Goal: Contribute content: Contribute content

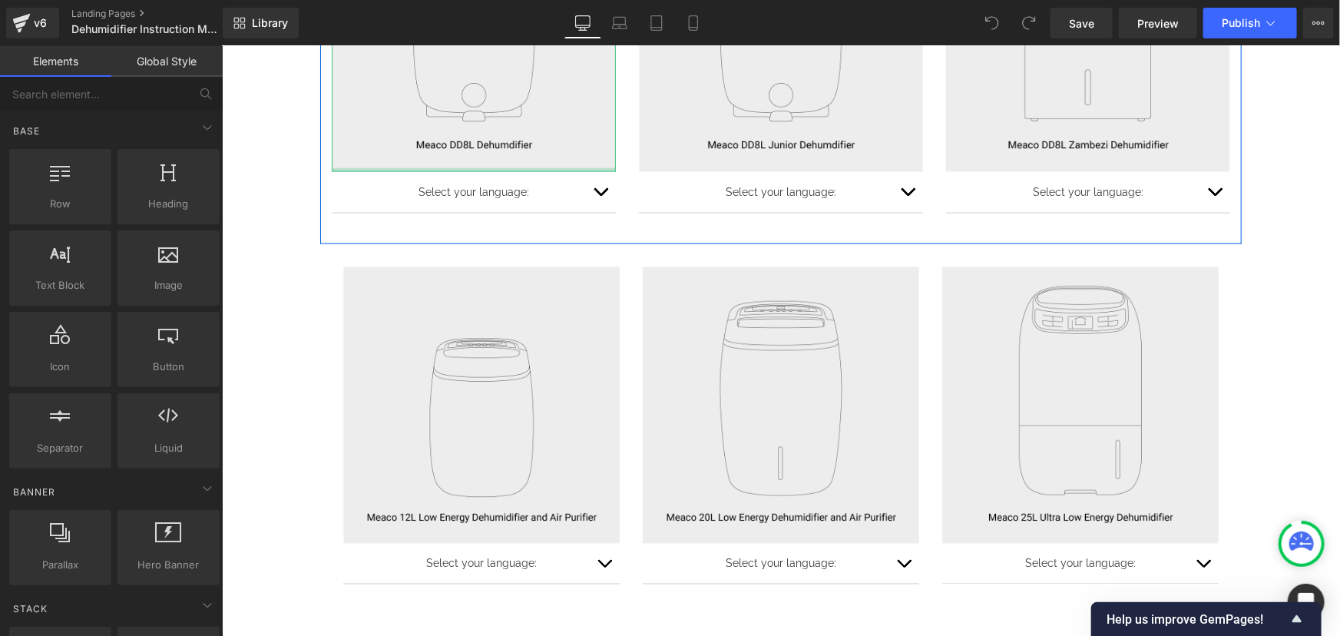
scroll to position [1256, 0]
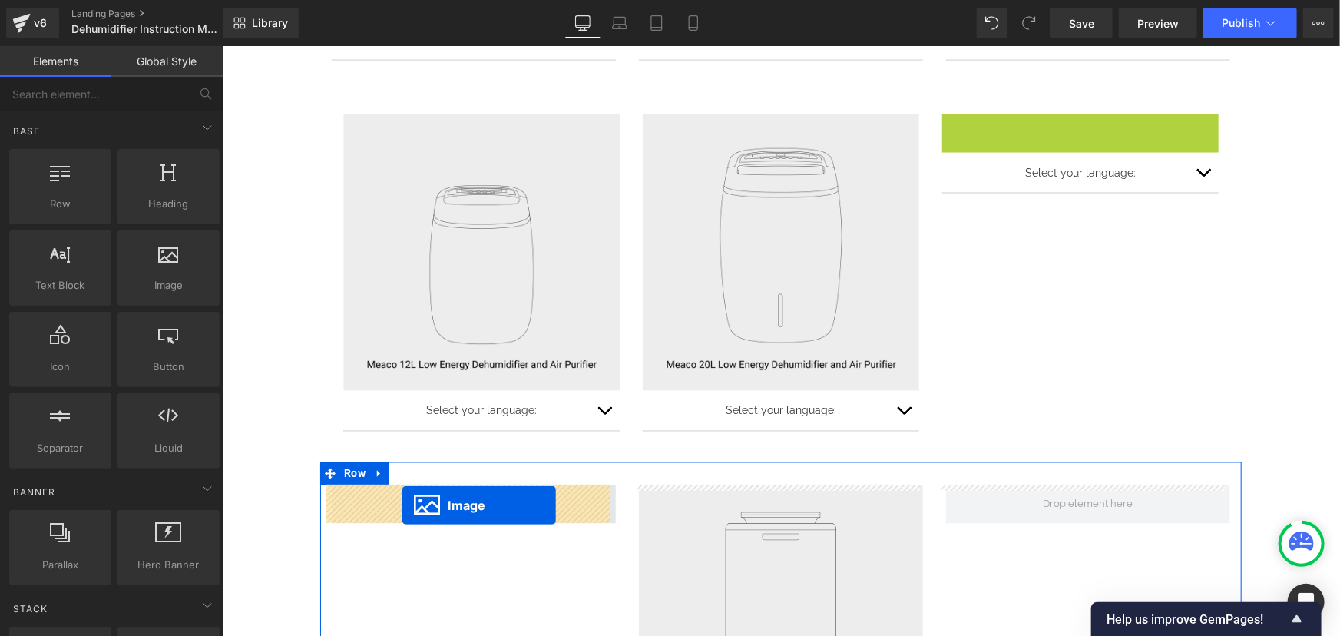
drag, startPoint x: 1048, startPoint y: 246, endPoint x: 401, endPoint y: 504, distance: 696.2
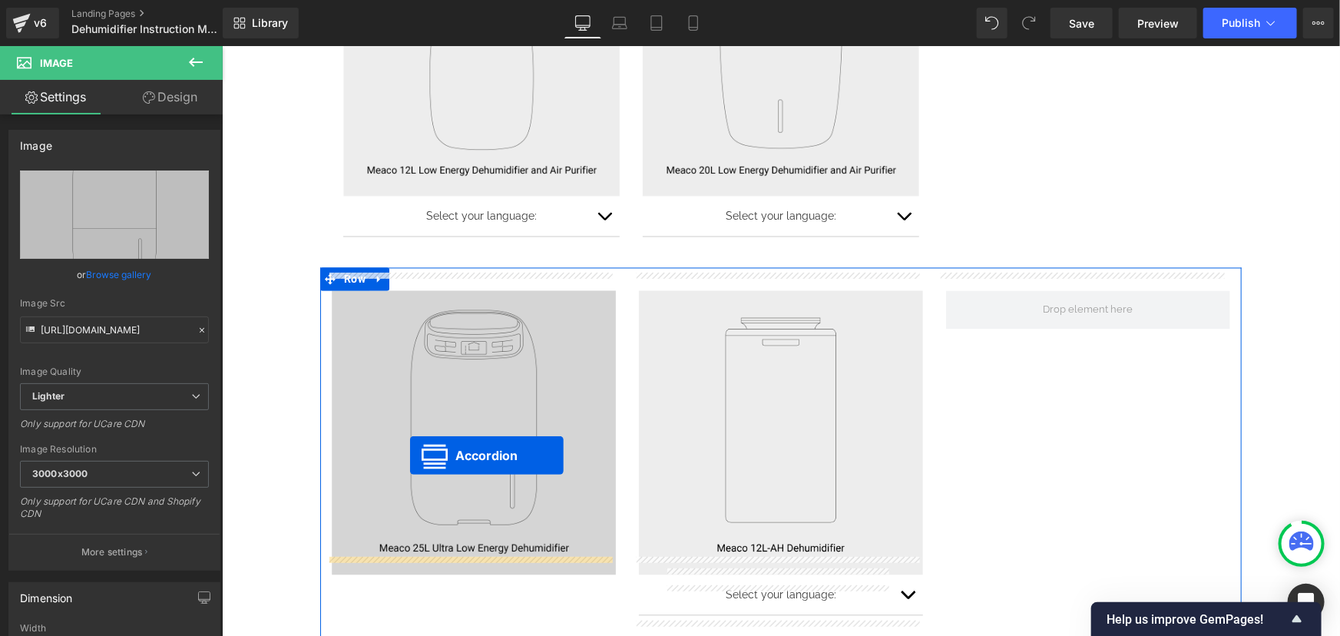
scroll to position [1534, 0]
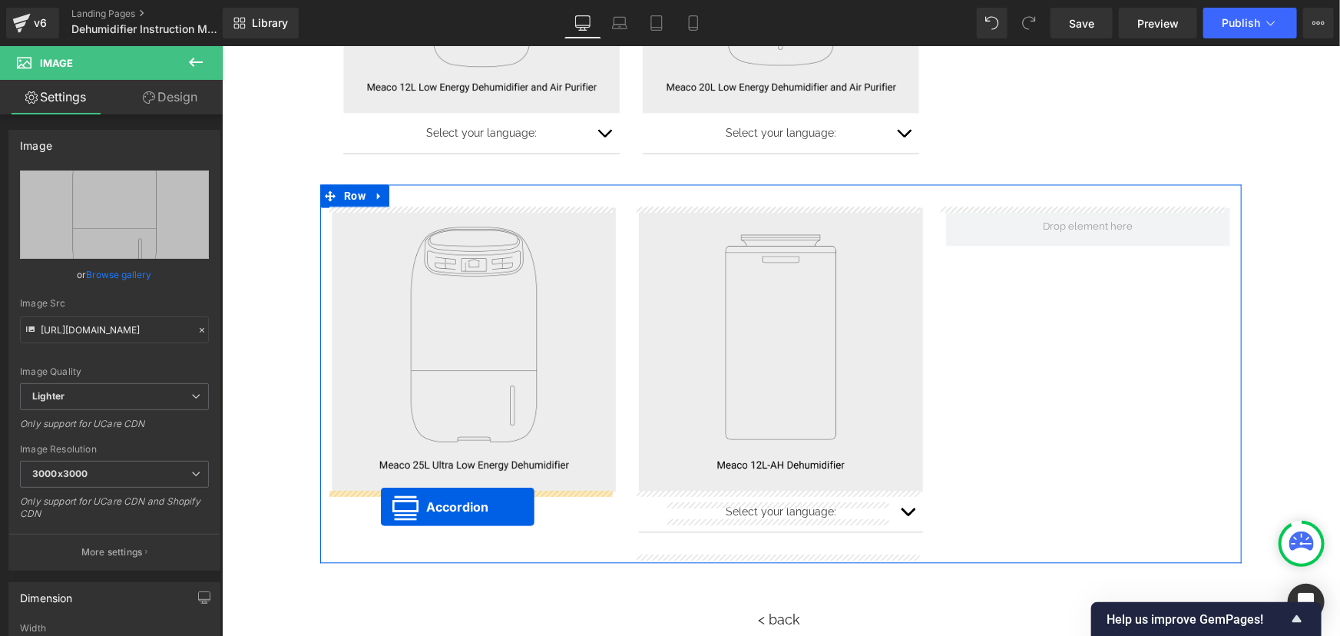
drag, startPoint x: 967, startPoint y: 184, endPoint x: 379, endPoint y: 501, distance: 667.4
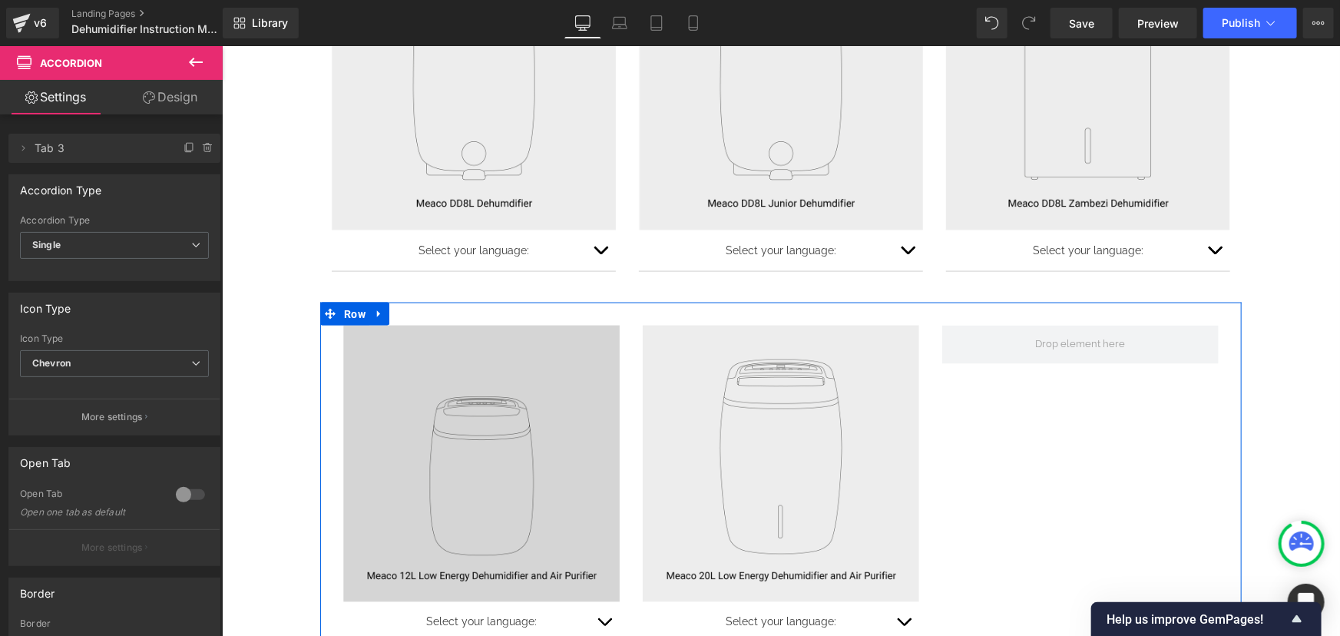
scroll to position [1115, 0]
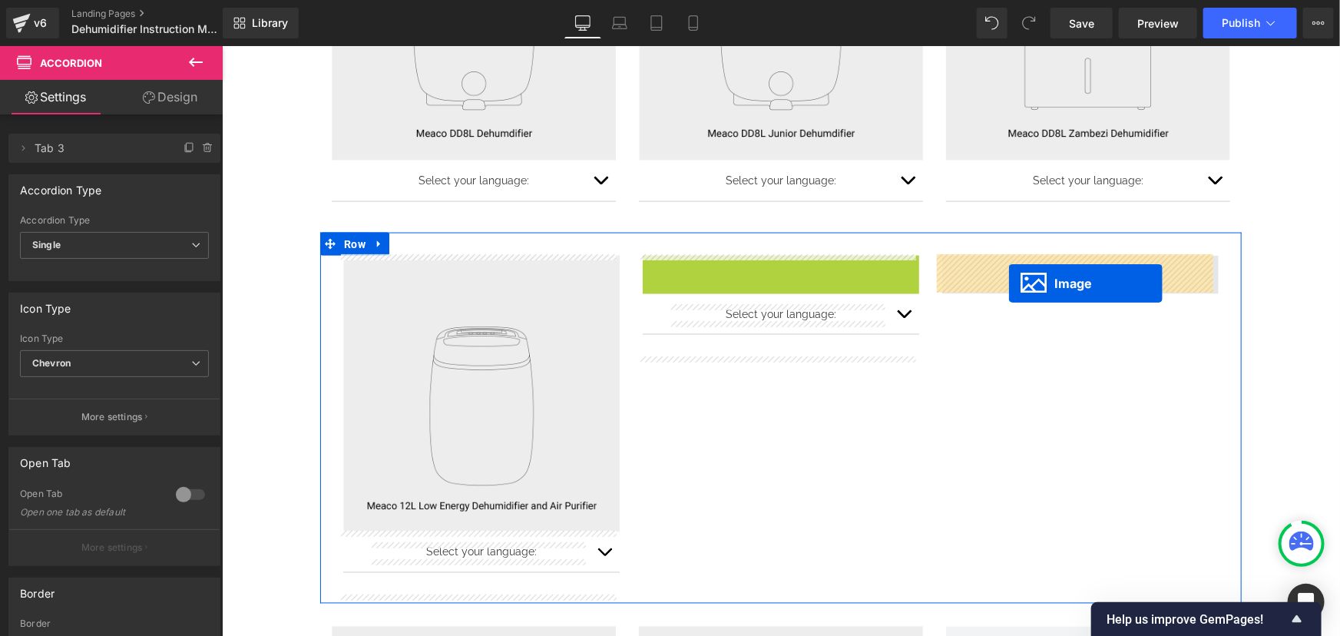
drag, startPoint x: 767, startPoint y: 382, endPoint x: 1008, endPoint y: 283, distance: 260.6
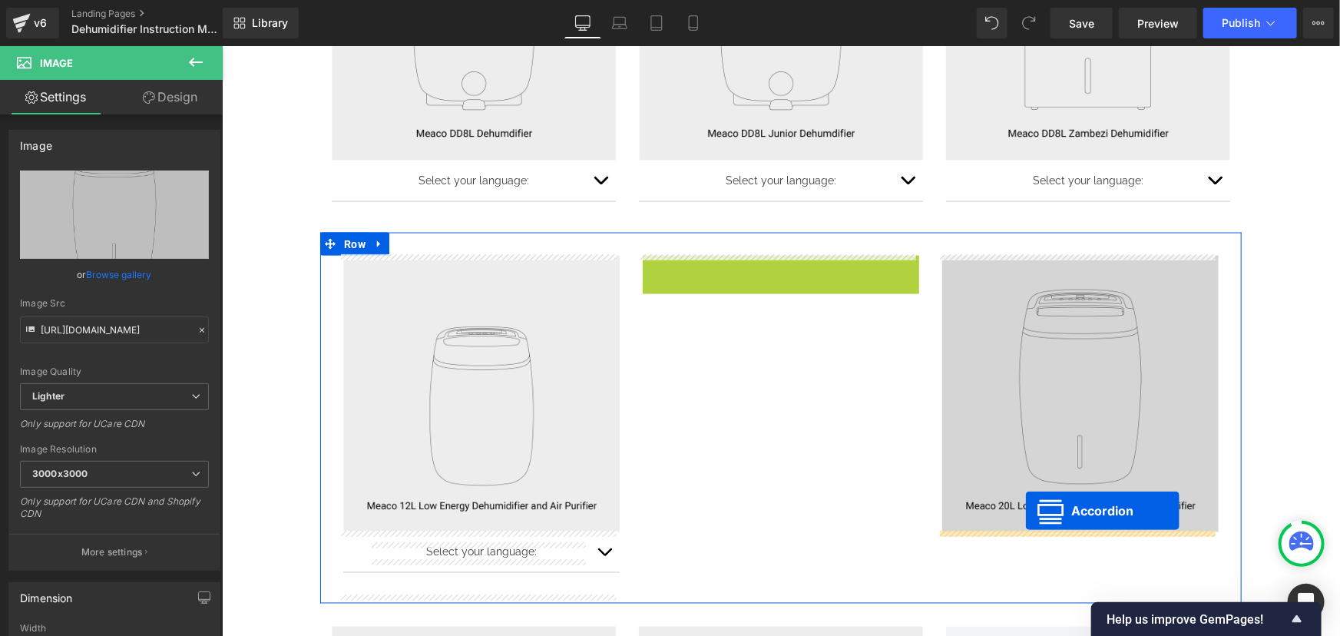
drag, startPoint x: 736, startPoint y: 266, endPoint x: 1023, endPoint y: 520, distance: 383.9
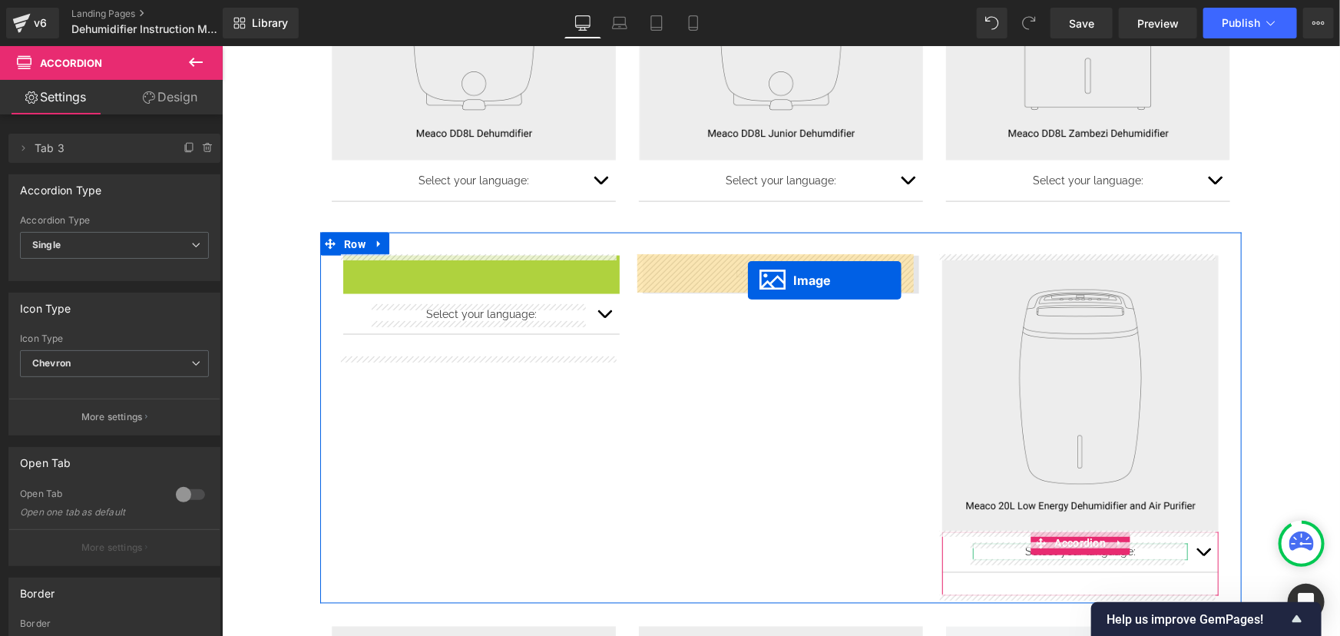
drag, startPoint x: 449, startPoint y: 396, endPoint x: 747, endPoint y: 279, distance: 319.9
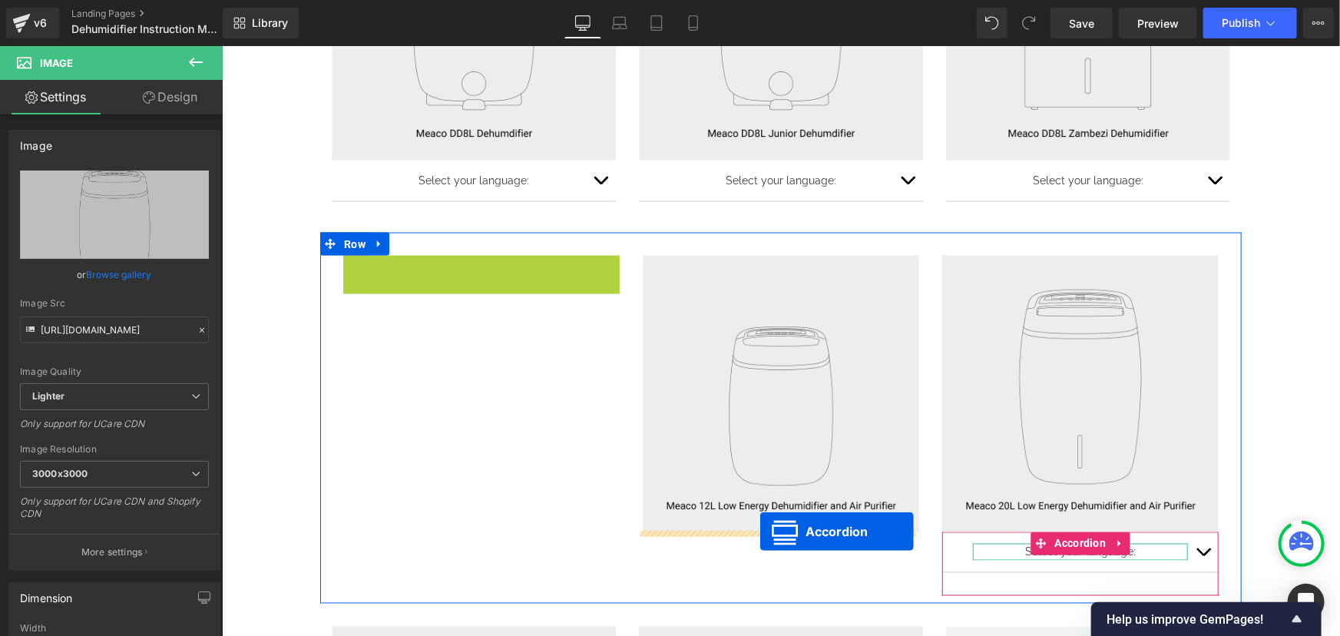
drag, startPoint x: 435, startPoint y: 266, endPoint x: 761, endPoint y: 537, distance: 423.0
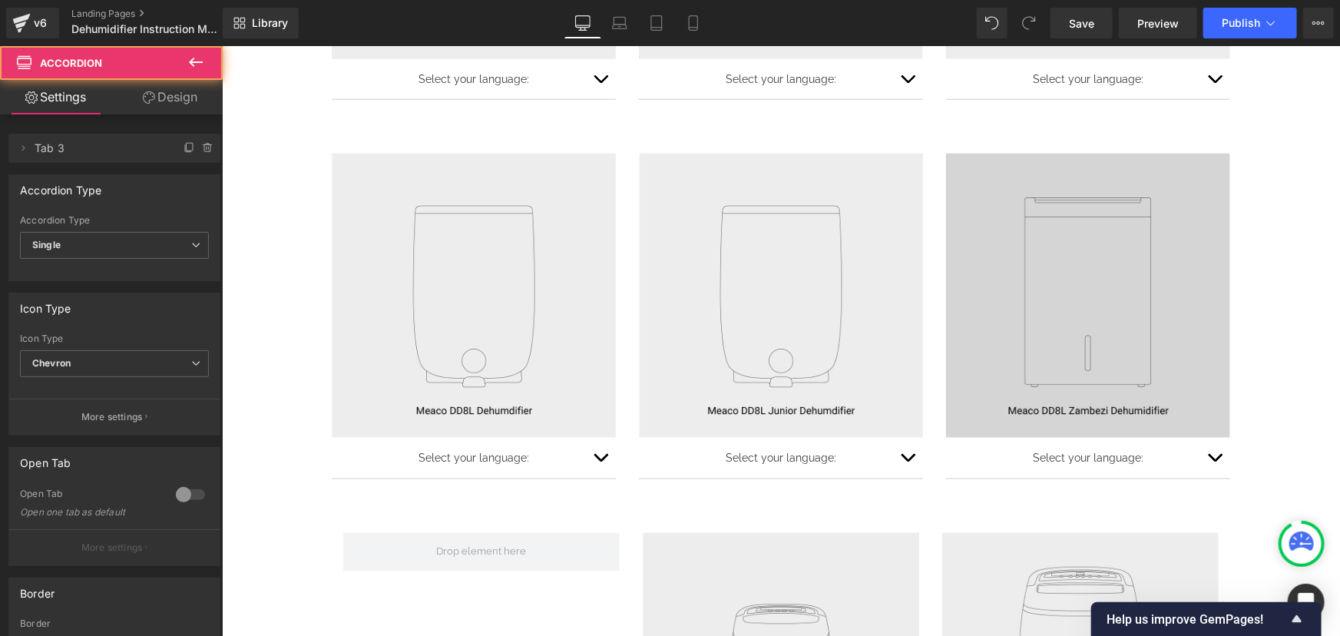
scroll to position [836, 0]
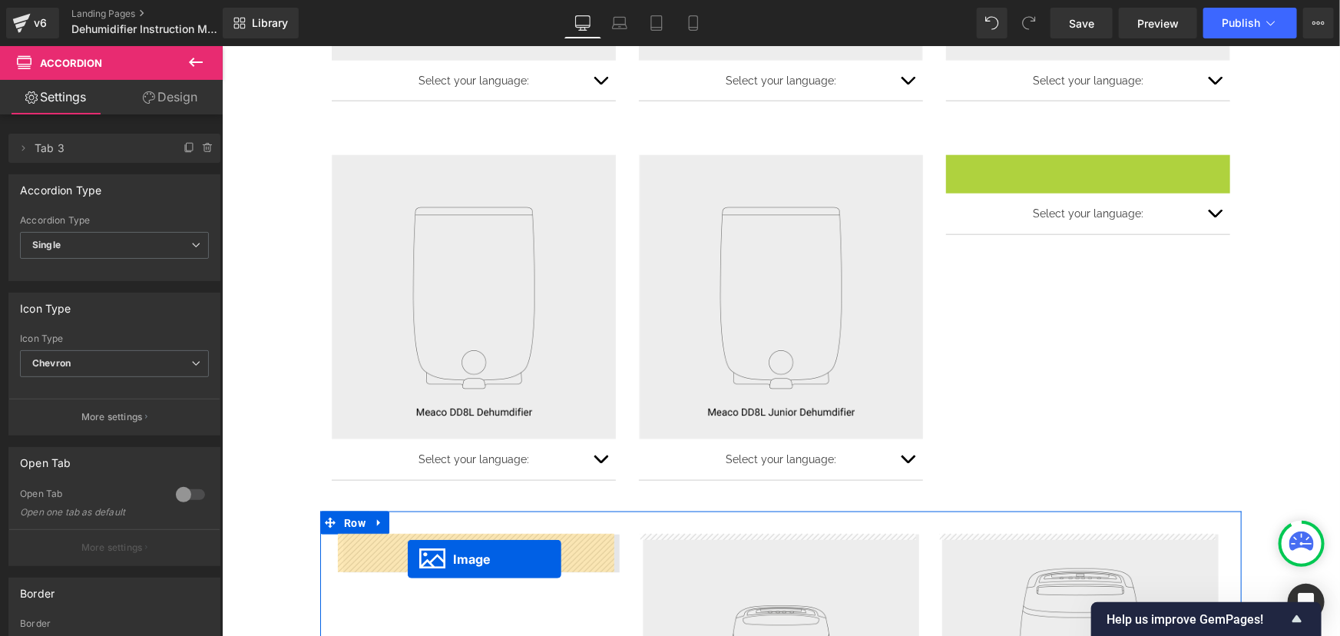
drag, startPoint x: 1058, startPoint y: 298, endPoint x: 407, endPoint y: 558, distance: 701.1
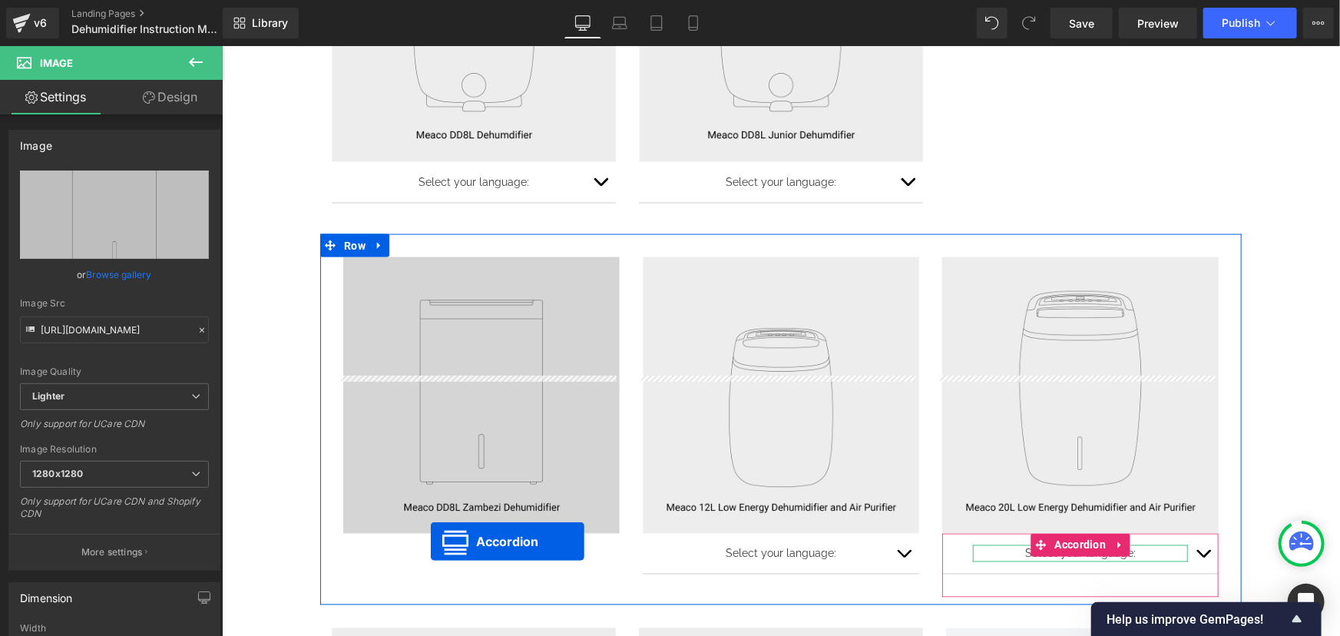
scroll to position [1268, 0]
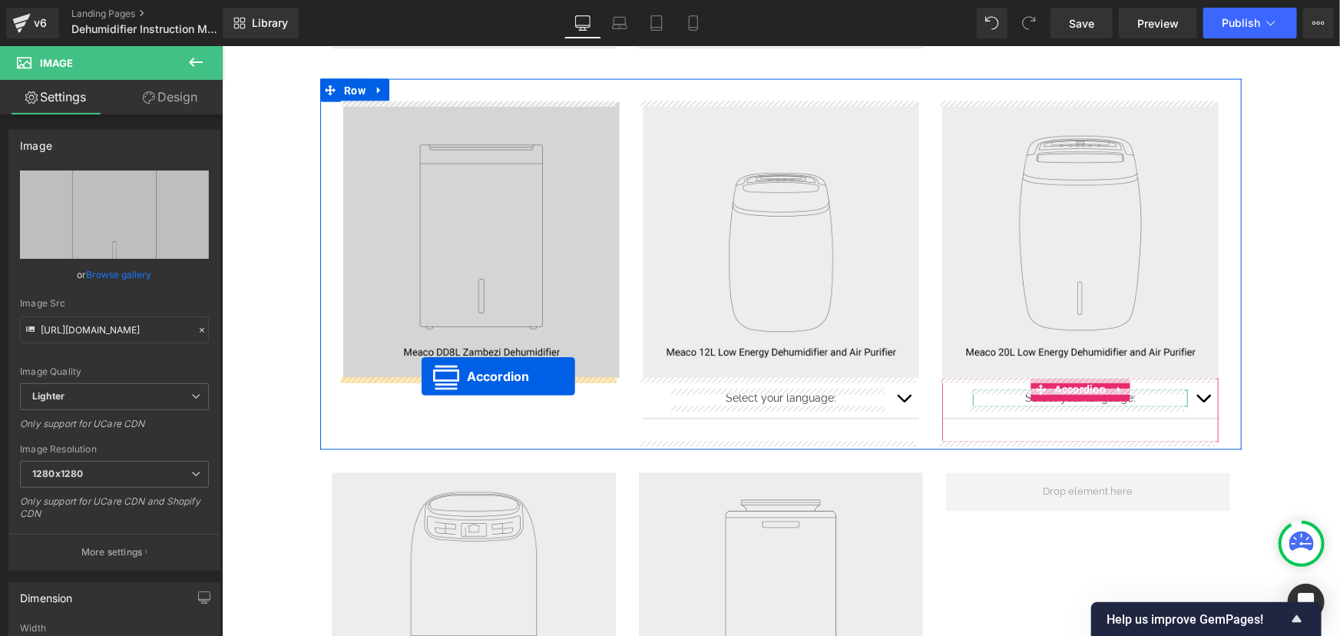
drag, startPoint x: 1039, startPoint y: 161, endPoint x: 421, endPoint y: 375, distance: 654.0
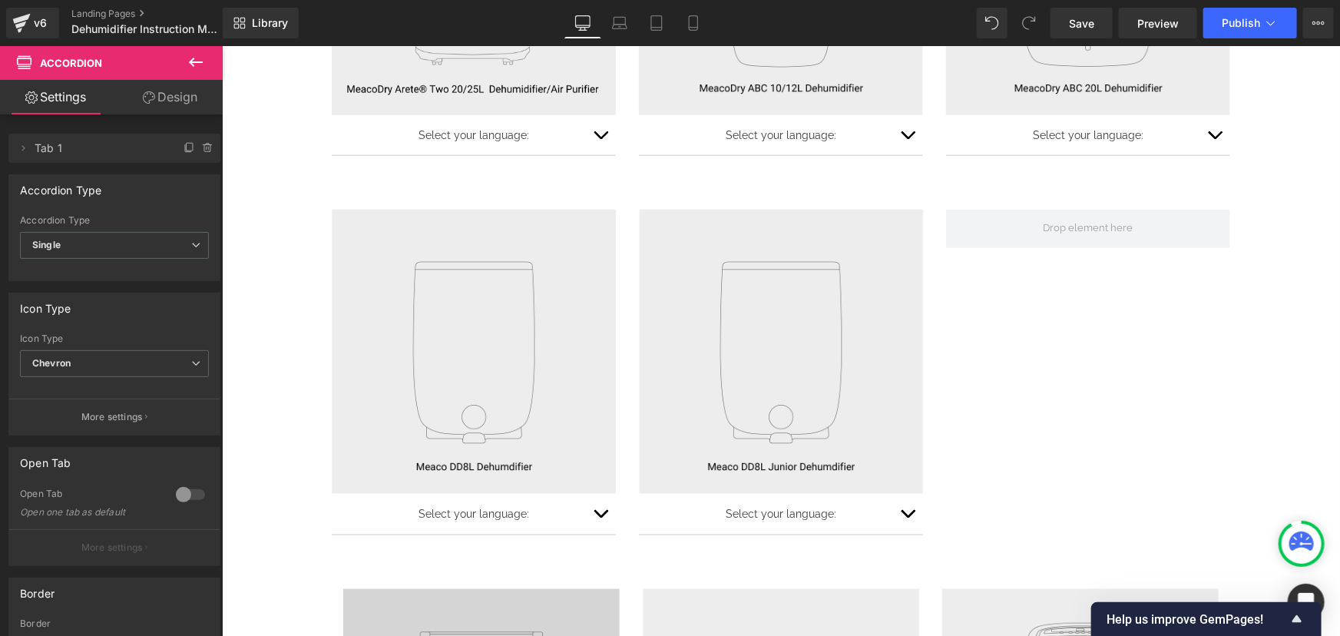
scroll to position [780, 0]
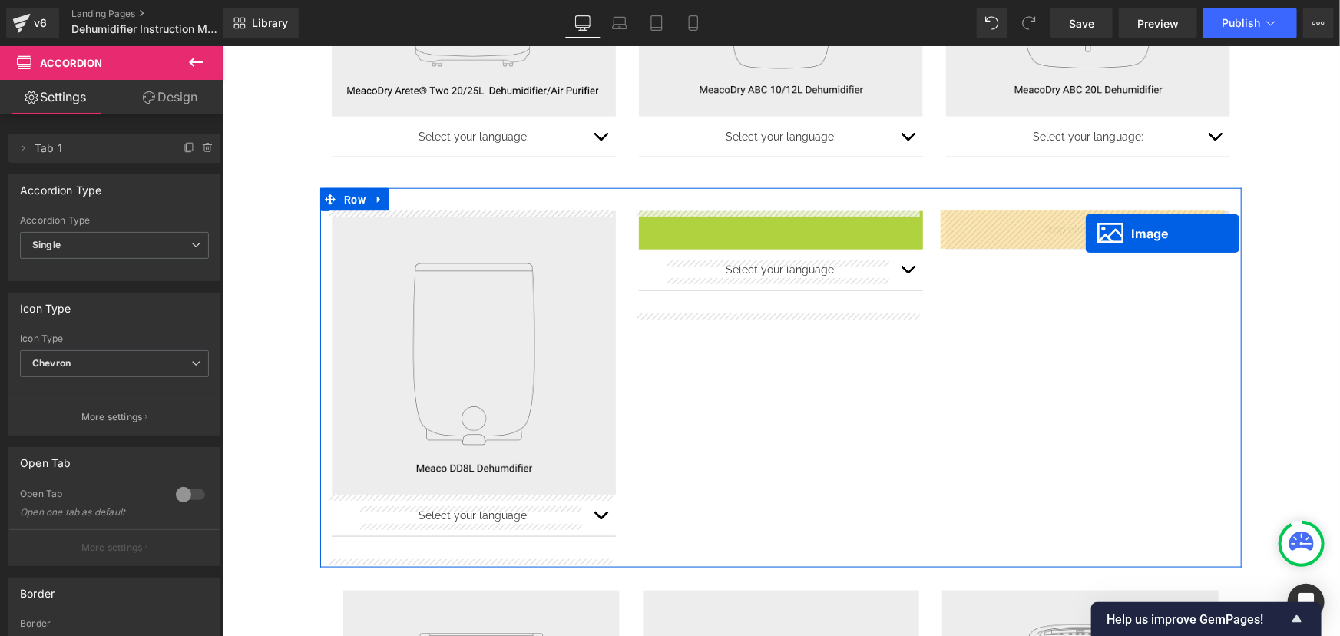
drag, startPoint x: 749, startPoint y: 354, endPoint x: 1085, endPoint y: 231, distance: 357.3
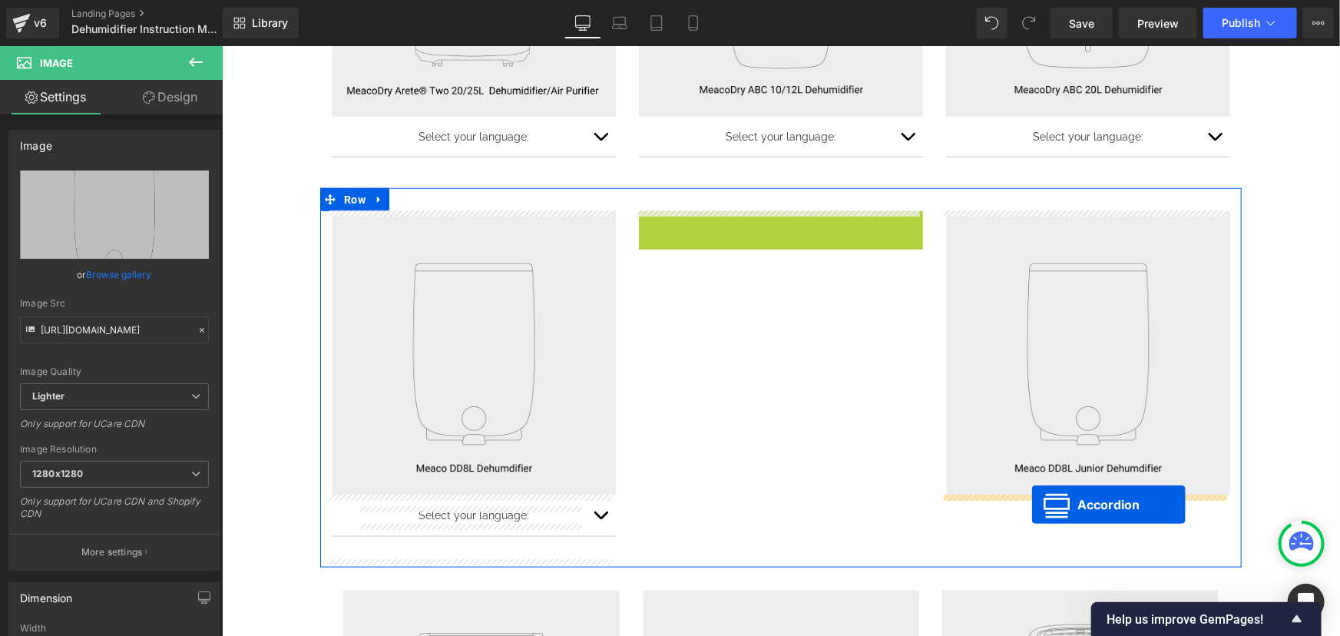
drag, startPoint x: 734, startPoint y: 223, endPoint x: 1035, endPoint y: 500, distance: 409.1
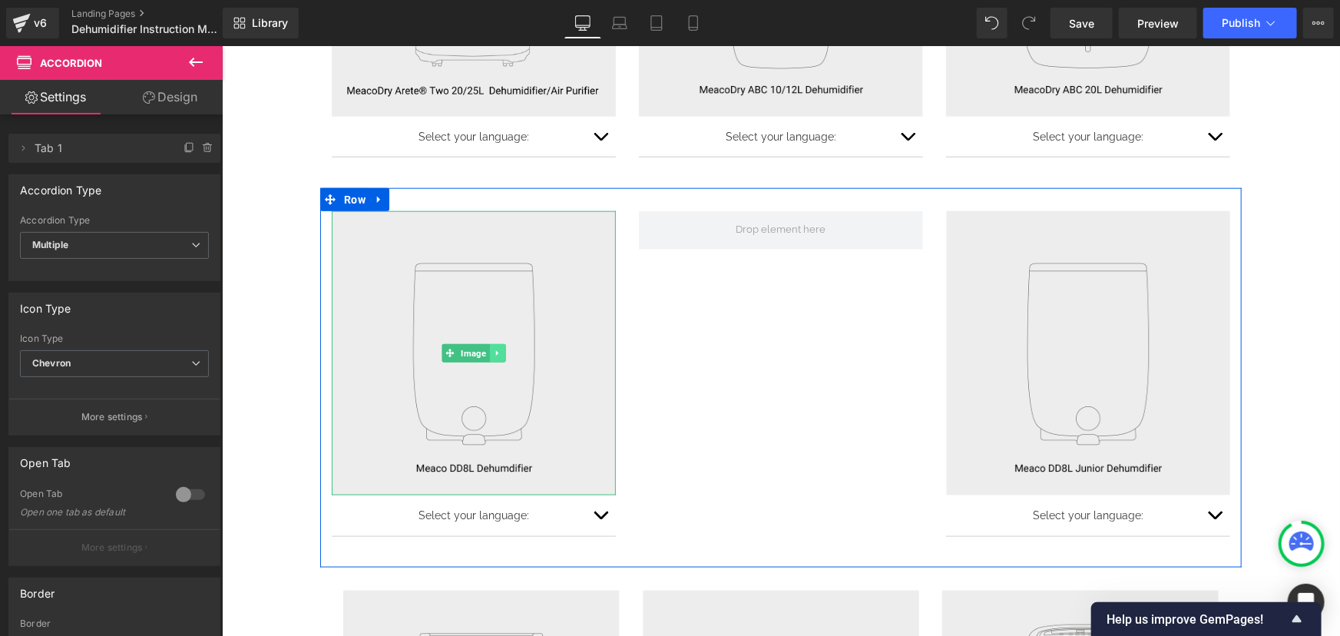
click at [492, 354] on icon at bounding box center [496, 352] width 8 height 9
click at [487, 355] on link at bounding box center [489, 352] width 16 height 18
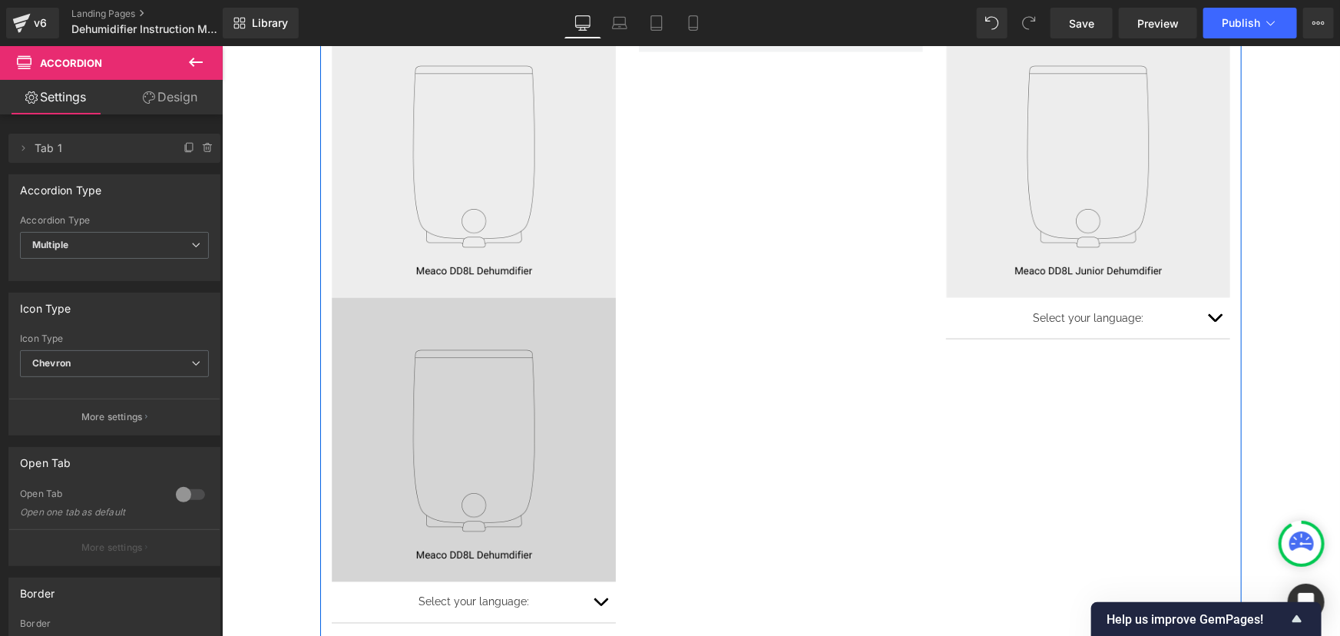
scroll to position [818, 0]
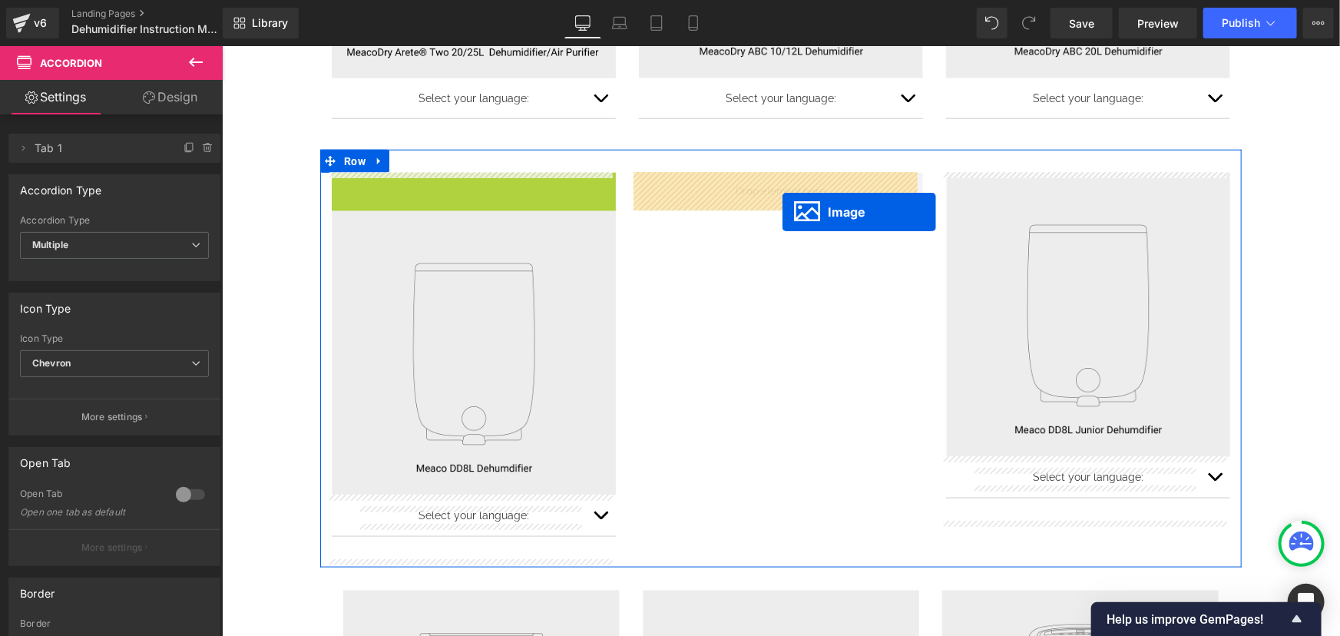
drag, startPoint x: 420, startPoint y: 314, endPoint x: 781, endPoint y: 211, distance: 375.9
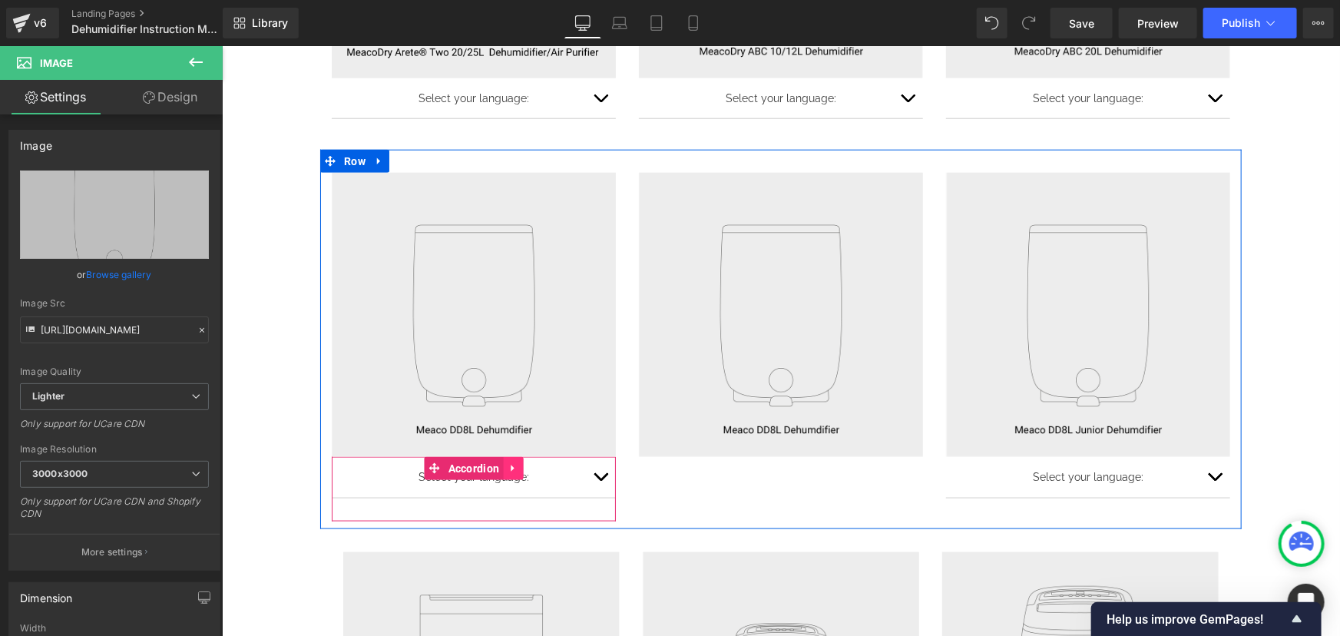
click at [507, 468] on icon at bounding box center [512, 468] width 11 height 12
click at [501, 469] on icon at bounding box center [502, 468] width 11 height 12
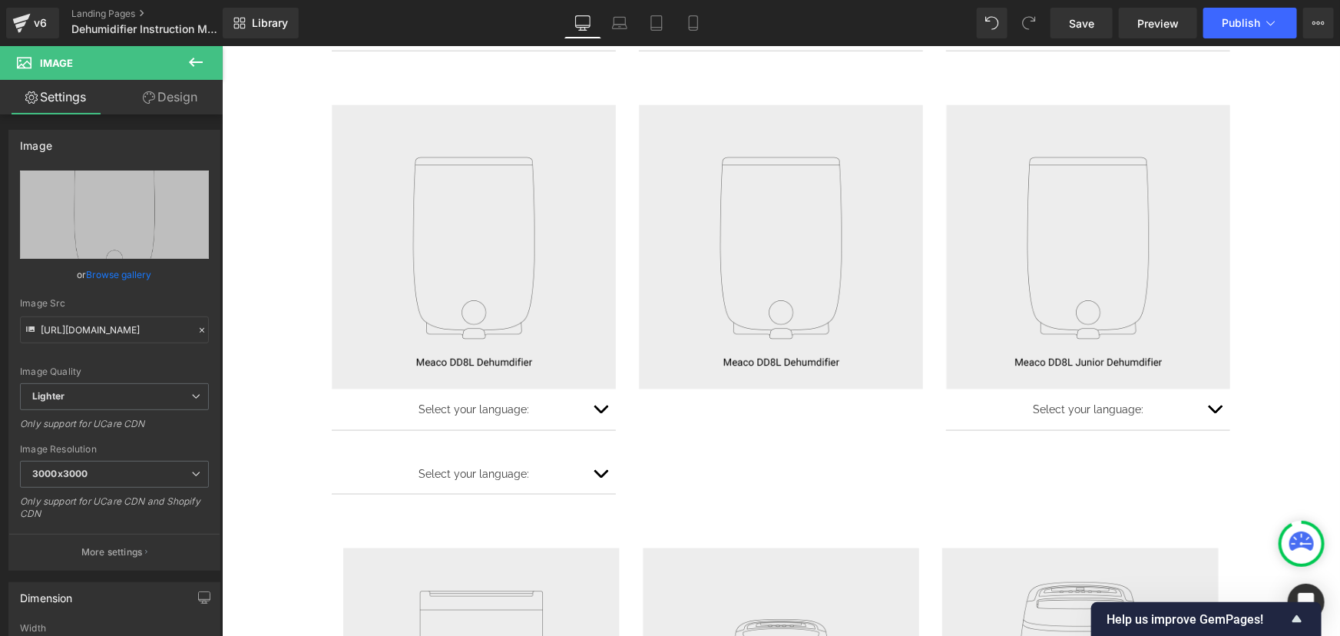
scroll to position [883, 0]
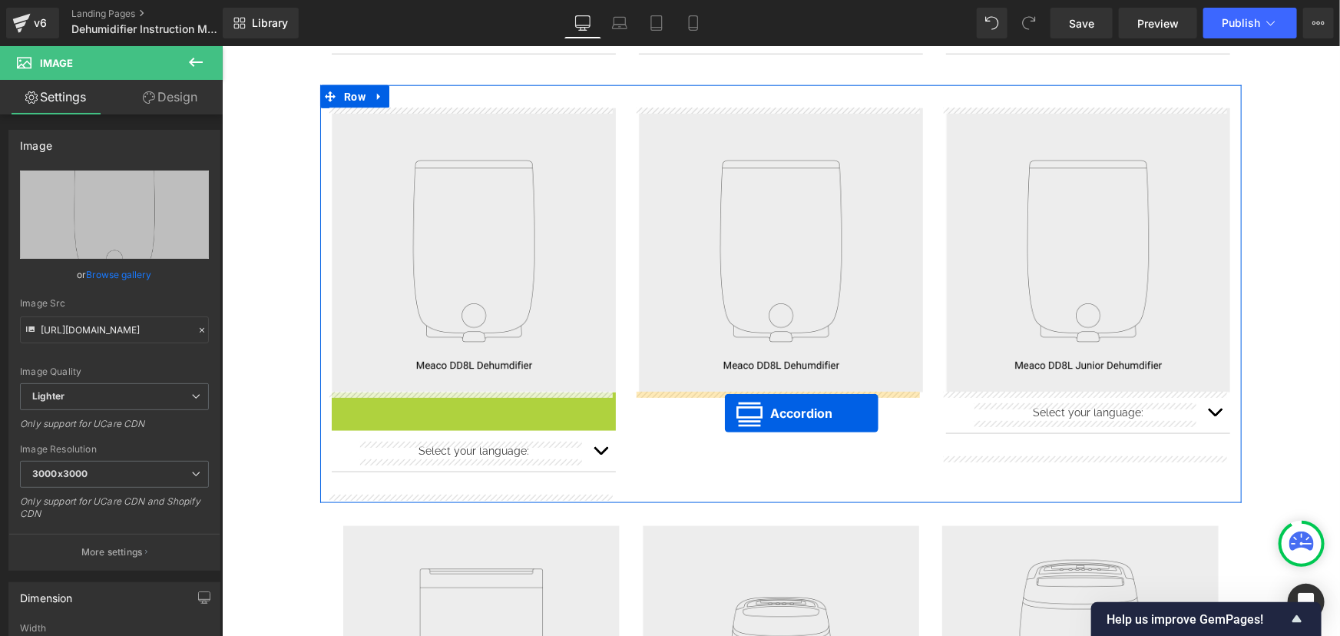
drag, startPoint x: 403, startPoint y: 405, endPoint x: 736, endPoint y: 408, distance: 333.2
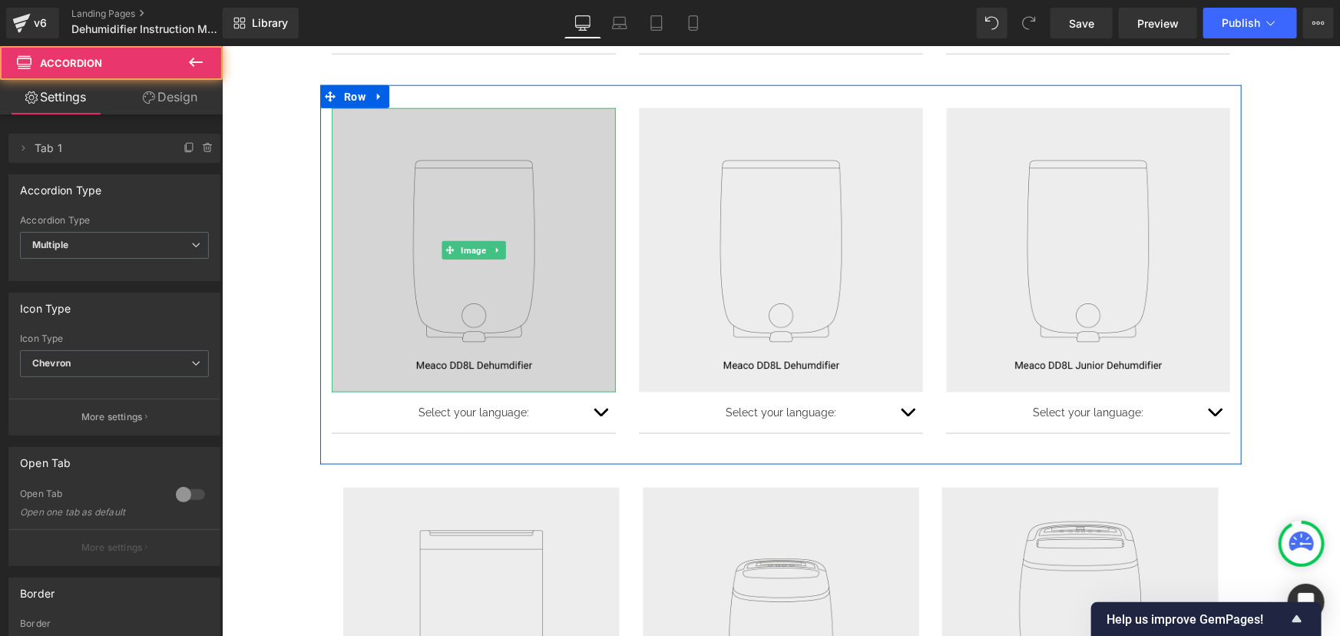
click at [517, 246] on img at bounding box center [473, 249] width 284 height 284
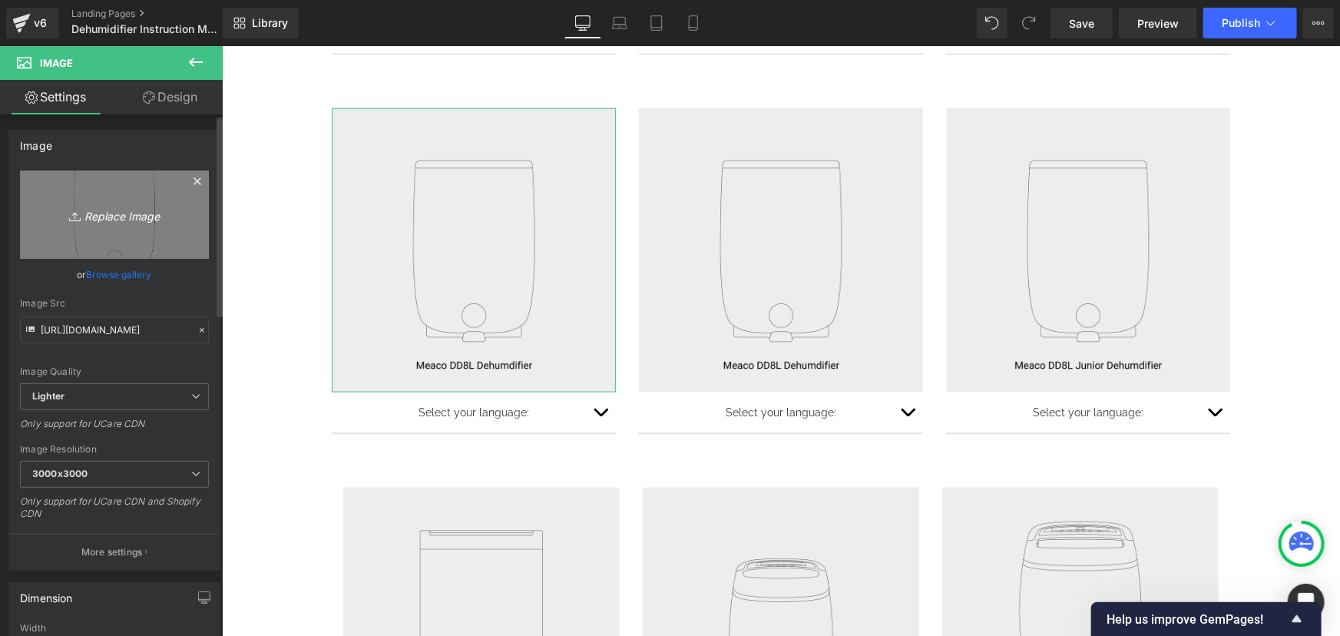
click at [137, 230] on link "Replace Image" at bounding box center [114, 214] width 189 height 88
type input "C:\fakepath\DD8L Pro_web cover_EN.jpg"
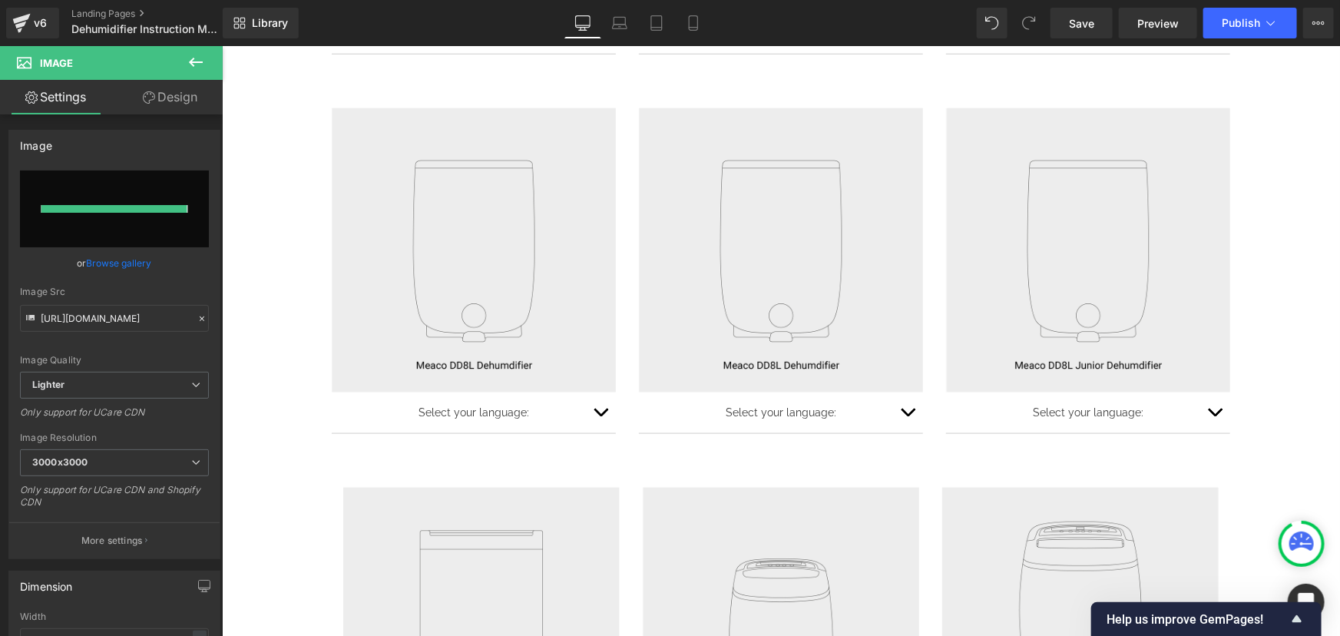
type input "[URL][DOMAIN_NAME]"
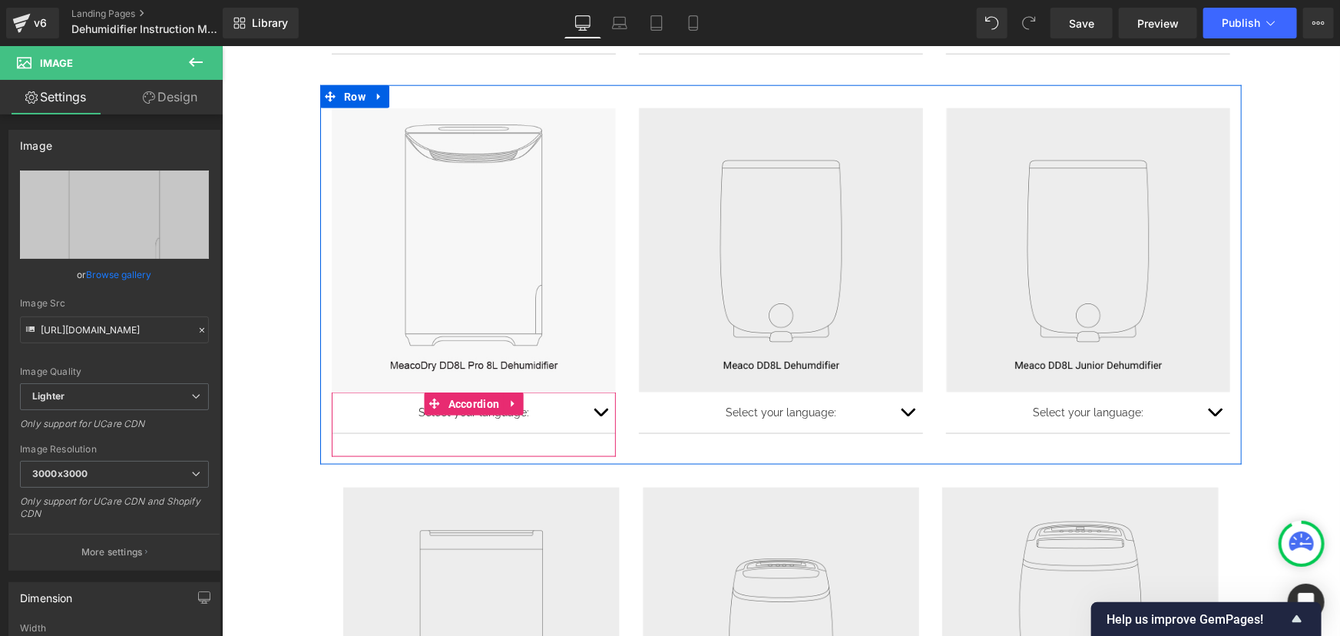
click at [600, 415] on span "button" at bounding box center [600, 415] width 0 height 0
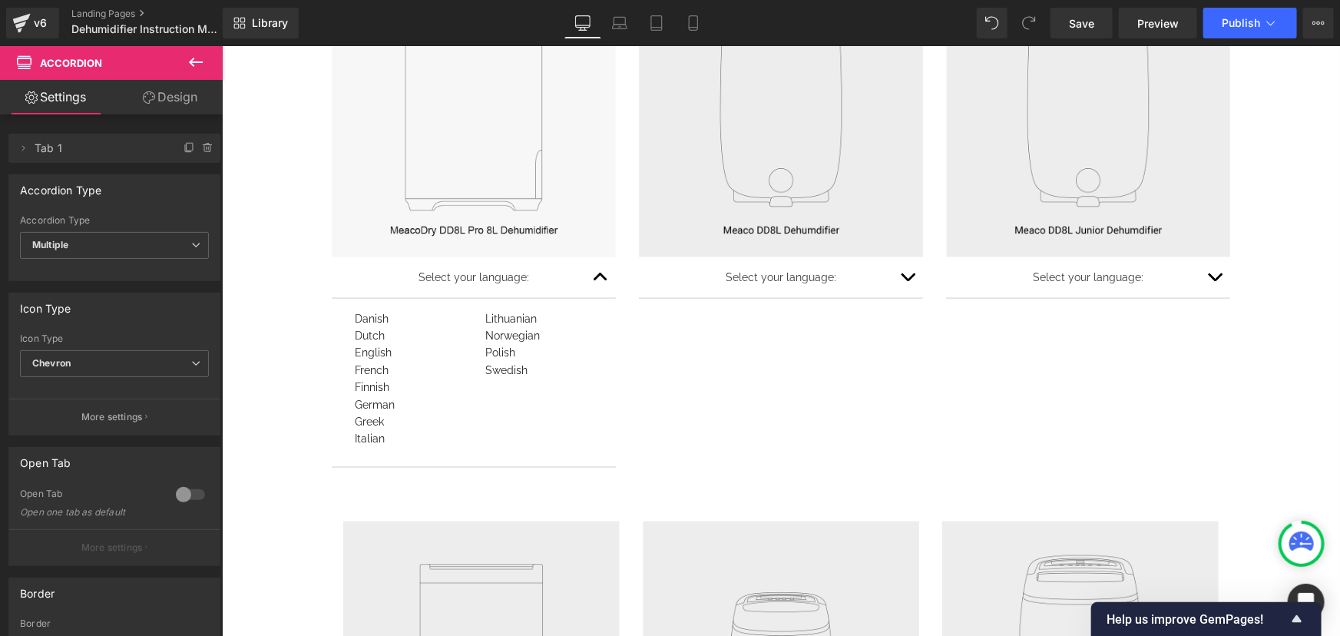
scroll to position [1022, 0]
click at [400, 348] on div "English" at bounding box center [407, 347] width 107 height 17
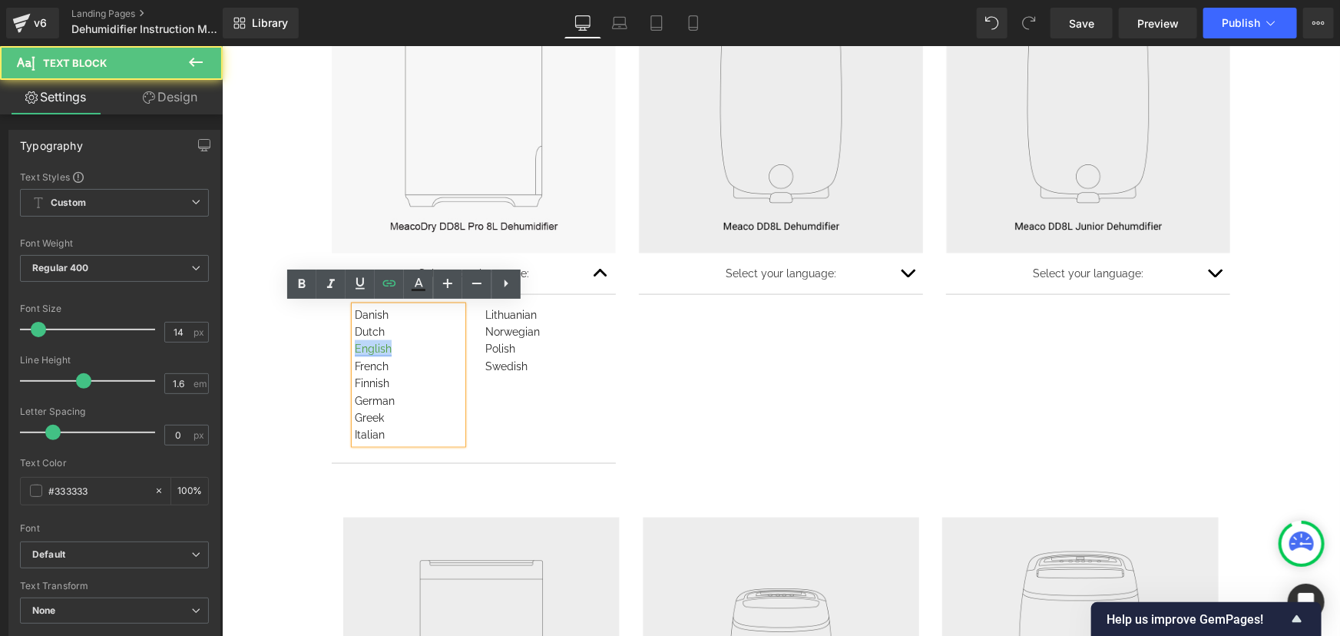
drag, startPoint x: 376, startPoint y: 349, endPoint x: 350, endPoint y: 349, distance: 26.1
click at [354, 349] on div "English" at bounding box center [407, 347] width 107 height 17
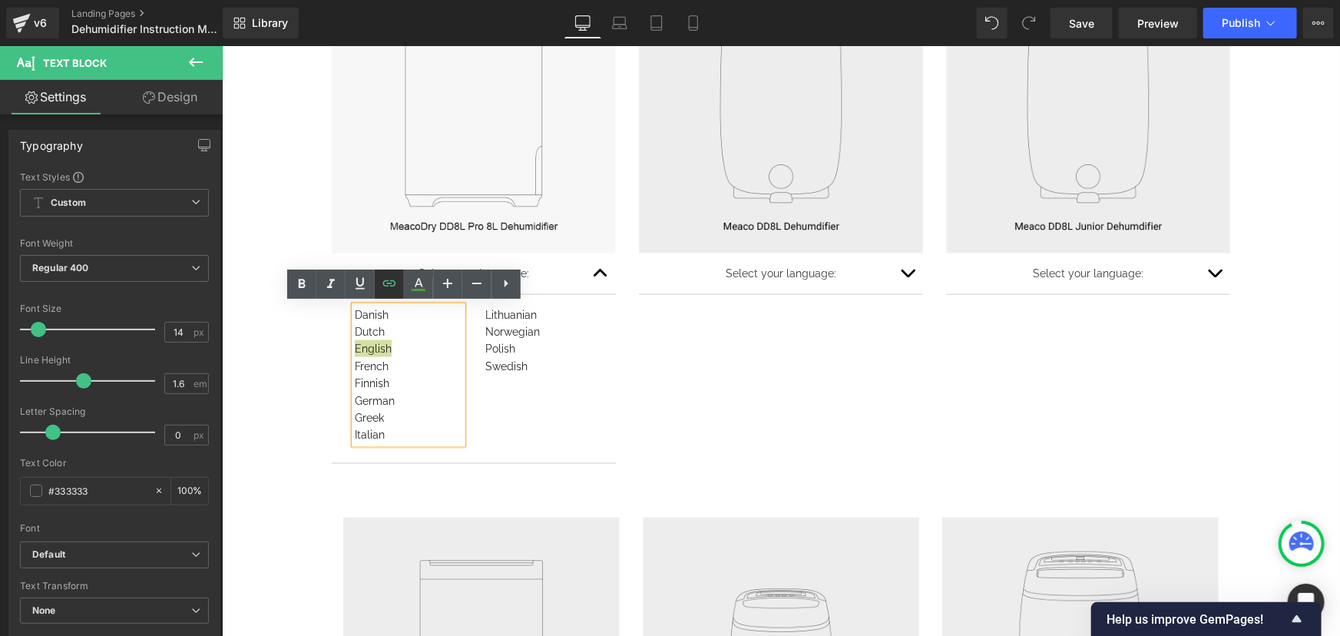
click at [395, 276] on icon at bounding box center [389, 283] width 18 height 18
click at [455, 390] on input "[URL][DOMAIN_NAME]" at bounding box center [462, 379] width 236 height 38
paste input "DD8L_Pro_8L_Manual_EN301.pdf?v=1759502619"
click at [599, 378] on icon "button" at bounding box center [596, 379] width 18 height 18
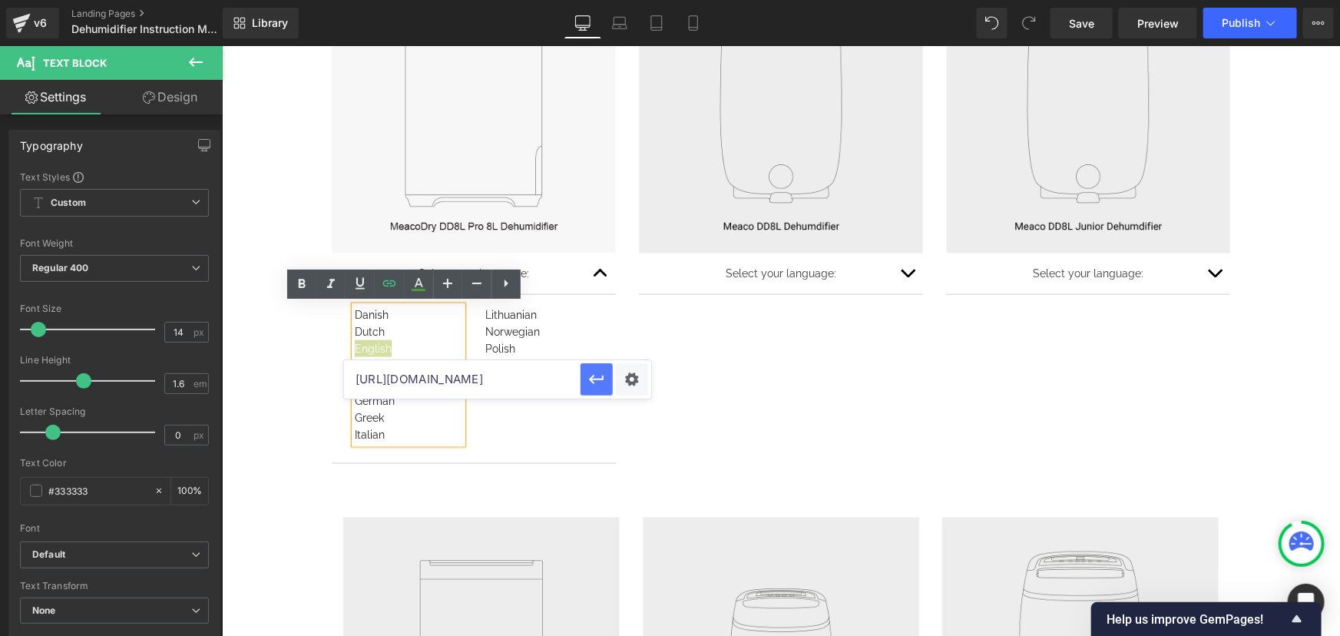
scroll to position [0, 0]
click at [560, 337] on div "Norwegian" at bounding box center [537, 330] width 107 height 17
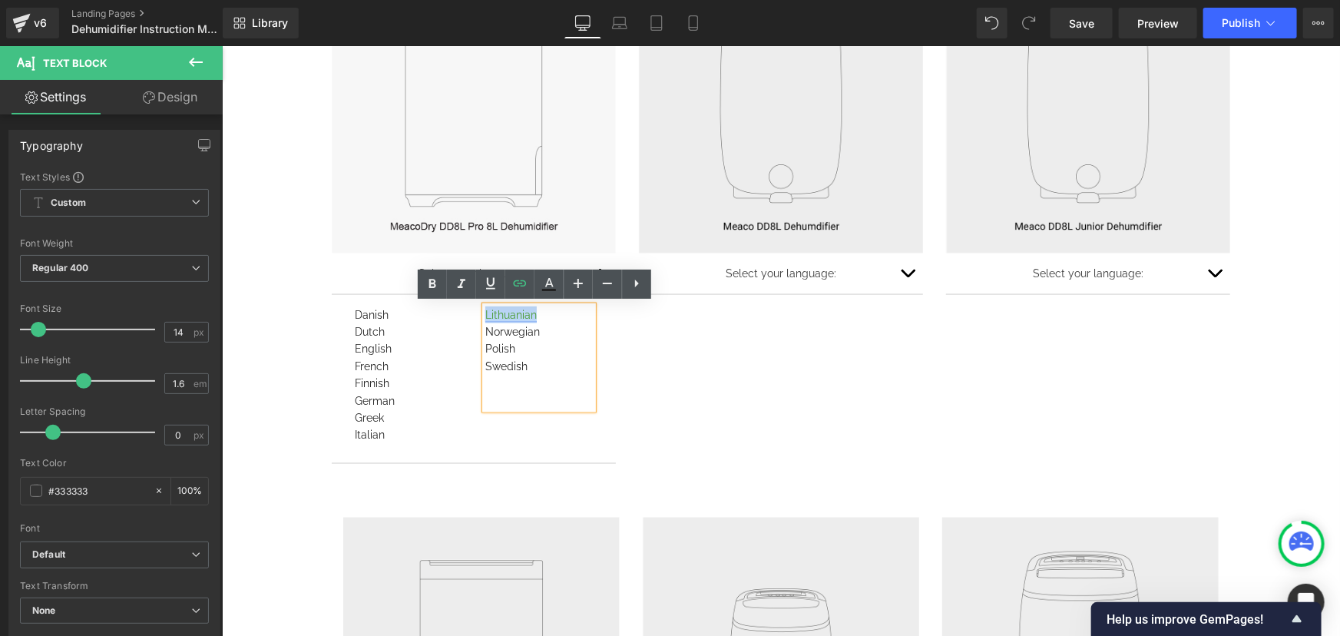
drag, startPoint x: 537, startPoint y: 314, endPoint x: 486, endPoint y: 309, distance: 51.7
click at [484, 313] on div "Lithuanian" at bounding box center [537, 314] width 107 height 17
click at [517, 281] on icon at bounding box center [519, 283] width 13 height 6
click at [546, 355] on input "[URL][DOMAIN_NAME]" at bounding box center [592, 344] width 236 height 38
paste input "L_Pro_8L_Manual_LT01.pdf?v=1759502817"
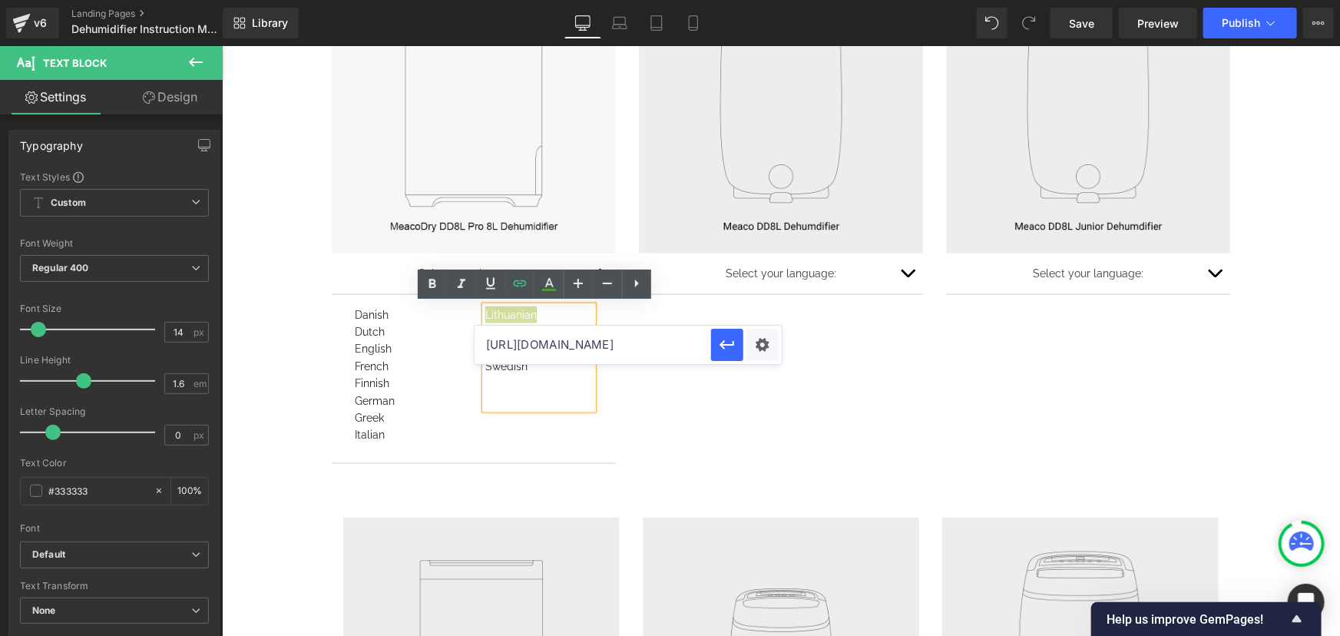
scroll to position [0, 364]
type input "[URL][DOMAIN_NAME]"
click at [724, 350] on icon "button" at bounding box center [727, 344] width 18 height 18
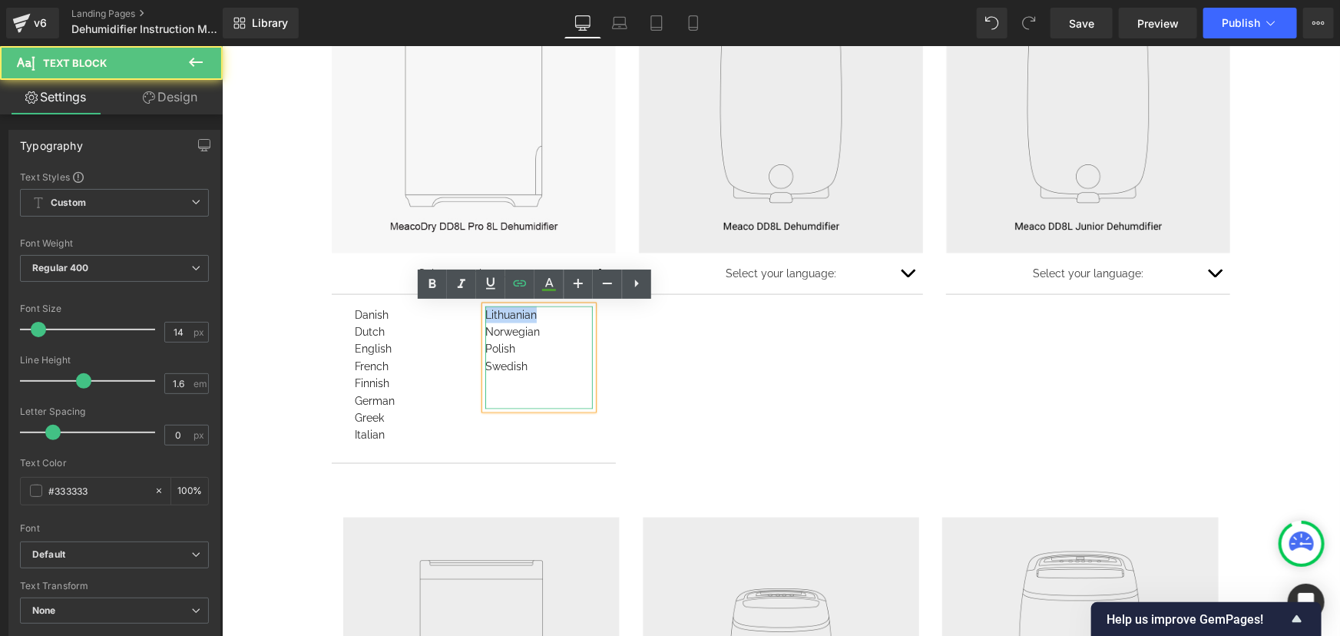
click at [542, 314] on div "Lithuanian" at bounding box center [537, 314] width 107 height 17
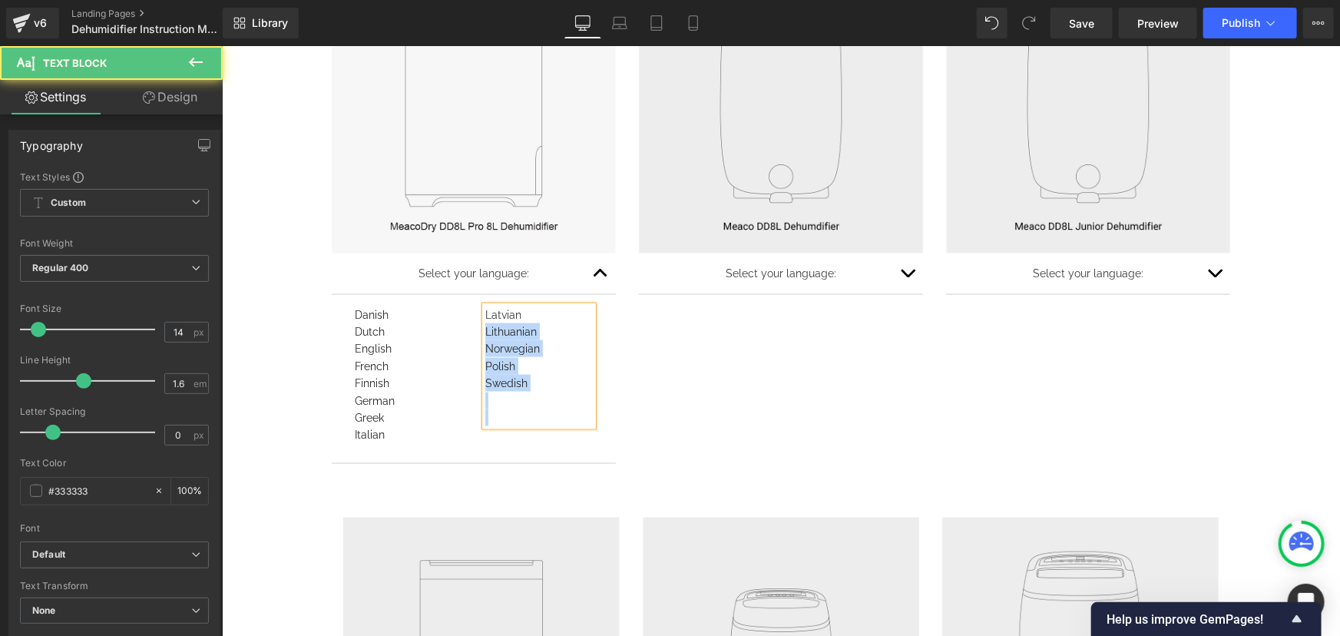
drag, startPoint x: 527, startPoint y: 310, endPoint x: 477, endPoint y: 312, distance: 50.0
click at [484, 312] on div "Latvian Lithuanian Norwegian Polish Swedish" at bounding box center [537, 366] width 107 height 121
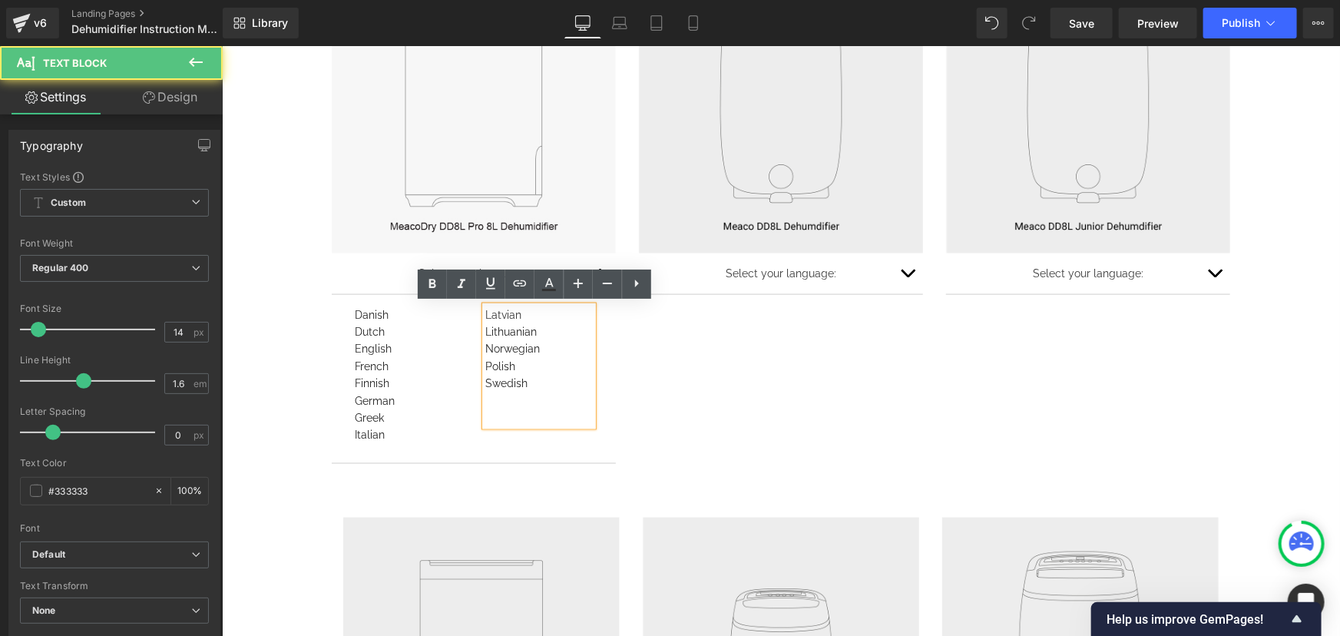
click at [488, 311] on div "Latvian" at bounding box center [537, 314] width 107 height 17
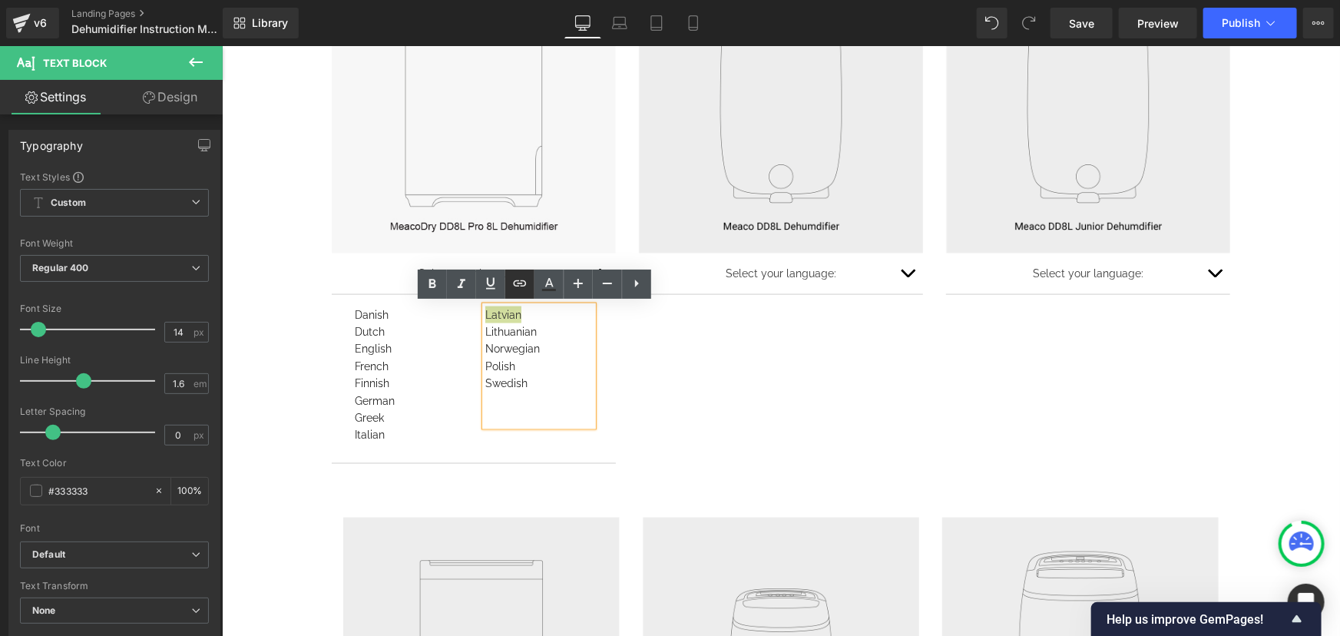
click at [519, 284] on icon at bounding box center [520, 283] width 18 height 18
click at [563, 339] on input "text" at bounding box center [592, 344] width 236 height 38
paste input "[URL][DOMAIN_NAME]"
type input "[URL][DOMAIN_NAME]"
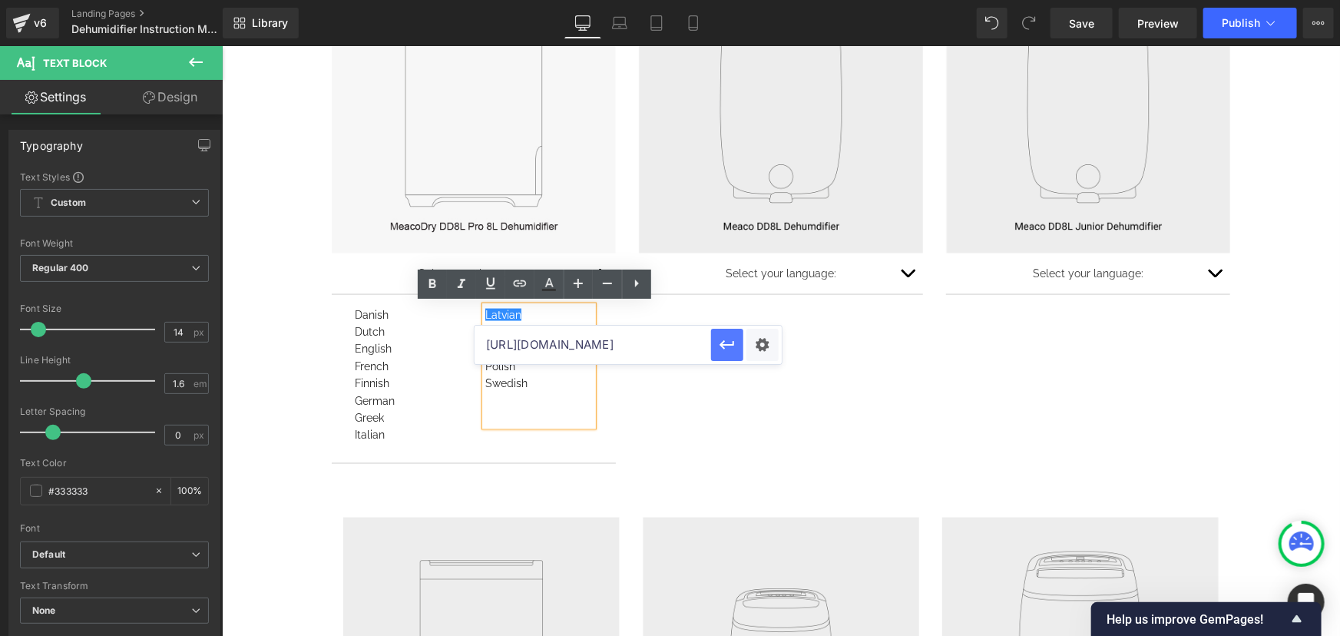
click at [721, 346] on icon "button" at bounding box center [727, 344] width 18 height 18
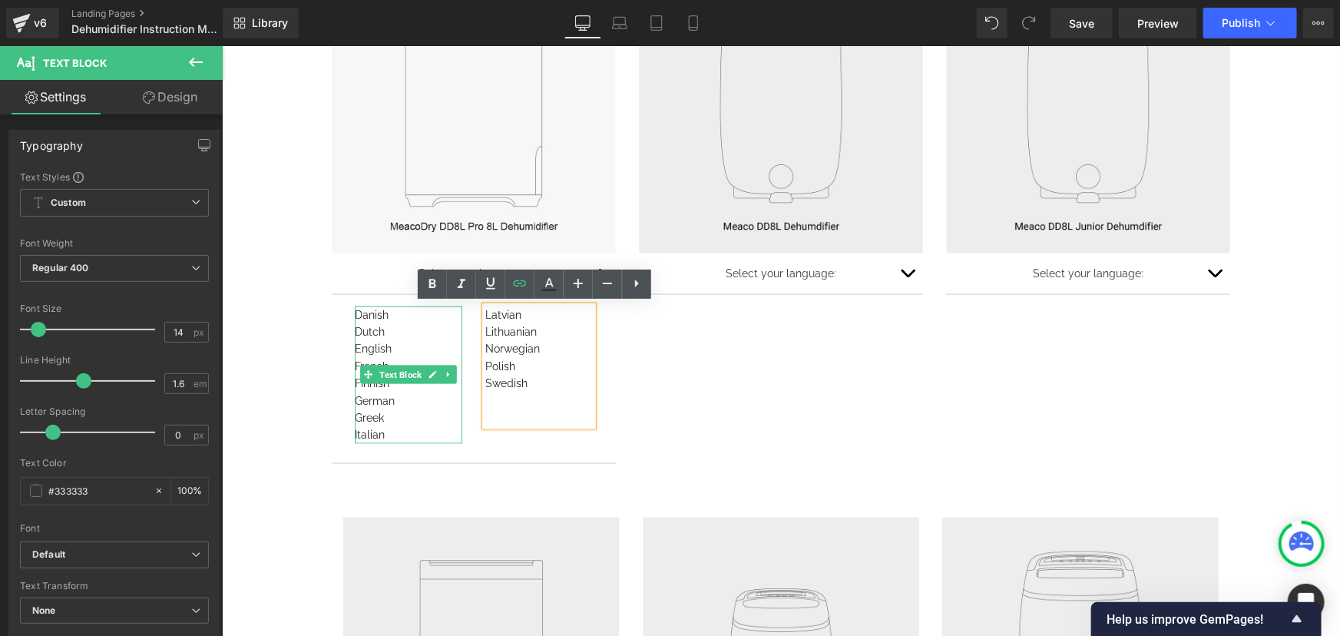
click at [438, 335] on div "Dutch" at bounding box center [407, 330] width 107 height 17
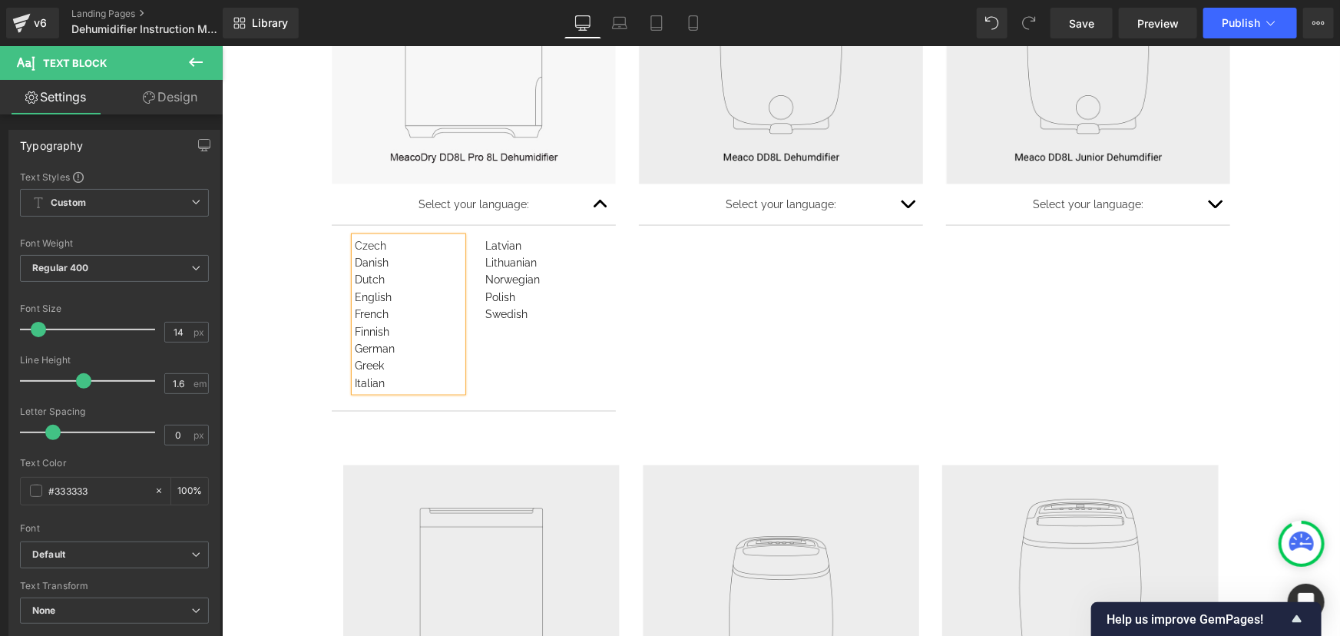
scroll to position [1092, 0]
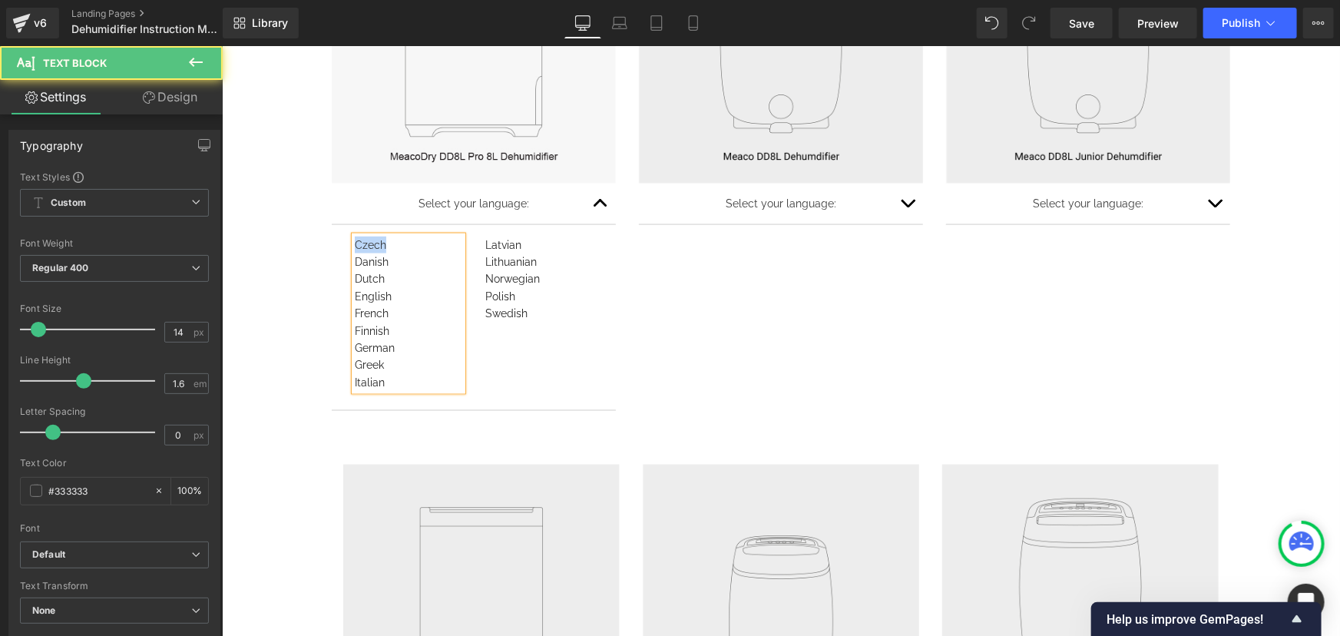
drag, startPoint x: 380, startPoint y: 243, endPoint x: 350, endPoint y: 243, distance: 29.9
click at [354, 243] on div "Czech" at bounding box center [407, 244] width 107 height 17
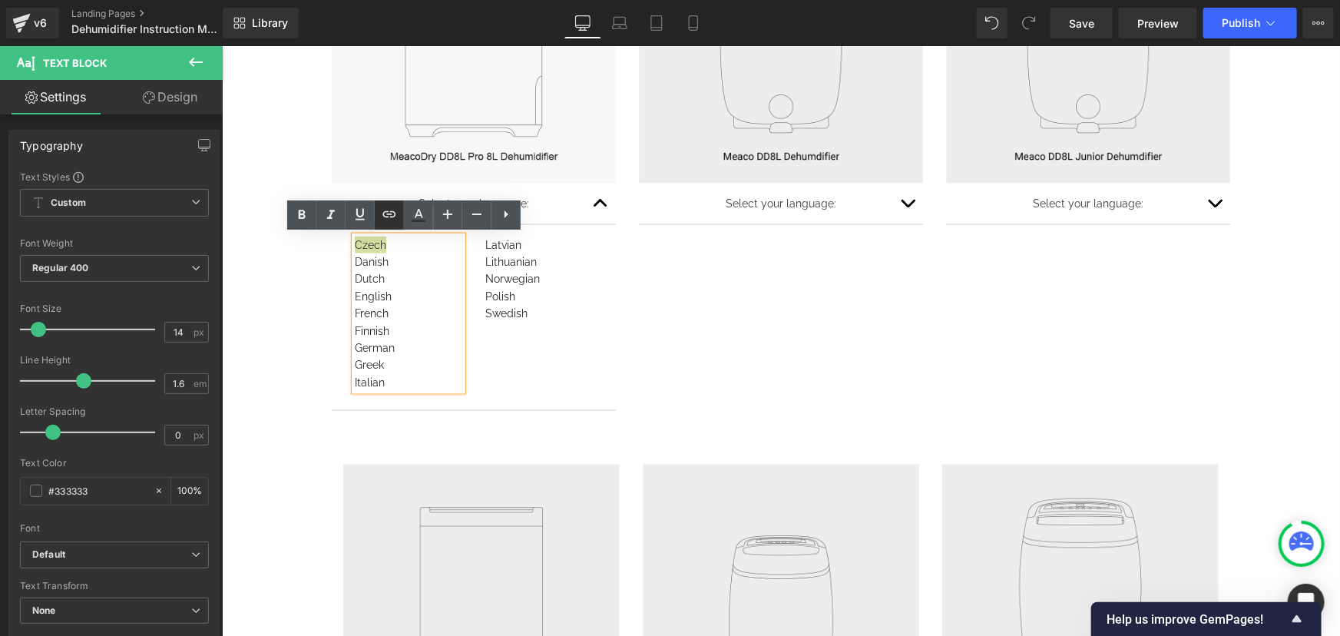
click at [389, 214] on icon at bounding box center [388, 213] width 13 height 6
click at [399, 282] on input "text" at bounding box center [462, 275] width 236 height 38
paste input "[URL][DOMAIN_NAME]"
click at [598, 279] on icon "button" at bounding box center [596, 275] width 18 height 18
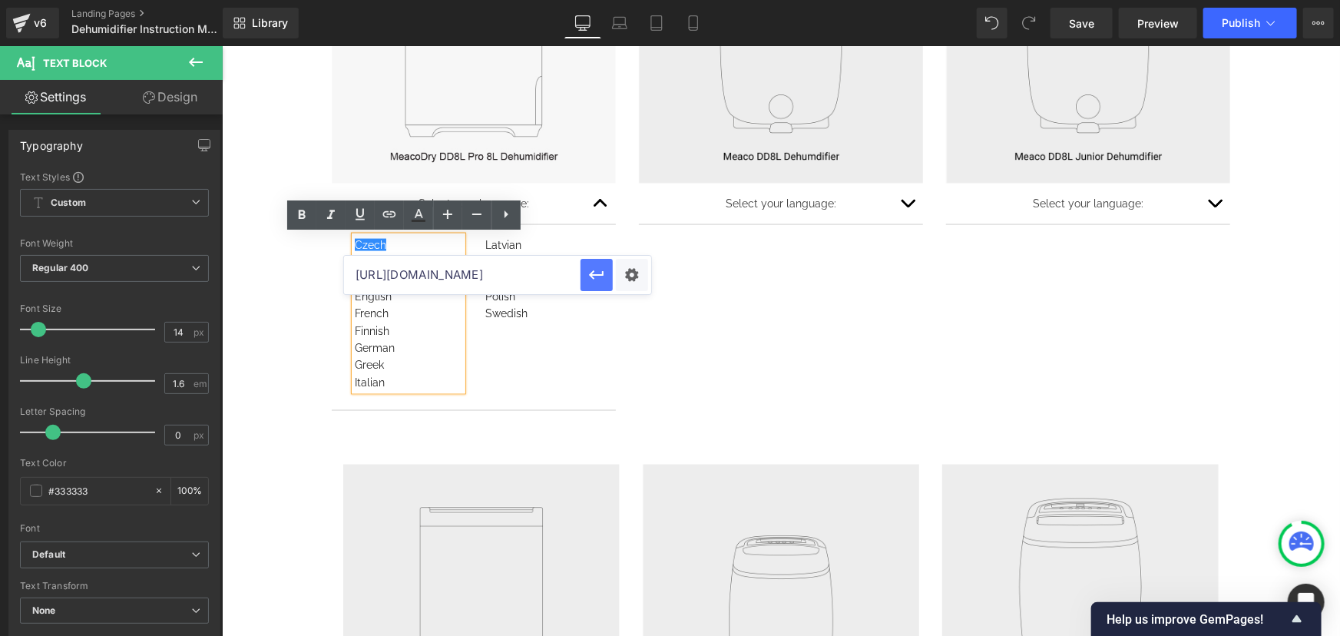
scroll to position [0, 0]
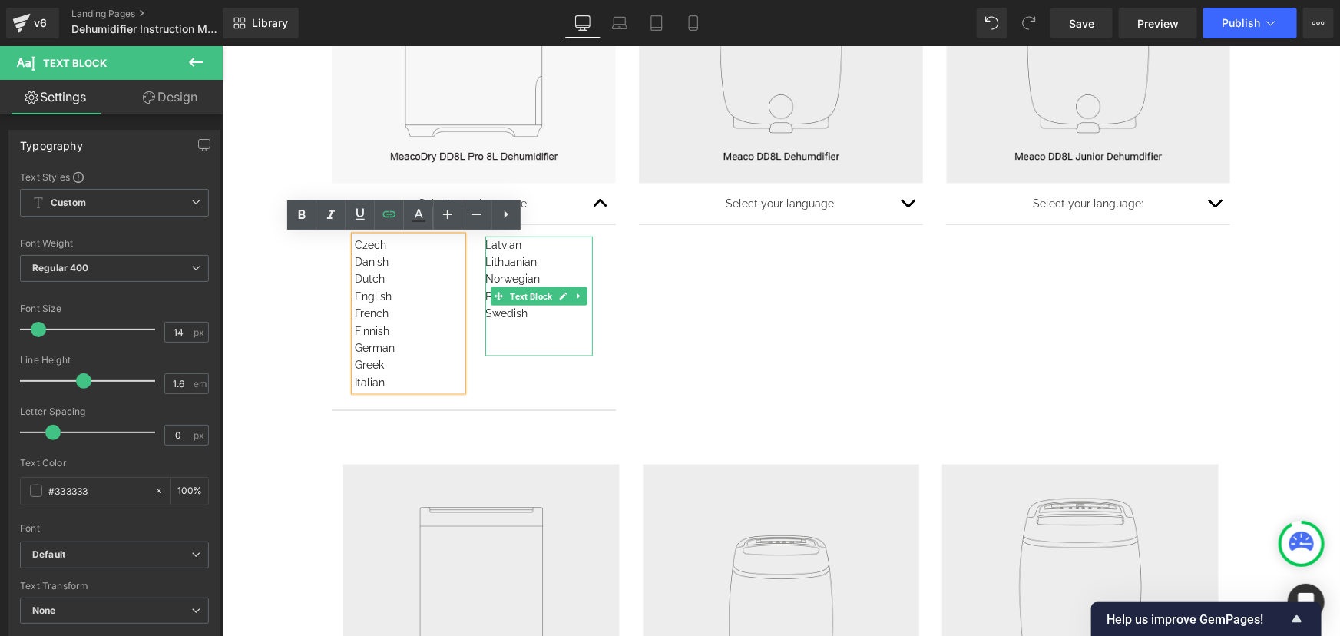
click at [532, 313] on div "Swedish" at bounding box center [537, 312] width 107 height 17
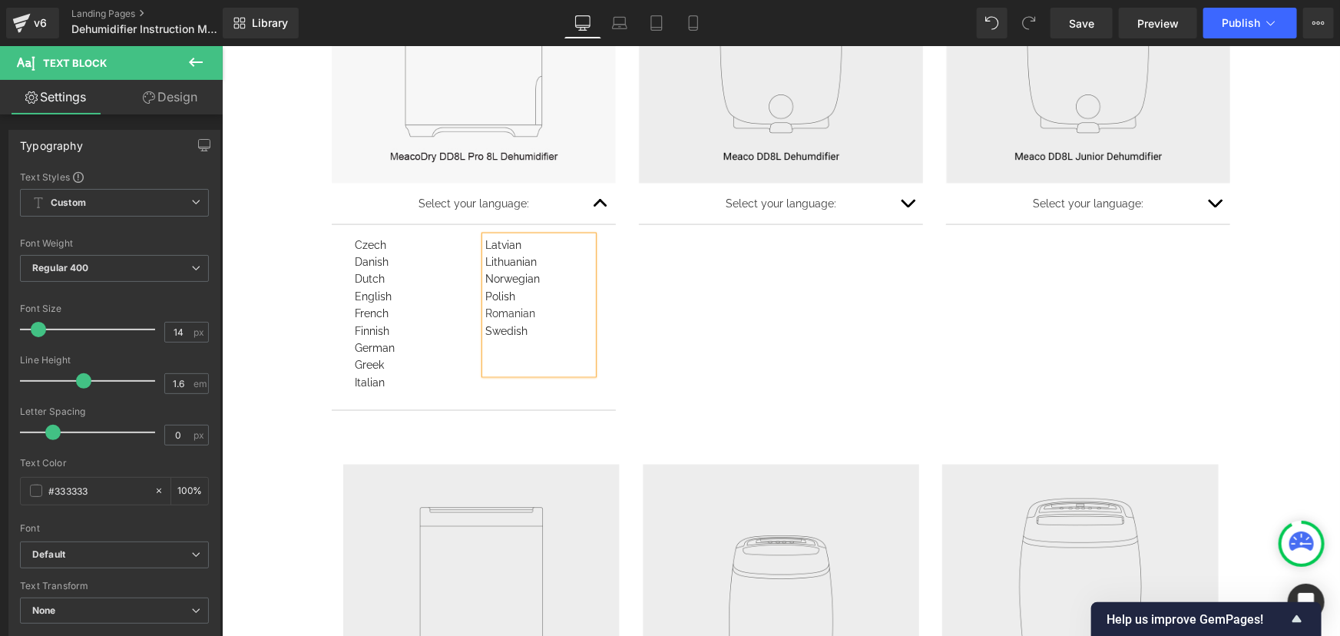
click at [504, 312] on div "Romanian" at bounding box center [537, 312] width 107 height 17
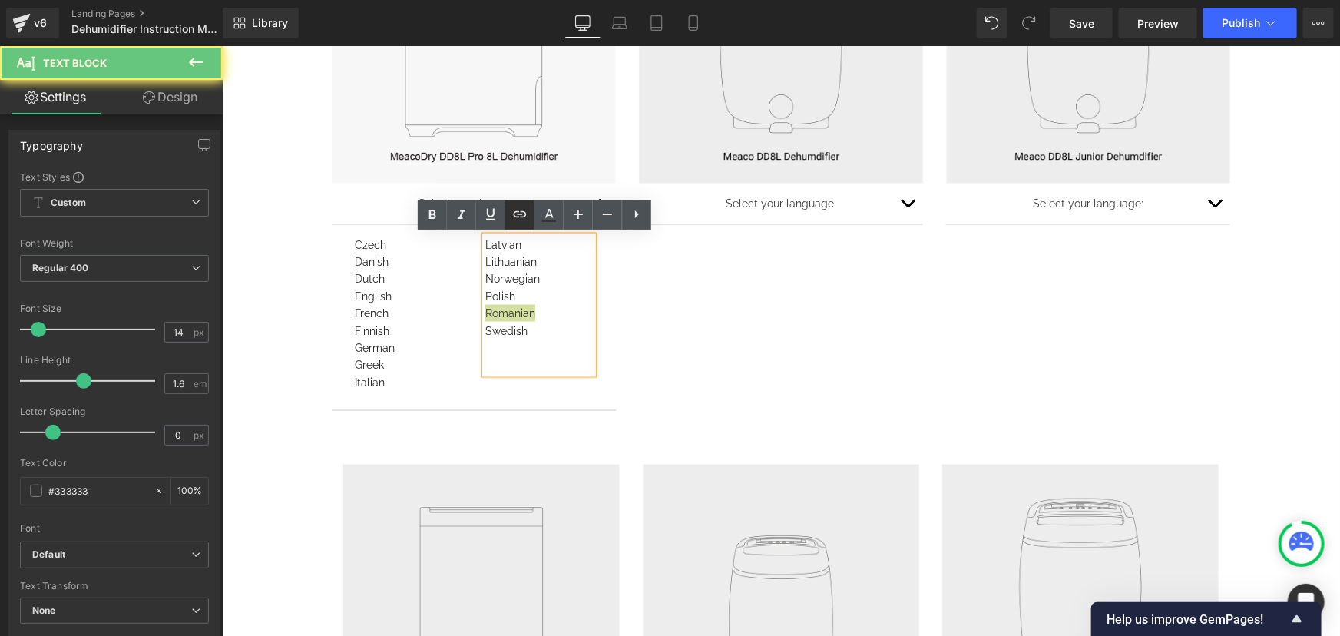
click at [521, 215] on icon at bounding box center [520, 214] width 18 height 18
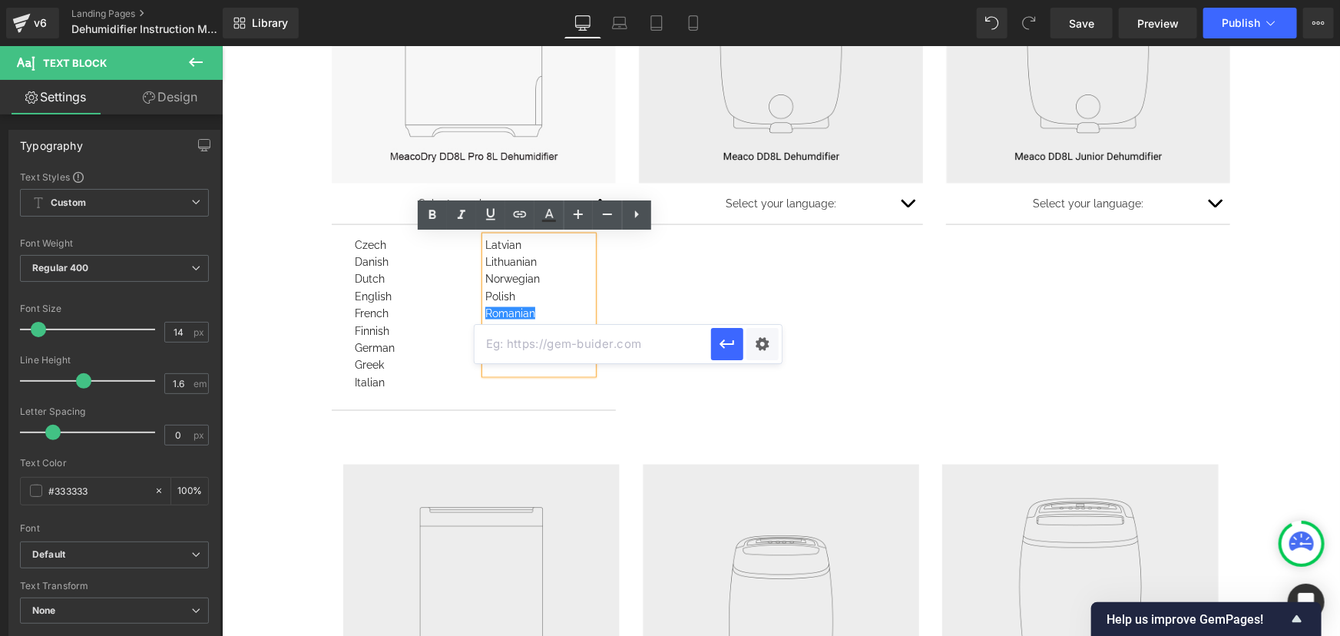
click at [546, 337] on input "text" at bounding box center [592, 344] width 236 height 38
paste input "[URL][DOMAIN_NAME]"
click at [724, 340] on icon "button" at bounding box center [726, 343] width 15 height 9
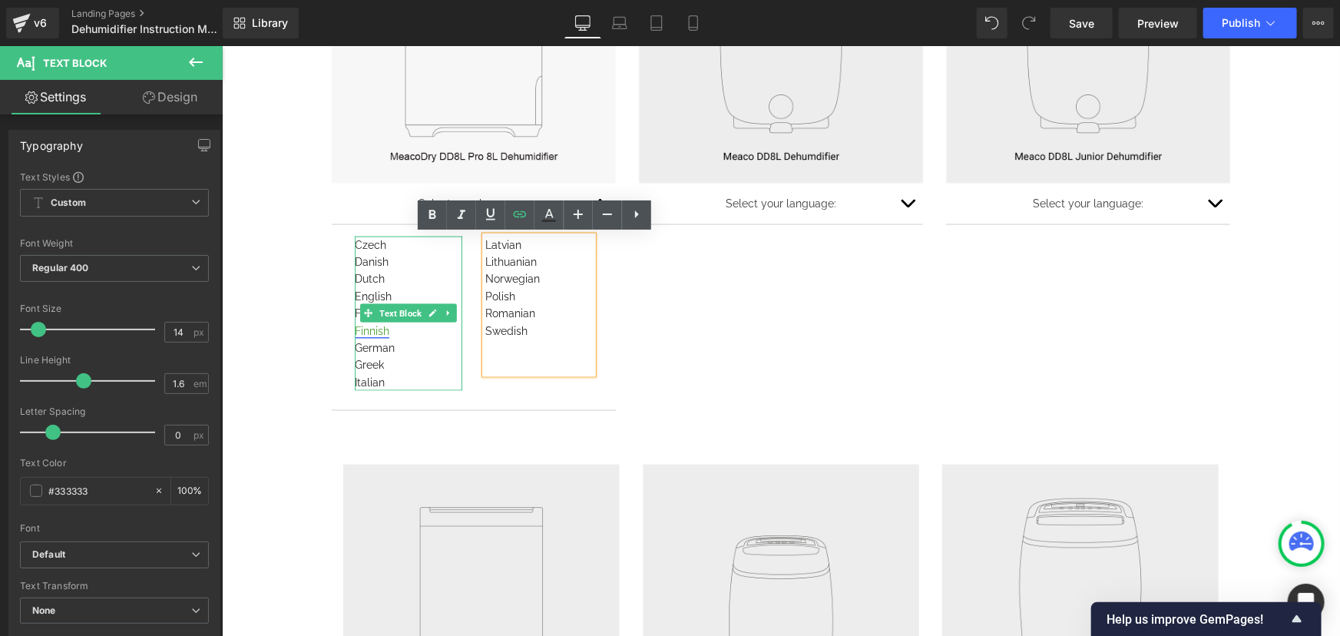
click at [417, 329] on div "Finnish" at bounding box center [407, 330] width 107 height 17
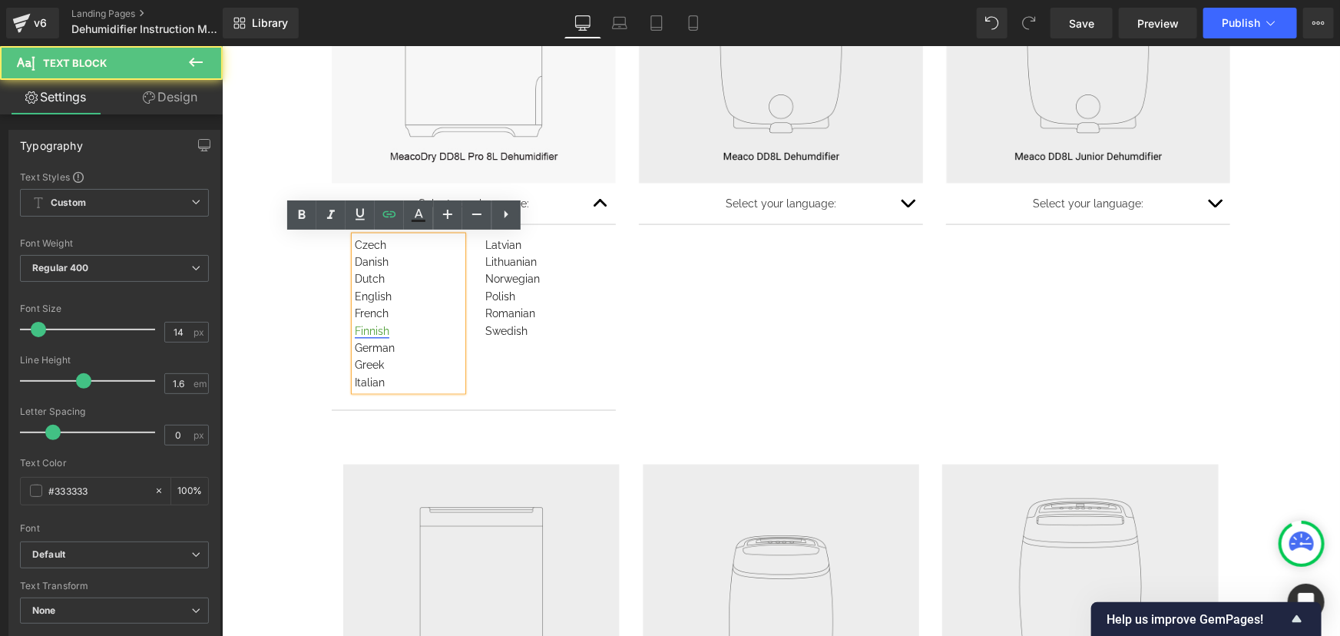
click at [373, 327] on link "Finnish" at bounding box center [371, 330] width 35 height 12
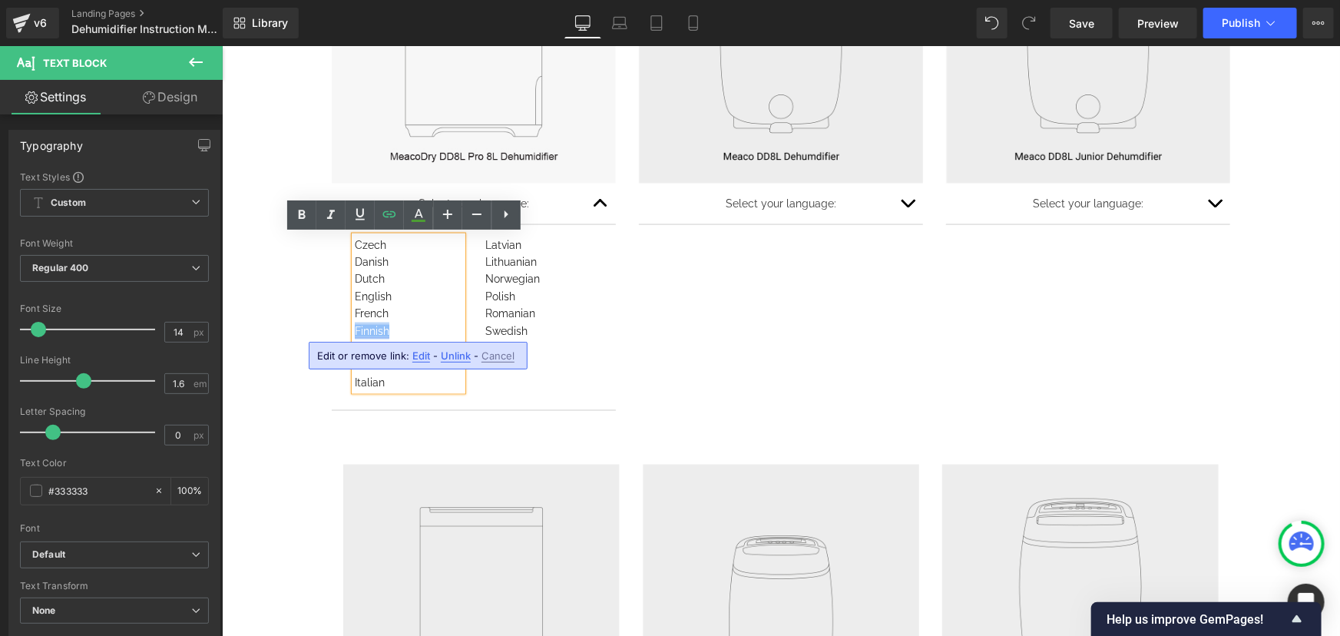
drag, startPoint x: 392, startPoint y: 324, endPoint x: 348, endPoint y: 327, distance: 44.6
click at [354, 327] on div "Finnish" at bounding box center [407, 330] width 107 height 17
click at [399, 213] on link at bounding box center [389, 214] width 29 height 29
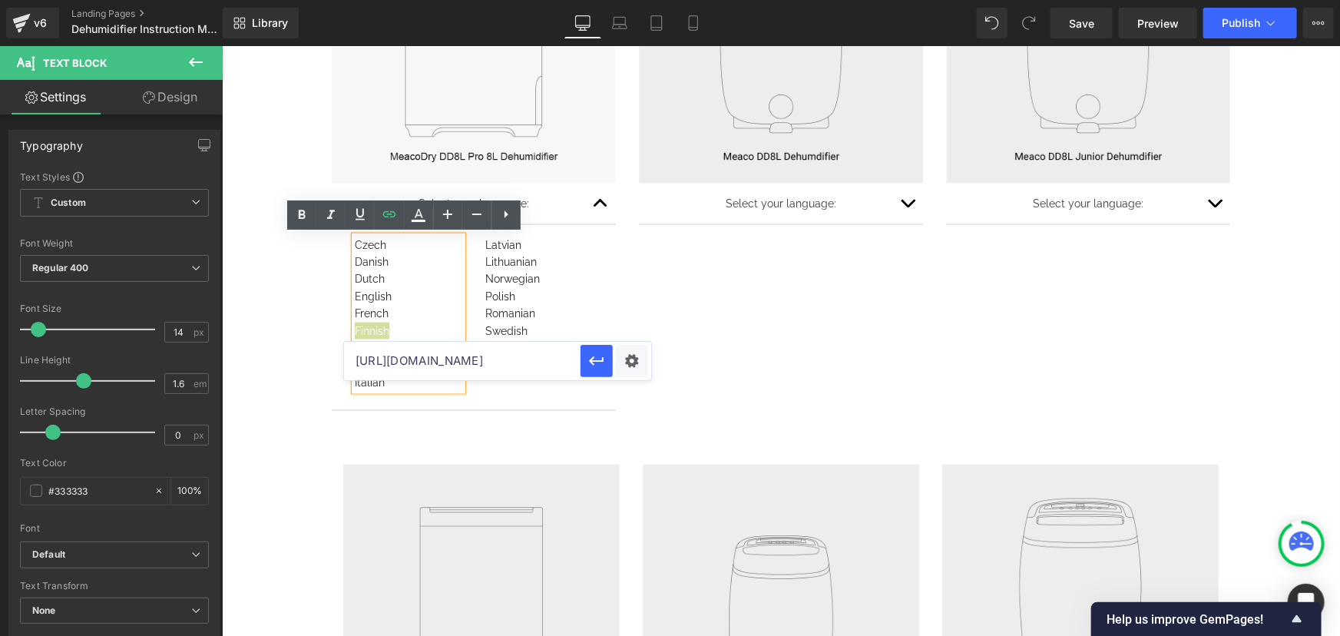
click at [411, 358] on input "[URL][DOMAIN_NAME]" at bounding box center [462, 361] width 236 height 38
paste input "DD8L_Pro_8L_Manual_FI01.pdf?v=1759502818"
click at [594, 359] on icon "button" at bounding box center [596, 361] width 18 height 18
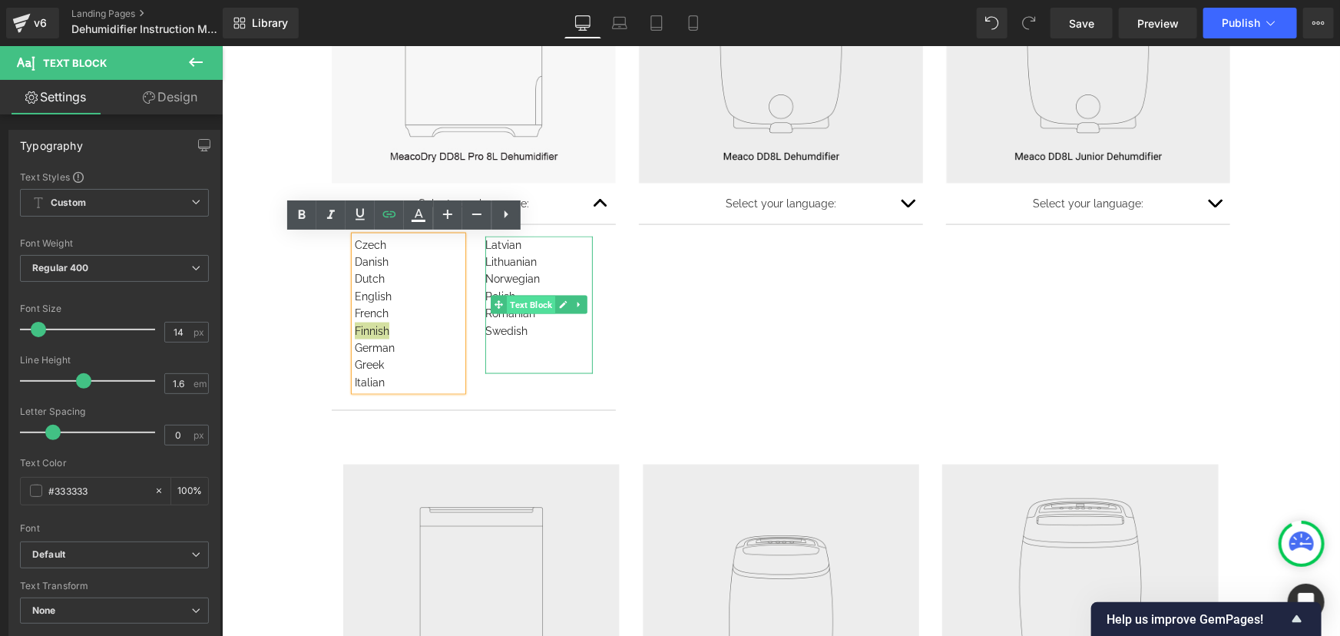
drag, startPoint x: 542, startPoint y: 309, endPoint x: 540, endPoint y: 318, distance: 8.6
click at [542, 310] on span "Text Block" at bounding box center [530, 305] width 48 height 18
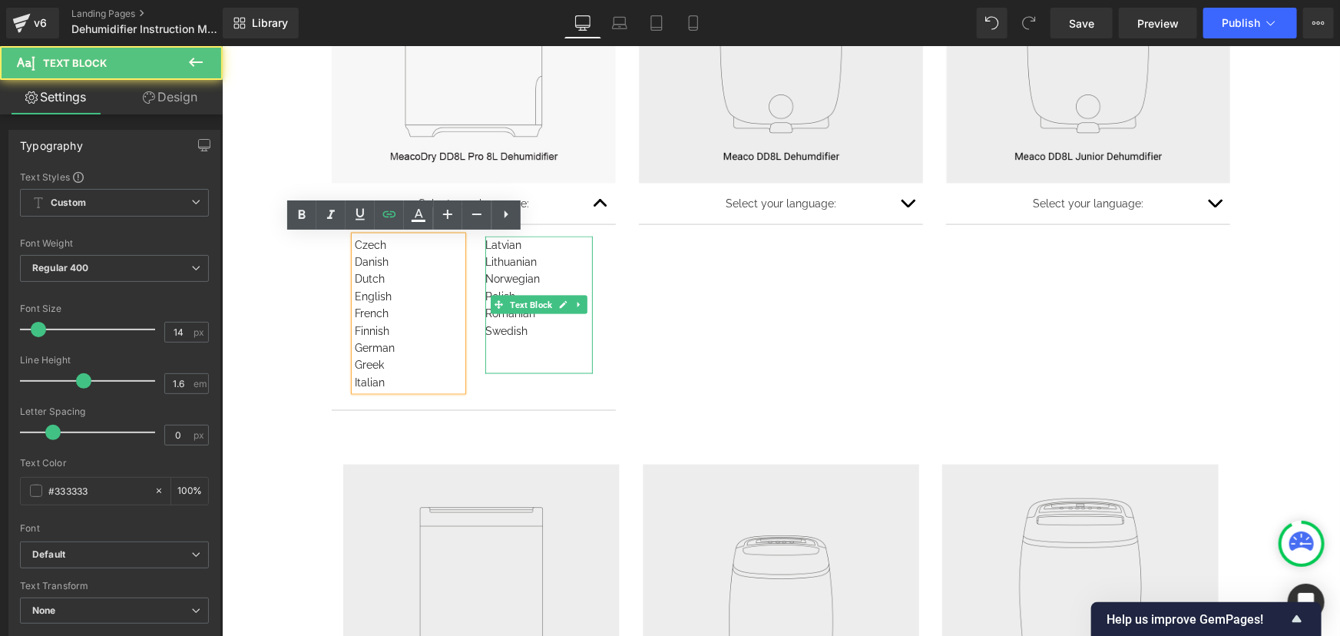
click at [540, 322] on div "Swedish" at bounding box center [537, 330] width 107 height 17
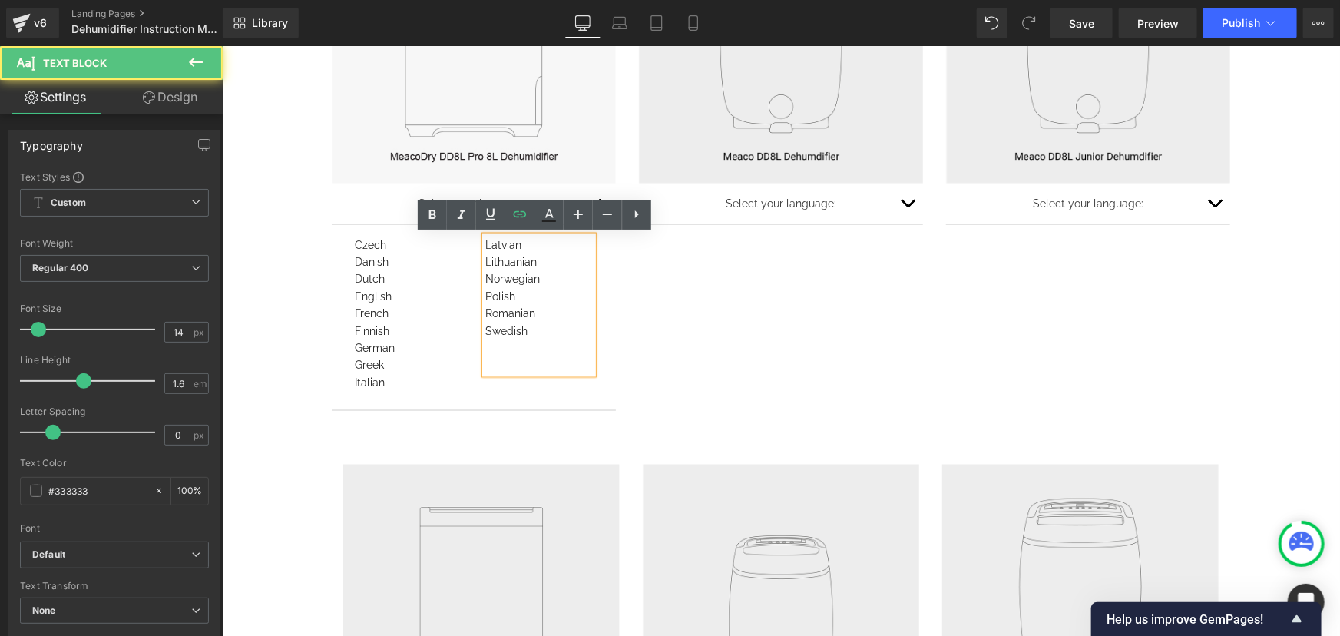
click at [545, 312] on div "Romanian" at bounding box center [537, 312] width 107 height 17
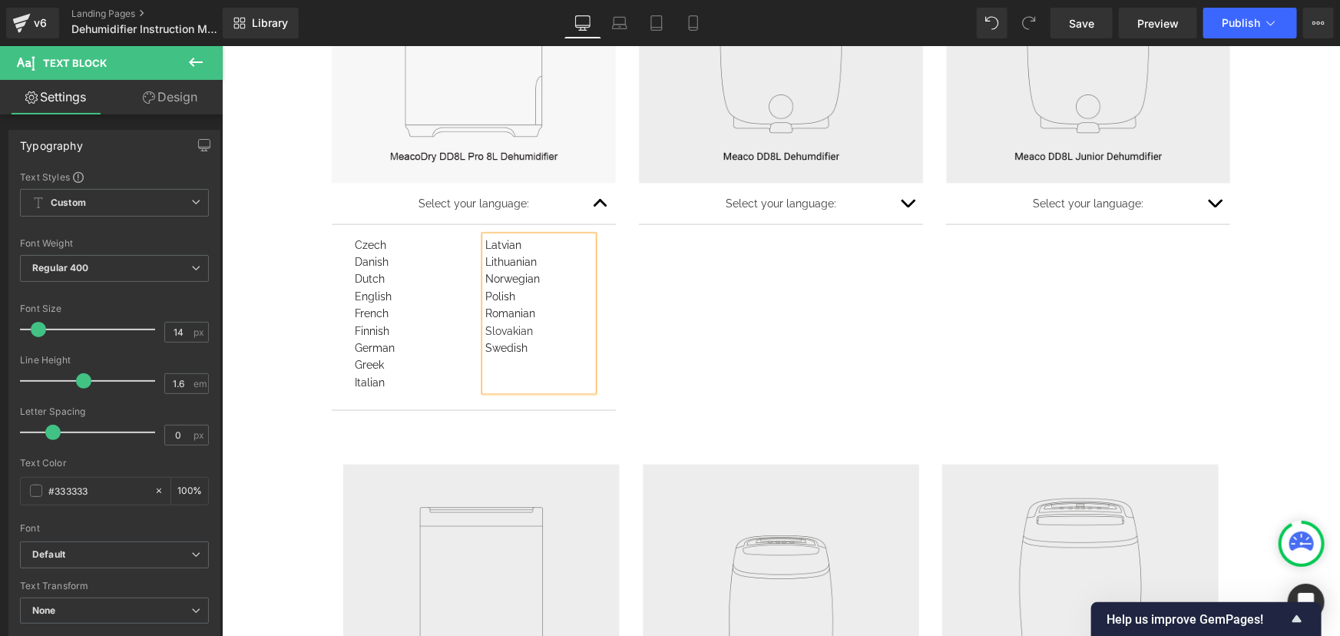
click at [520, 331] on div "Slovakian" at bounding box center [537, 330] width 107 height 17
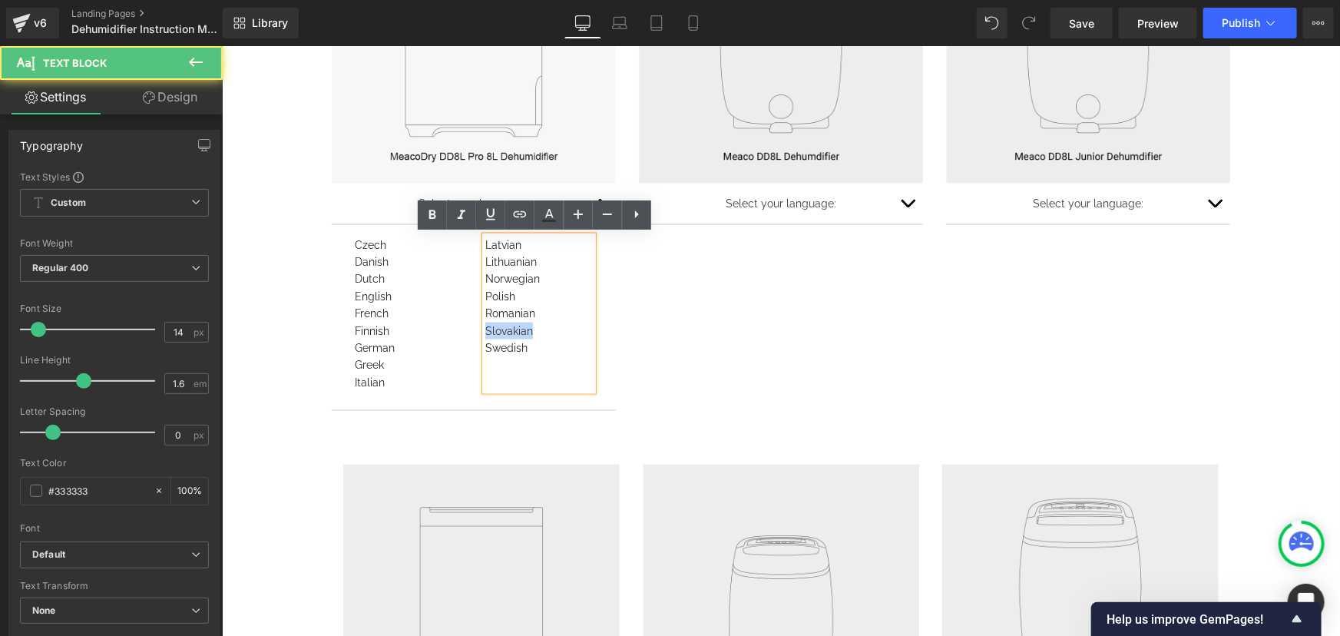
click at [520, 331] on div "Slovakian" at bounding box center [537, 330] width 107 height 17
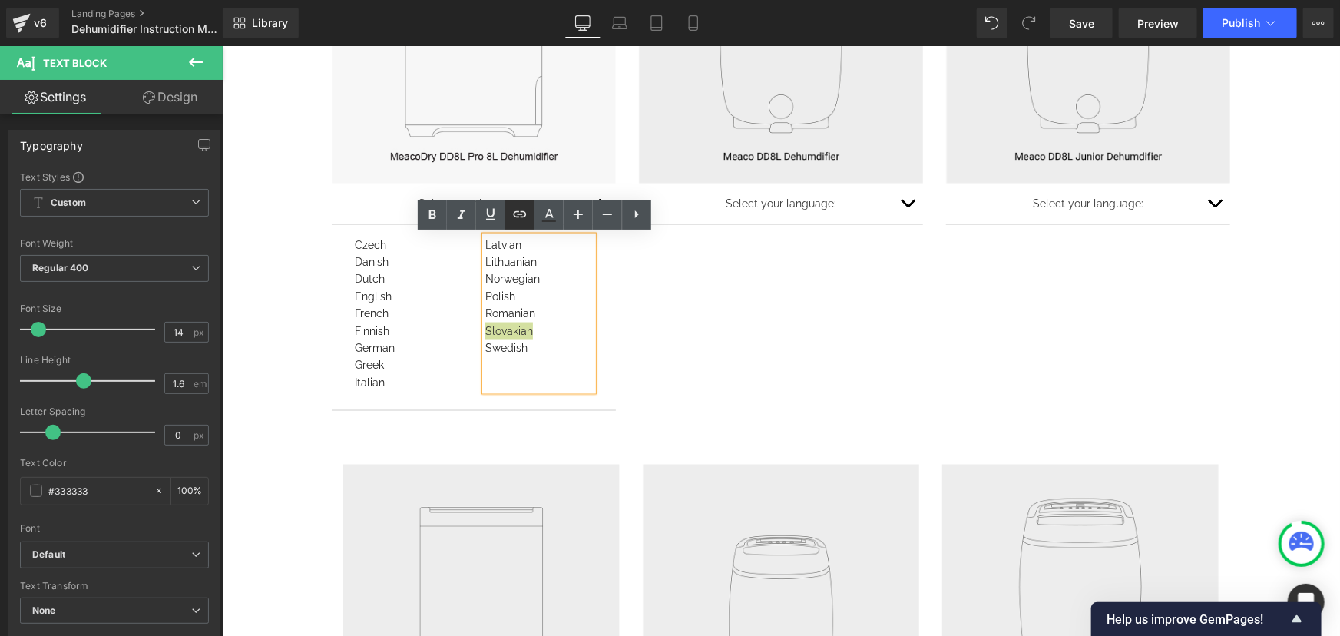
click at [520, 216] on icon at bounding box center [520, 214] width 18 height 18
drag, startPoint x: 583, startPoint y: 360, endPoint x: 646, endPoint y: 365, distance: 62.4
click at [583, 360] on input "text" at bounding box center [592, 361] width 236 height 38
paste input "[URL][DOMAIN_NAME]"
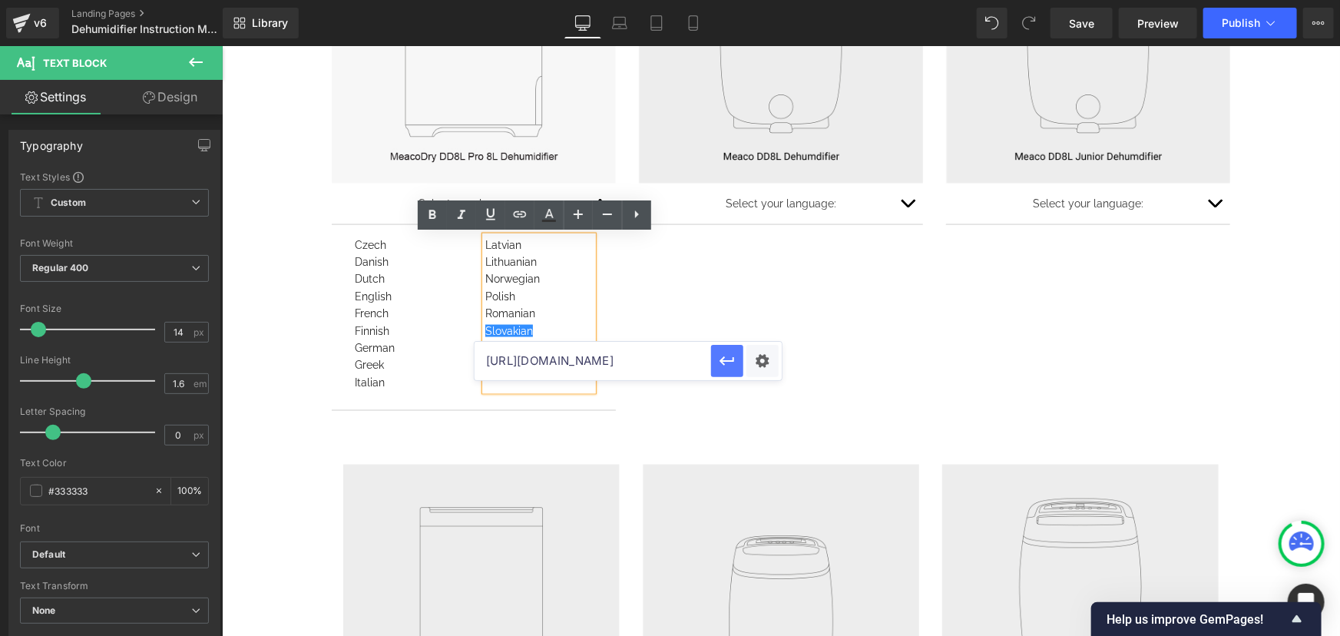
click at [729, 362] on icon "button" at bounding box center [727, 361] width 18 height 18
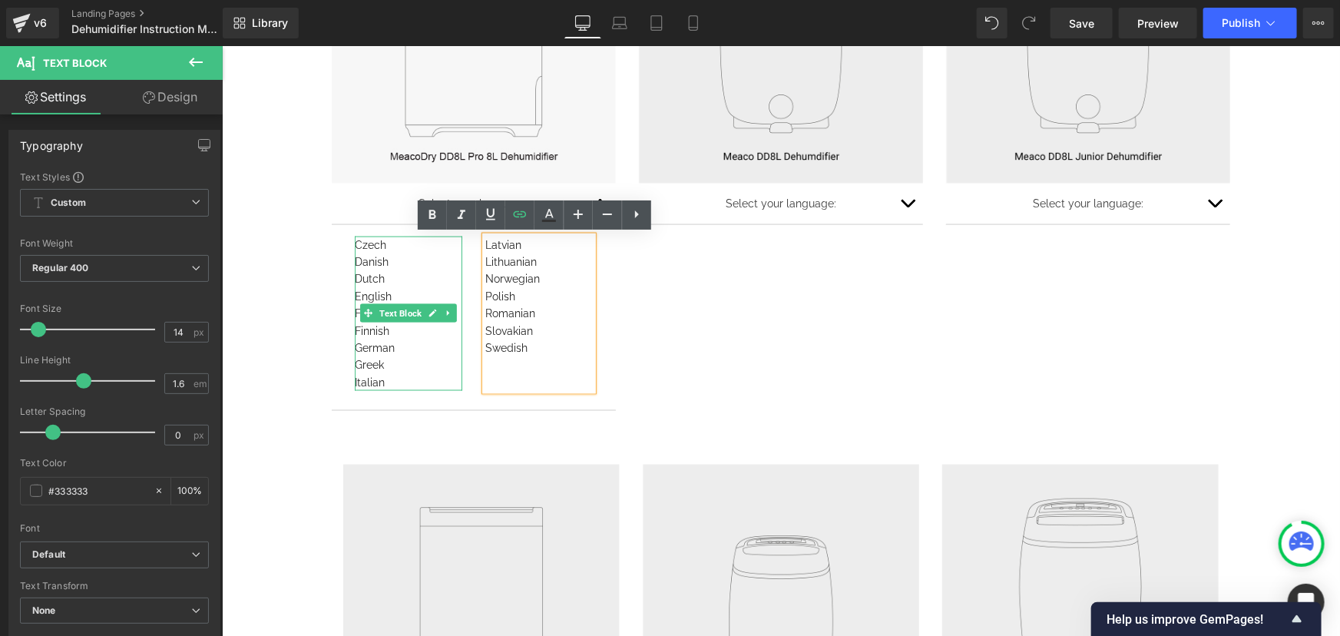
click at [405, 291] on div "English" at bounding box center [407, 295] width 107 height 17
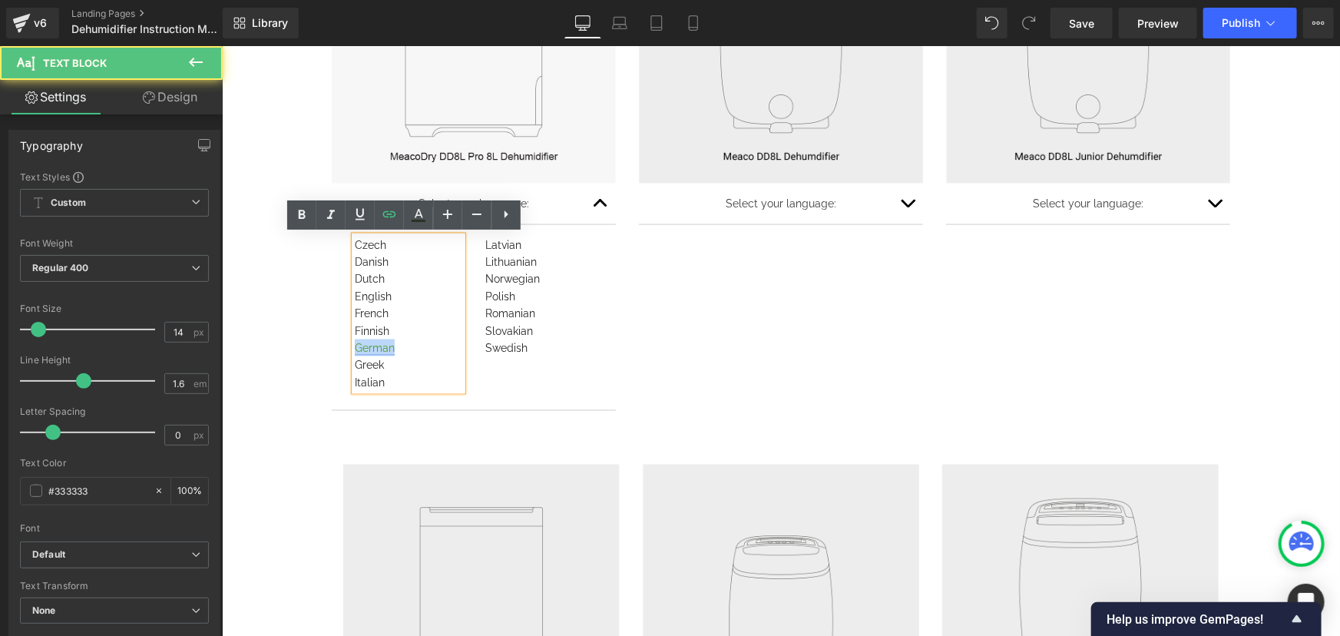
drag, startPoint x: 392, startPoint y: 347, endPoint x: 349, endPoint y: 346, distance: 42.2
click at [354, 346] on div "German" at bounding box center [407, 347] width 107 height 17
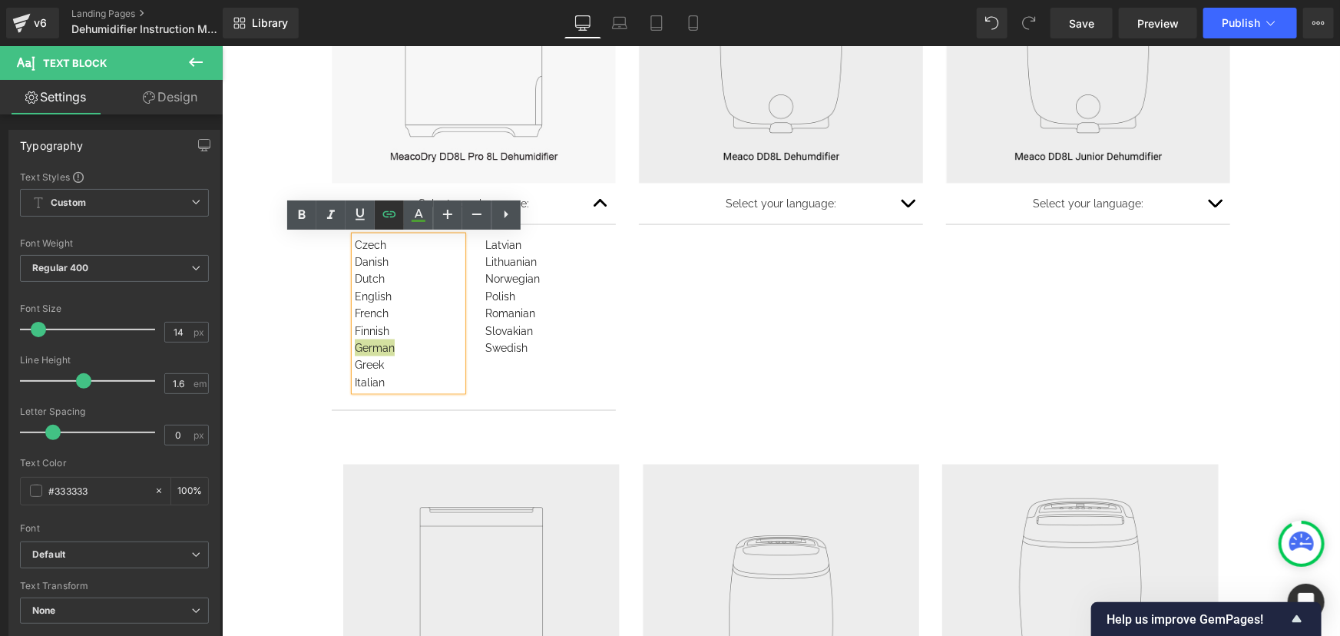
click at [394, 220] on icon at bounding box center [389, 214] width 18 height 18
click at [447, 383] on input "[URL][DOMAIN_NAME]" at bounding box center [462, 378] width 236 height 38
paste input "DD8L_Pro_8L_Manual_DE01.pdf?v=175950281"
type input "[URL][DOMAIN_NAME]"
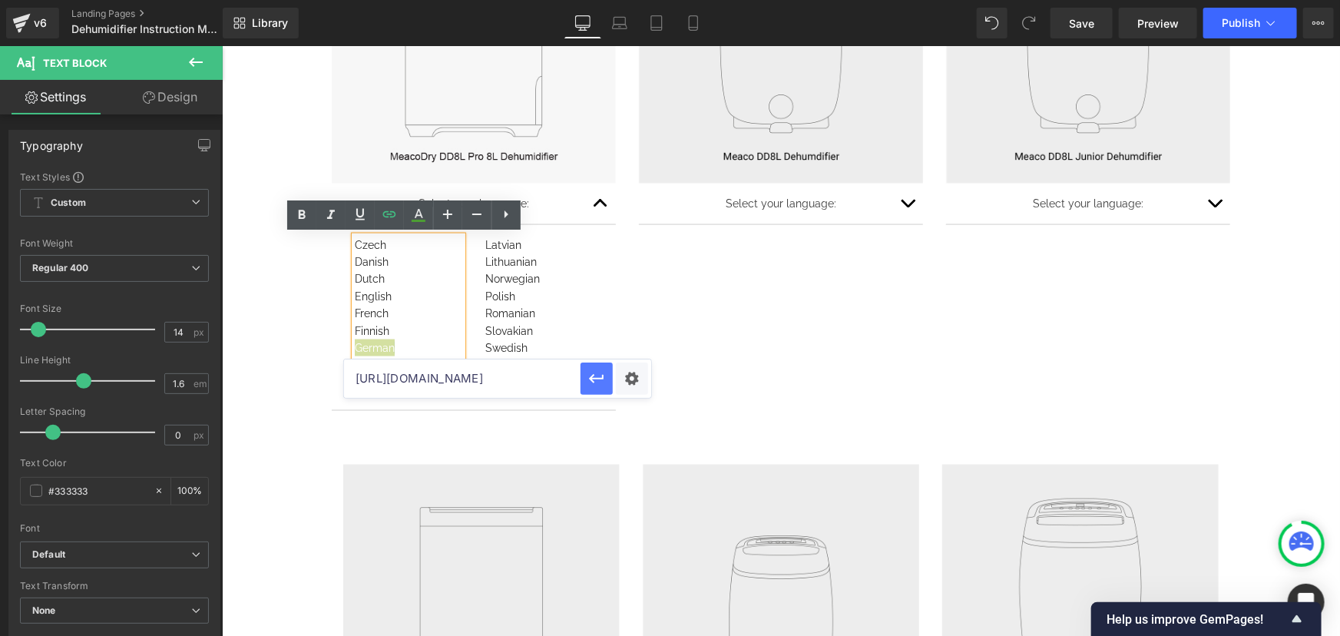
click at [600, 380] on icon "button" at bounding box center [596, 378] width 18 height 18
click at [409, 329] on div "Finnish" at bounding box center [407, 330] width 107 height 17
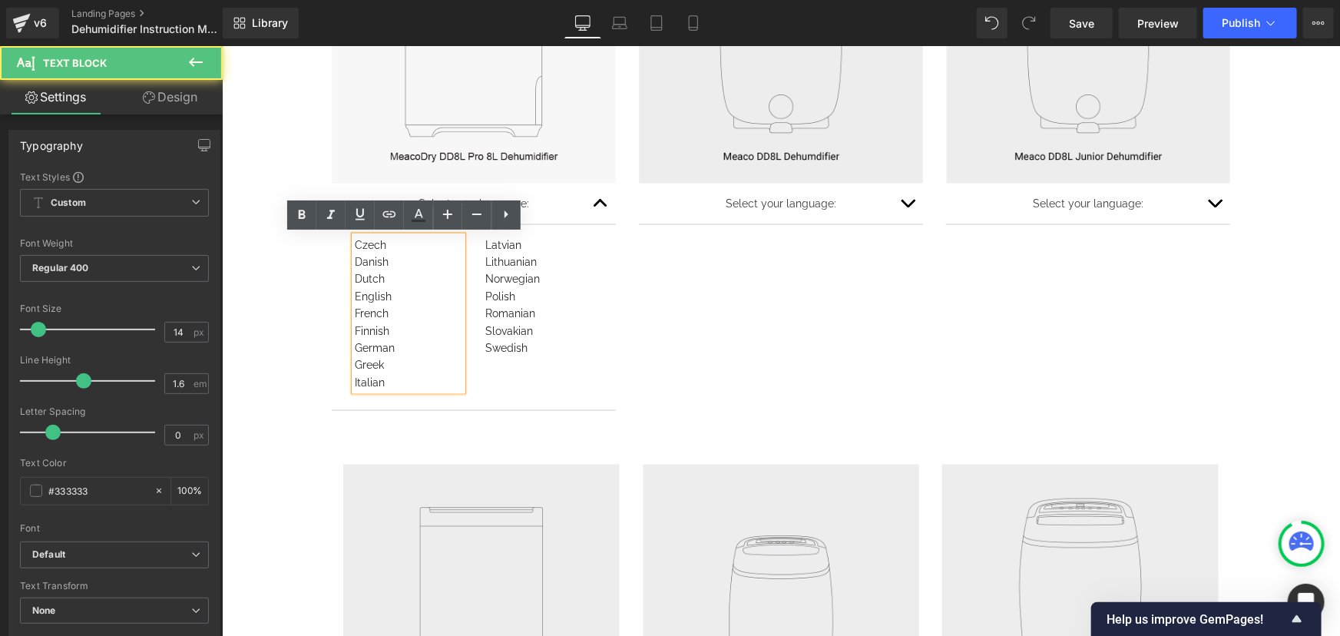
click at [401, 293] on div "English" at bounding box center [407, 295] width 107 height 17
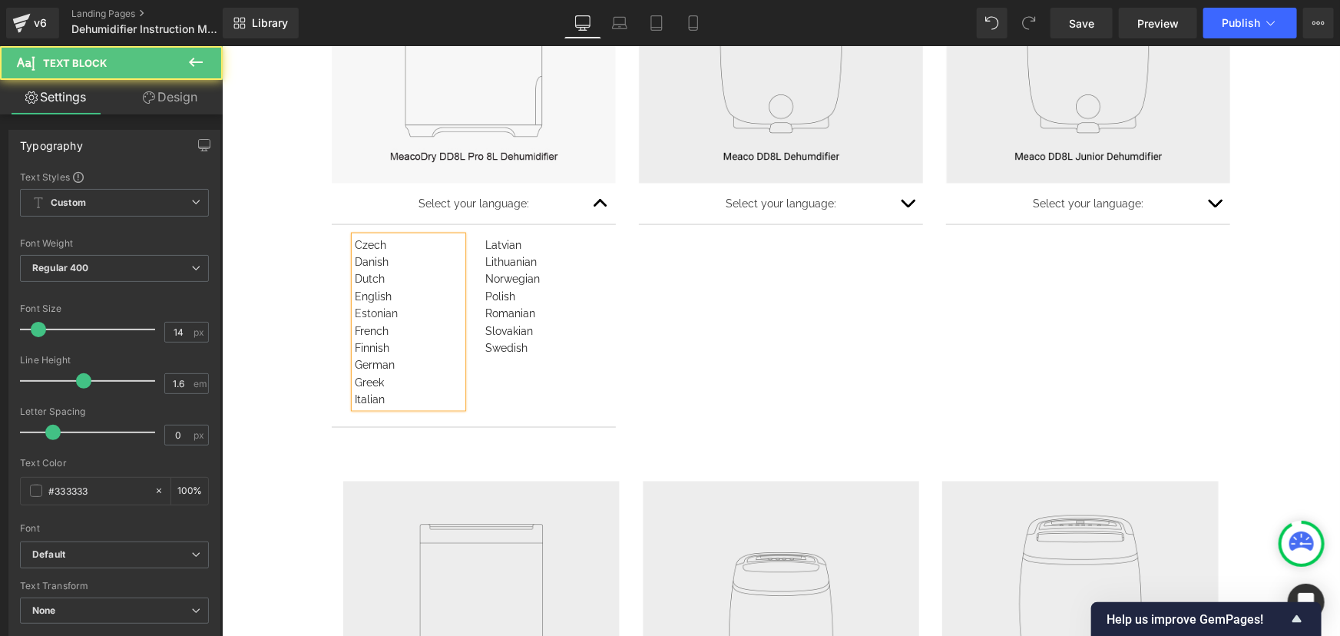
click at [366, 314] on div "Estonian" at bounding box center [407, 312] width 107 height 17
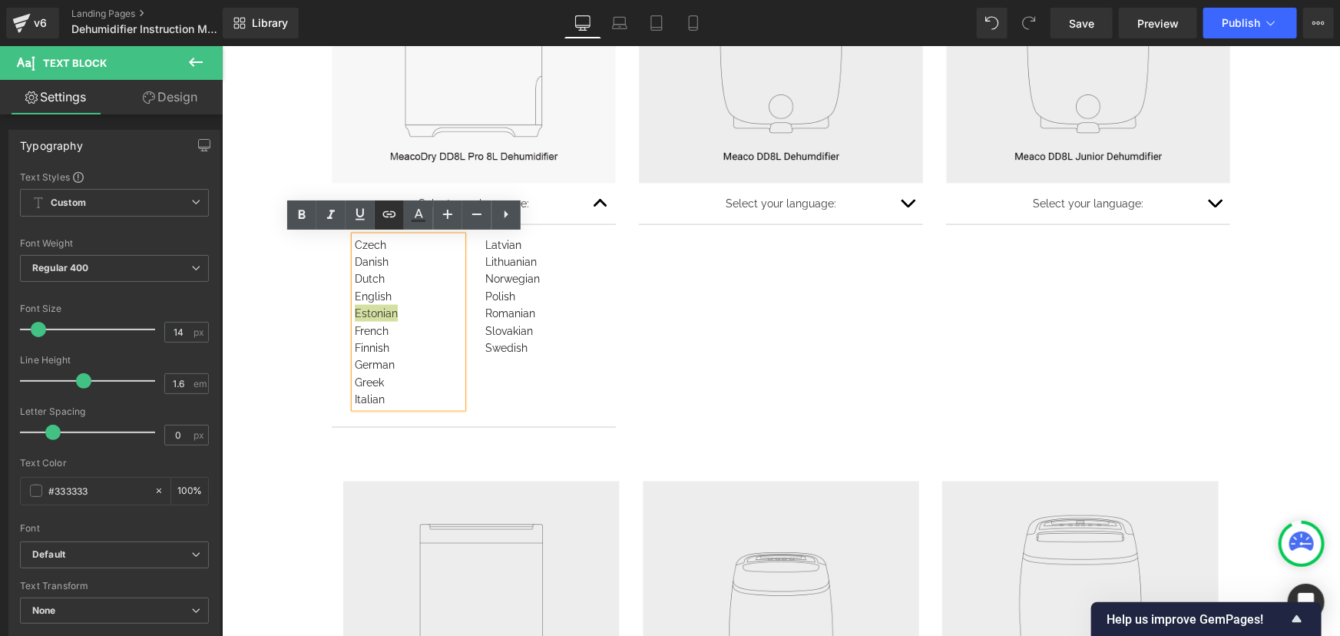
click at [387, 216] on icon at bounding box center [388, 213] width 13 height 6
click at [419, 335] on input "text" at bounding box center [462, 326] width 236 height 38
paste input "[URL][DOMAIN_NAME]"
click at [604, 335] on icon "button" at bounding box center [596, 326] width 18 height 18
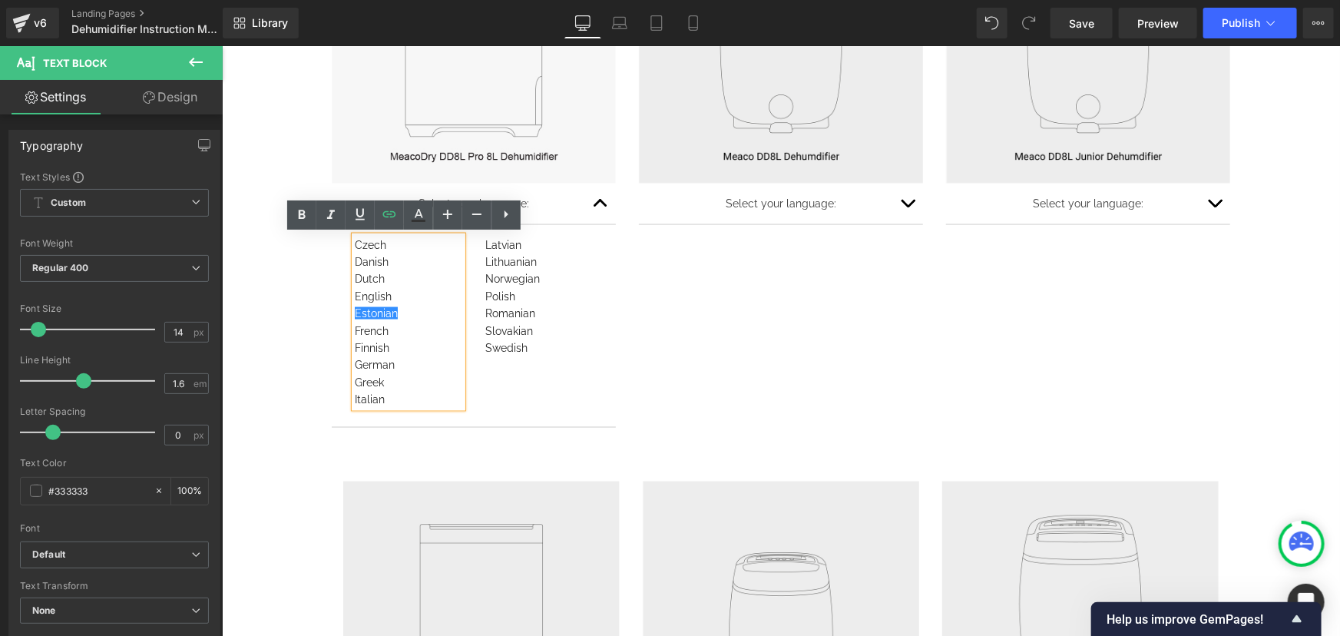
scroll to position [0, 0]
click at [395, 284] on div "Dutch" at bounding box center [407, 277] width 107 height 17
drag, startPoint x: 382, startPoint y: 273, endPoint x: 350, endPoint y: 275, distance: 32.3
click at [354, 275] on div "Dutch" at bounding box center [407, 277] width 107 height 17
click at [397, 212] on icon at bounding box center [389, 214] width 18 height 18
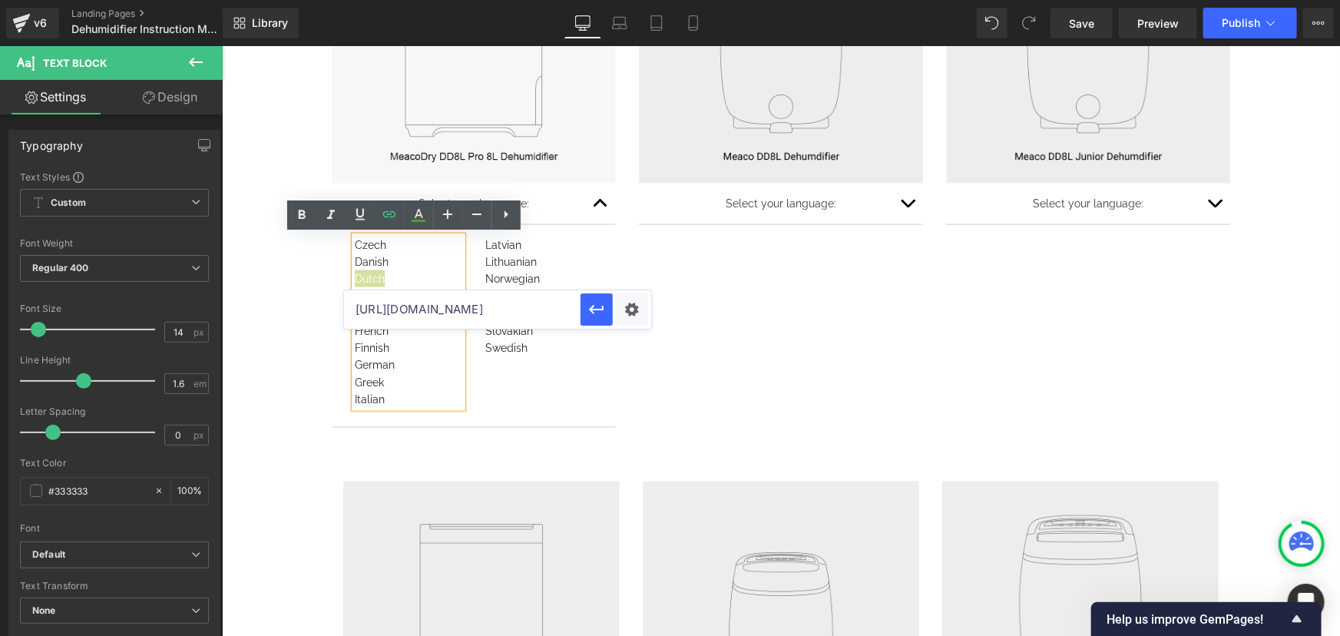
click at [435, 307] on input "[URL][DOMAIN_NAME]" at bounding box center [462, 309] width 236 height 38
paste input "DD8L_Pro_8L_Manual_NL01.pdf?v=175950281"
click at [590, 313] on icon "button" at bounding box center [596, 309] width 18 height 18
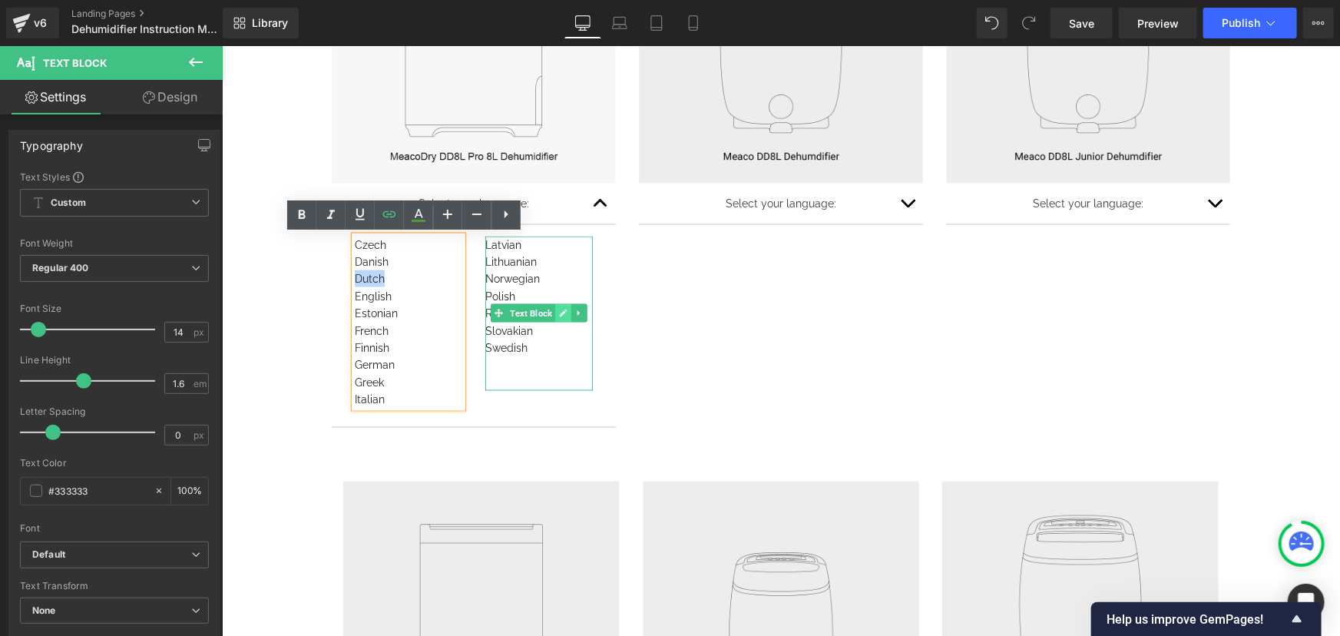
click at [554, 312] on link at bounding box center [562, 312] width 16 height 18
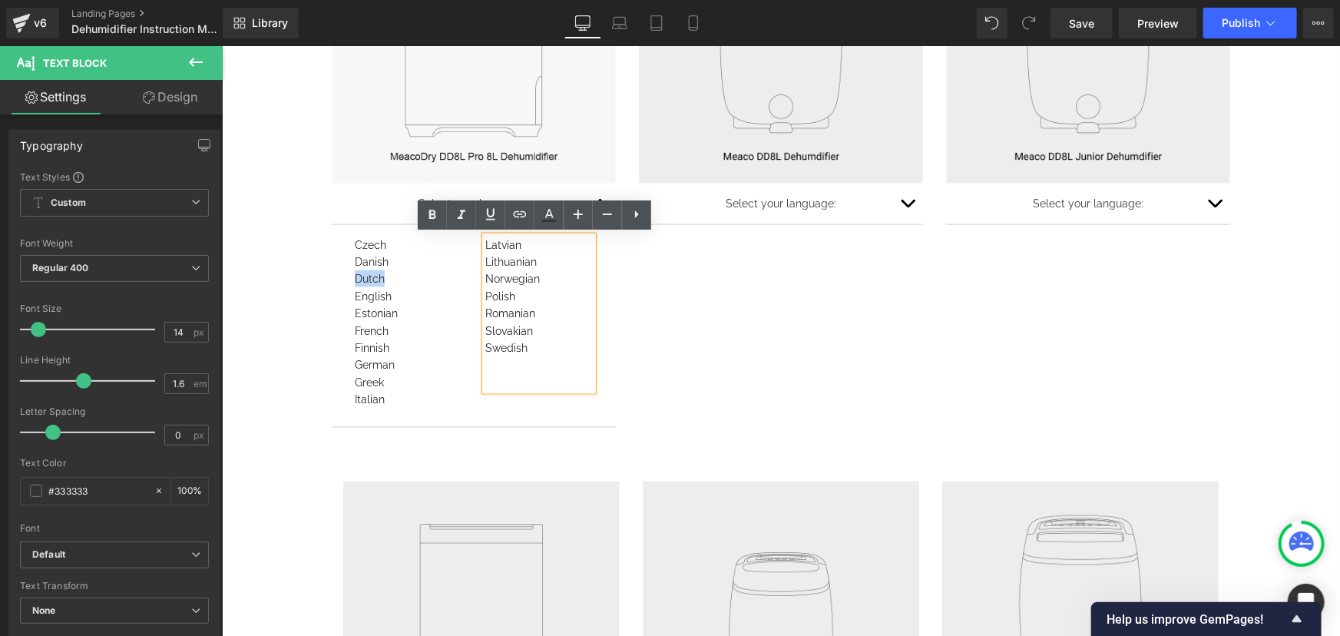
click at [514, 293] on div "Polish" at bounding box center [537, 295] width 107 height 17
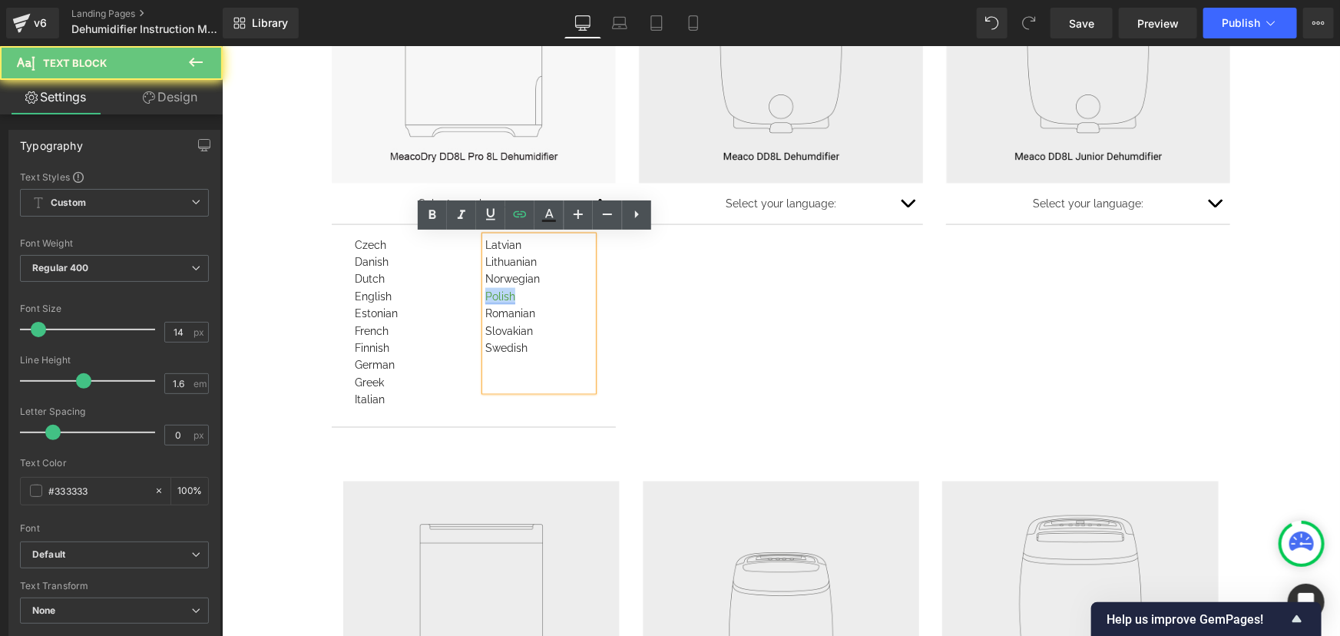
drag, startPoint x: 512, startPoint y: 292, endPoint x: 481, endPoint y: 296, distance: 30.9
click at [484, 296] on div "Polish" at bounding box center [537, 295] width 107 height 17
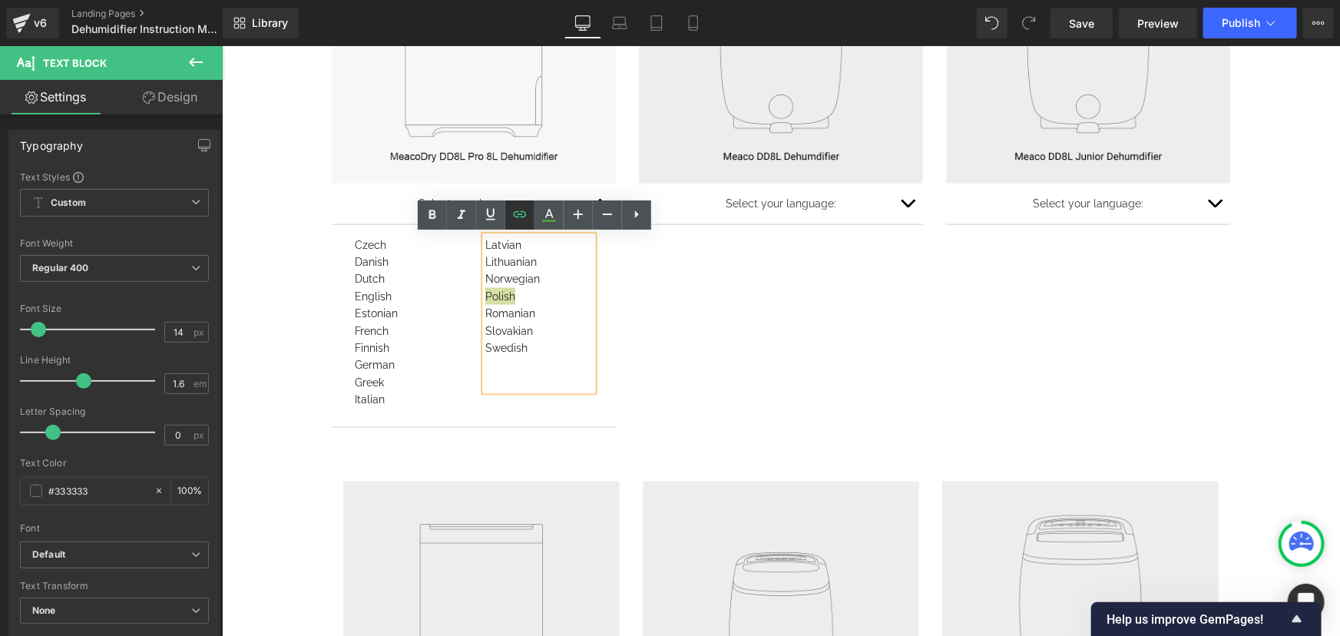
click at [515, 223] on link at bounding box center [519, 214] width 29 height 29
click at [529, 331] on input "[URL][DOMAIN_NAME]" at bounding box center [592, 326] width 236 height 38
paste input "DD8L_Pro_8L_Manual_PL01.pdf?v=1759502818"
click at [722, 329] on icon "button" at bounding box center [727, 326] width 18 height 18
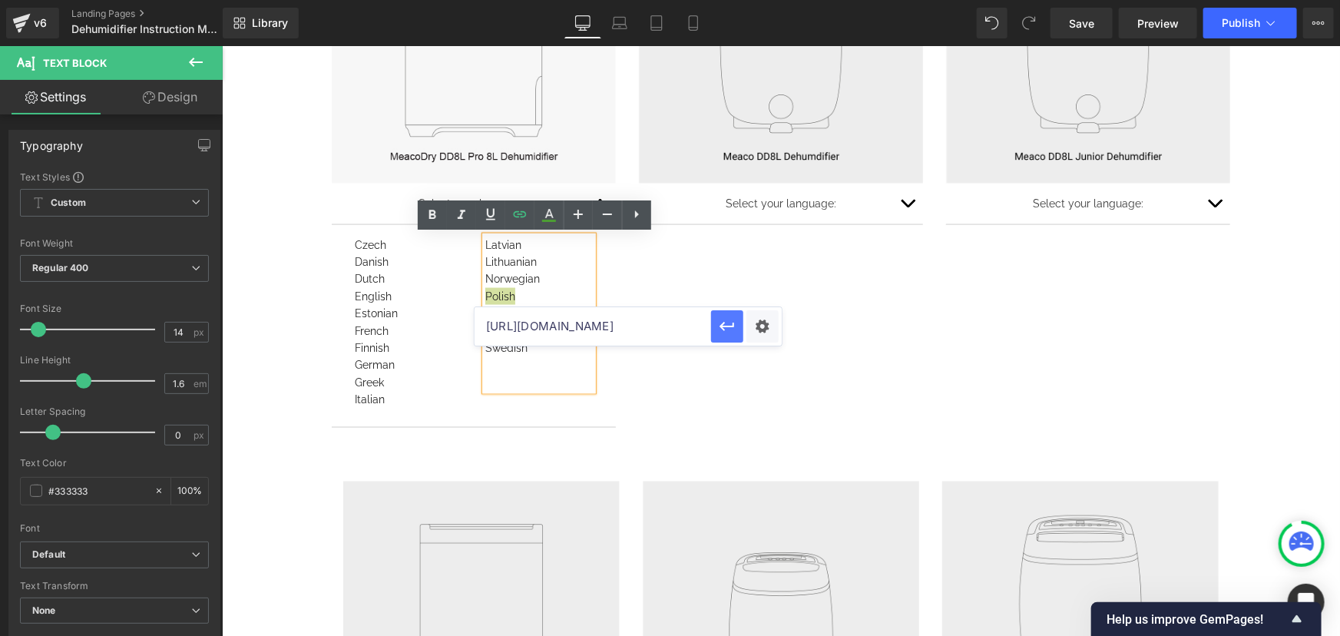
scroll to position [0, 0]
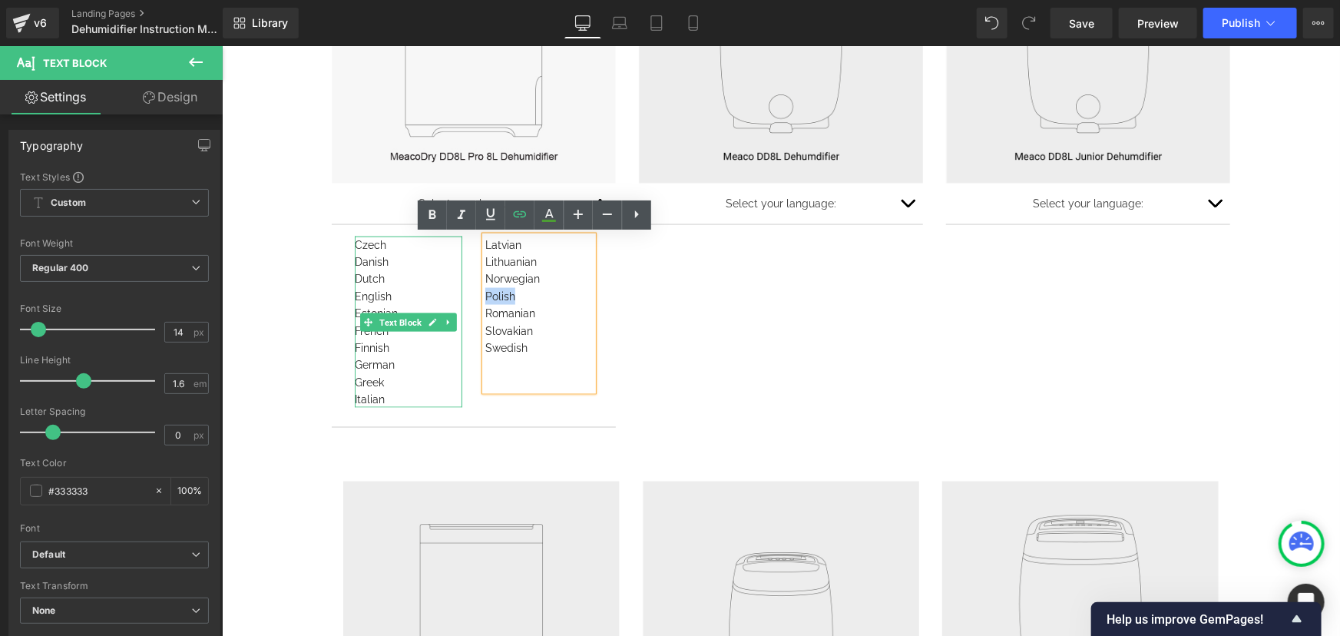
click at [401, 283] on div "Dutch" at bounding box center [407, 277] width 107 height 17
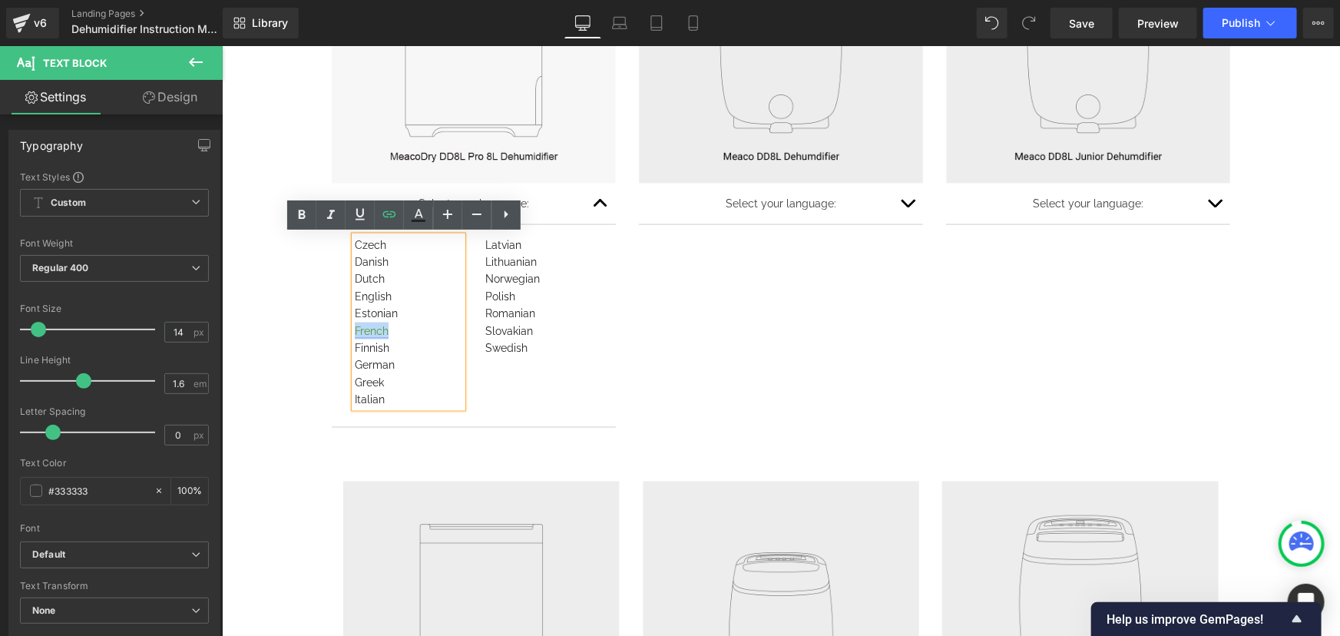
drag, startPoint x: 378, startPoint y: 329, endPoint x: 349, endPoint y: 329, distance: 29.9
click at [354, 329] on div "French" at bounding box center [407, 330] width 107 height 17
click at [391, 210] on icon at bounding box center [389, 214] width 18 height 18
click at [430, 360] on input "[URL][DOMAIN_NAME]" at bounding box center [462, 361] width 236 height 38
paste input "DD8L_Pro_8L_Manual_FR01.pdf?v=1759502817"
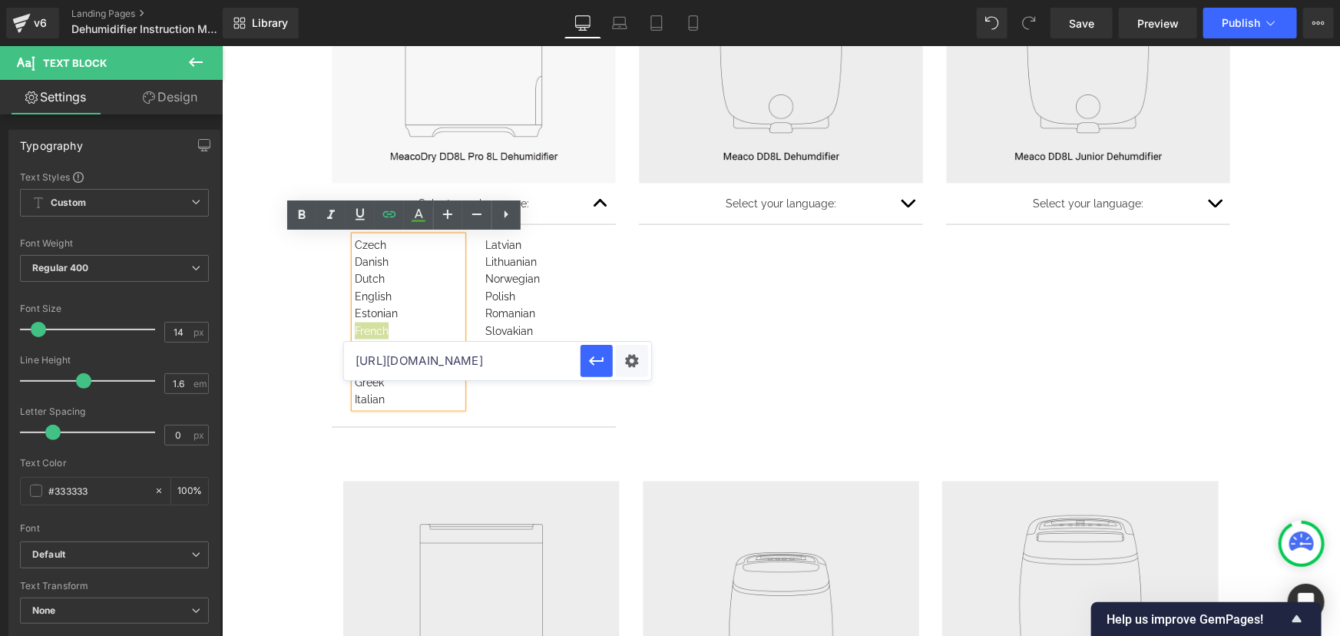
scroll to position [0, 365]
click at [584, 360] on button "button" at bounding box center [596, 361] width 32 height 32
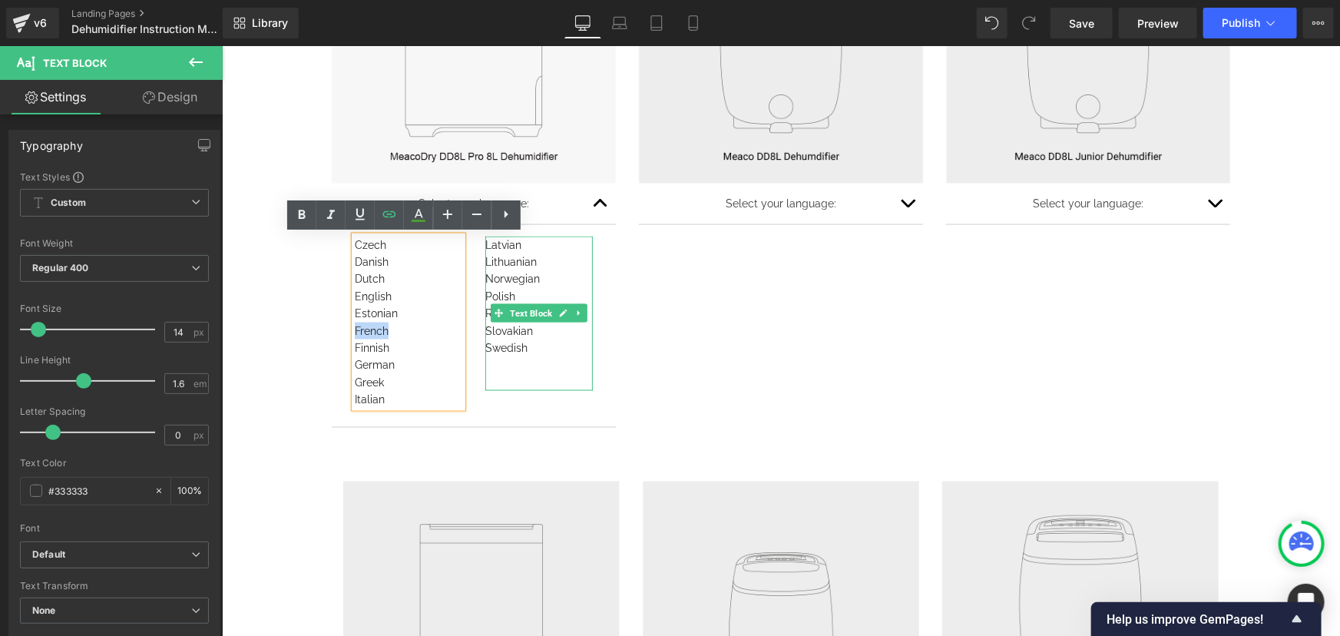
click at [540, 346] on div "Swedish" at bounding box center [537, 347] width 107 height 17
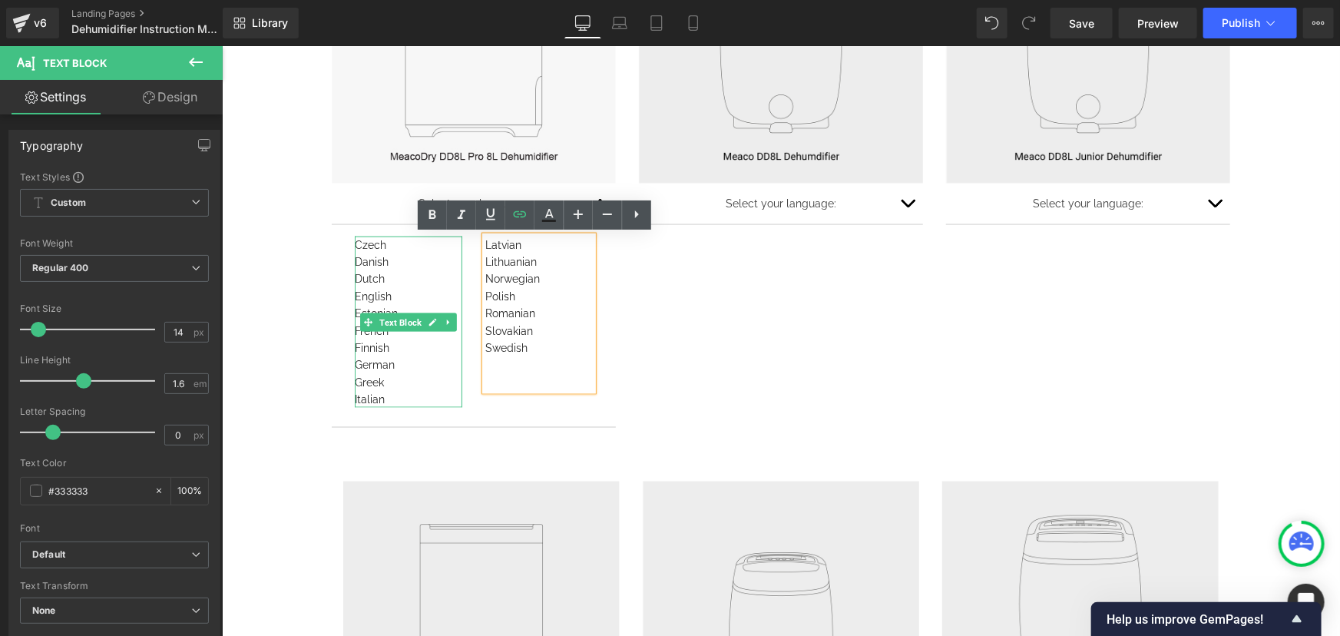
click at [378, 378] on div "Greek" at bounding box center [407, 381] width 107 height 17
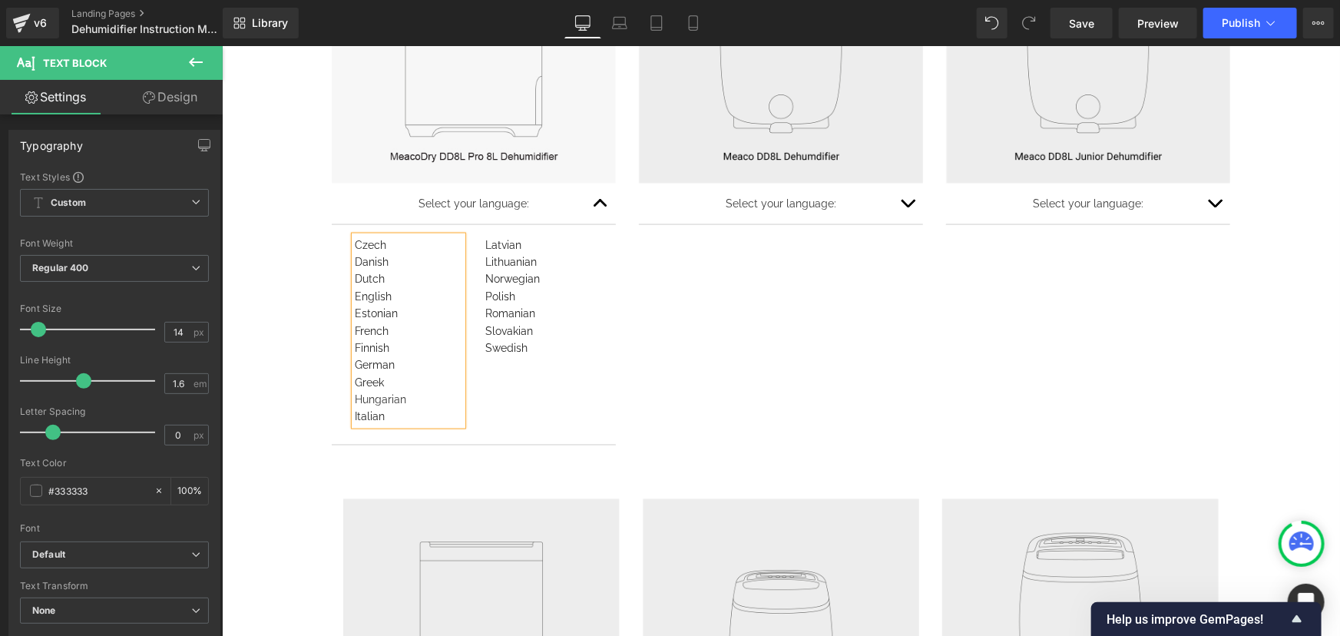
click at [378, 395] on div "Hungarian" at bounding box center [407, 398] width 107 height 17
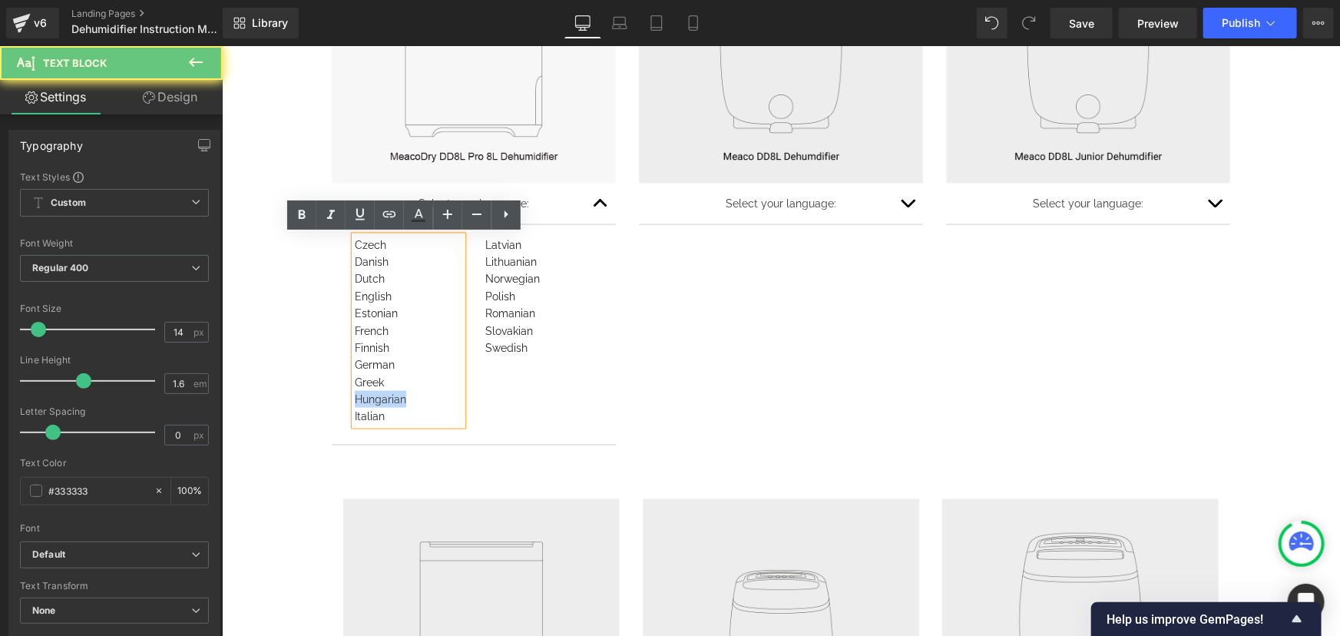
click at [378, 395] on div "Hungarian" at bounding box center [407, 398] width 107 height 17
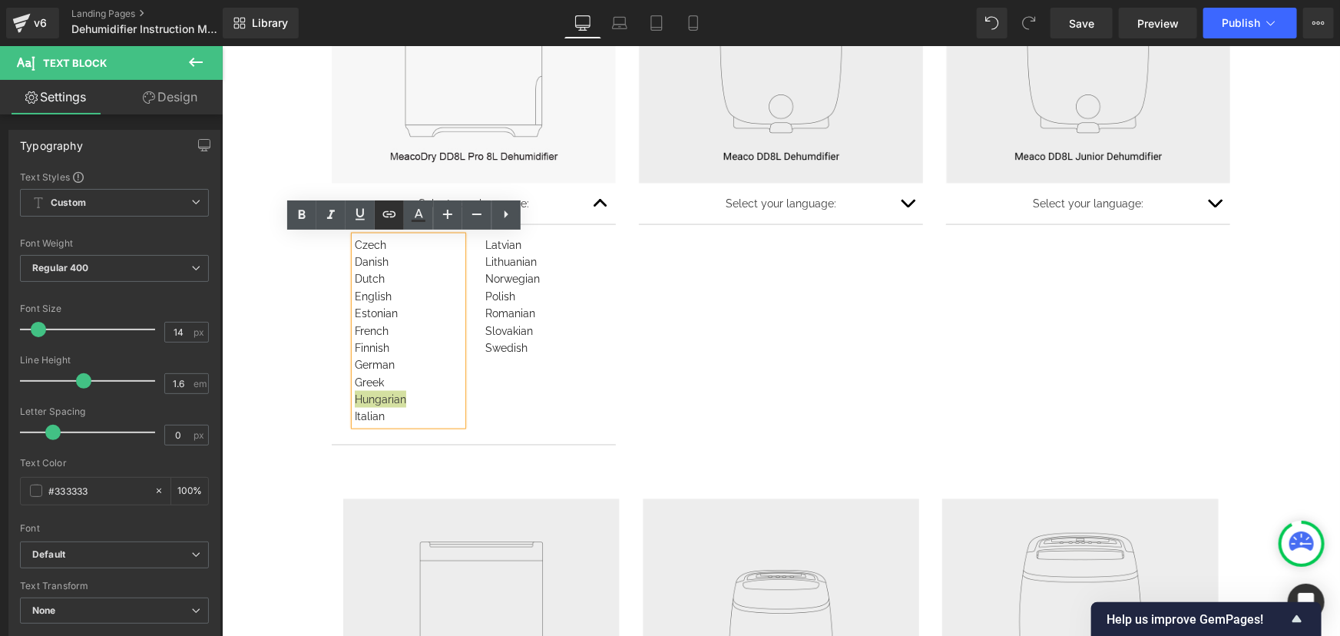
click at [389, 209] on icon at bounding box center [389, 214] width 18 height 18
drag, startPoint x: 493, startPoint y: 435, endPoint x: 523, endPoint y: 435, distance: 29.9
click at [493, 435] on input "text" at bounding box center [462, 430] width 236 height 38
paste input "[URL][DOMAIN_NAME]"
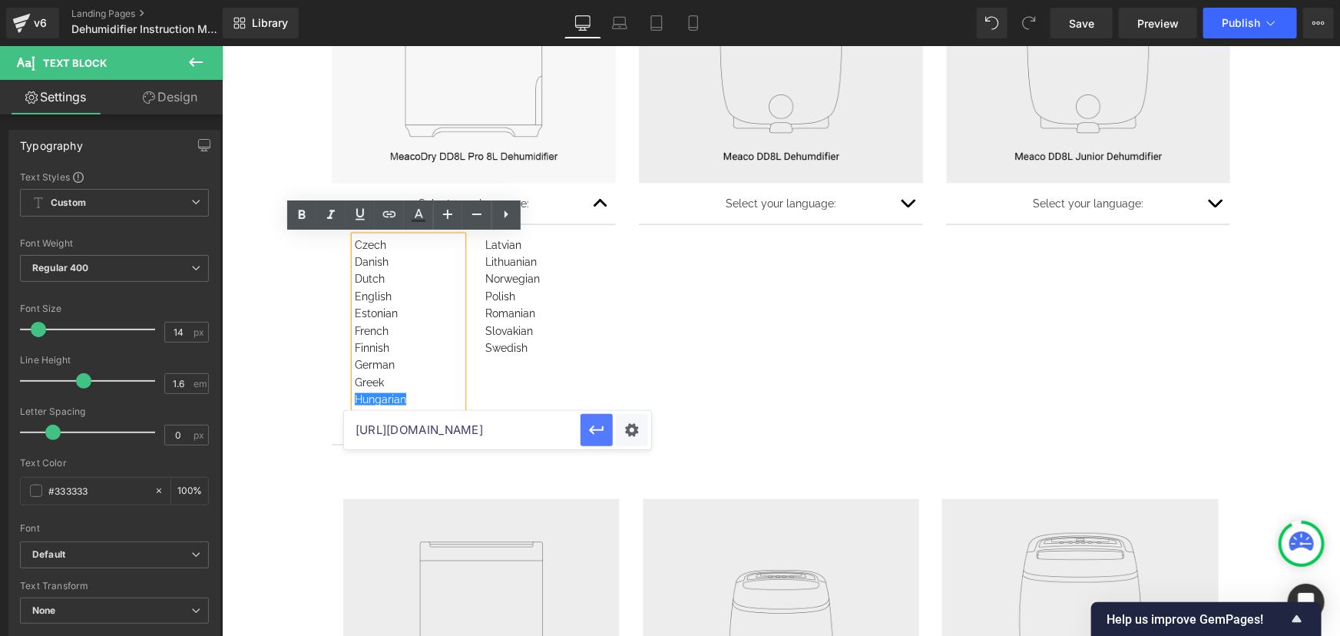
click at [600, 430] on icon "button" at bounding box center [596, 429] width 15 height 9
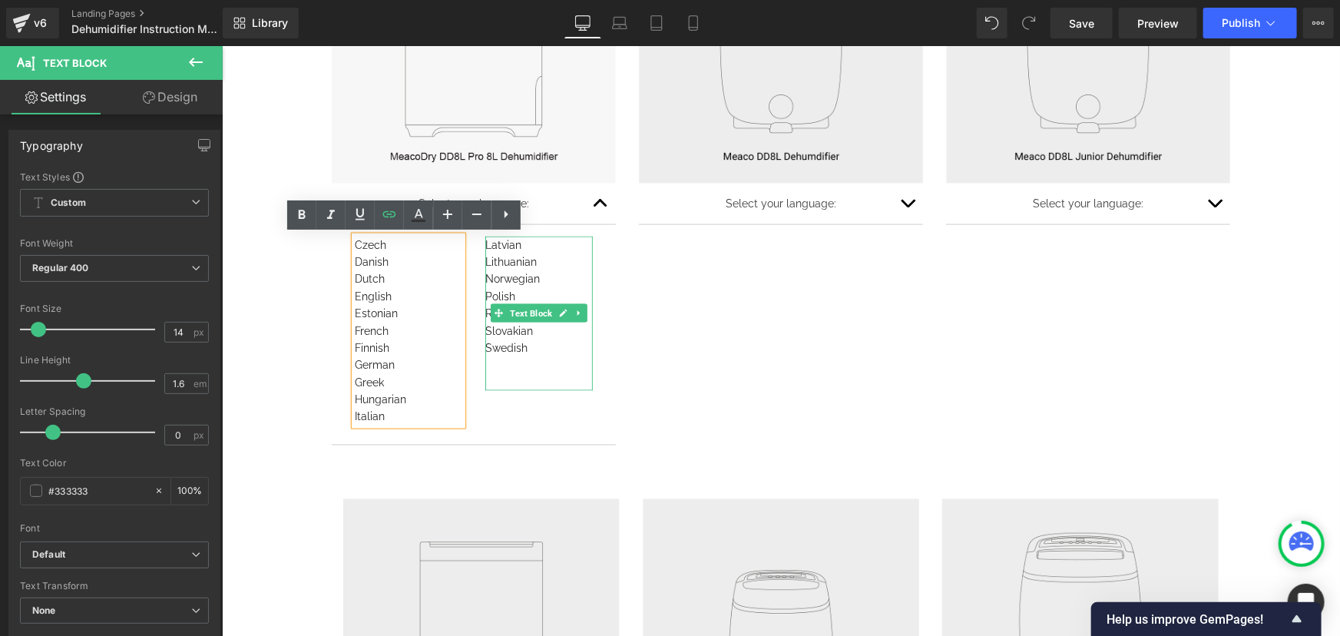
click at [569, 343] on div "Swedish" at bounding box center [537, 347] width 107 height 17
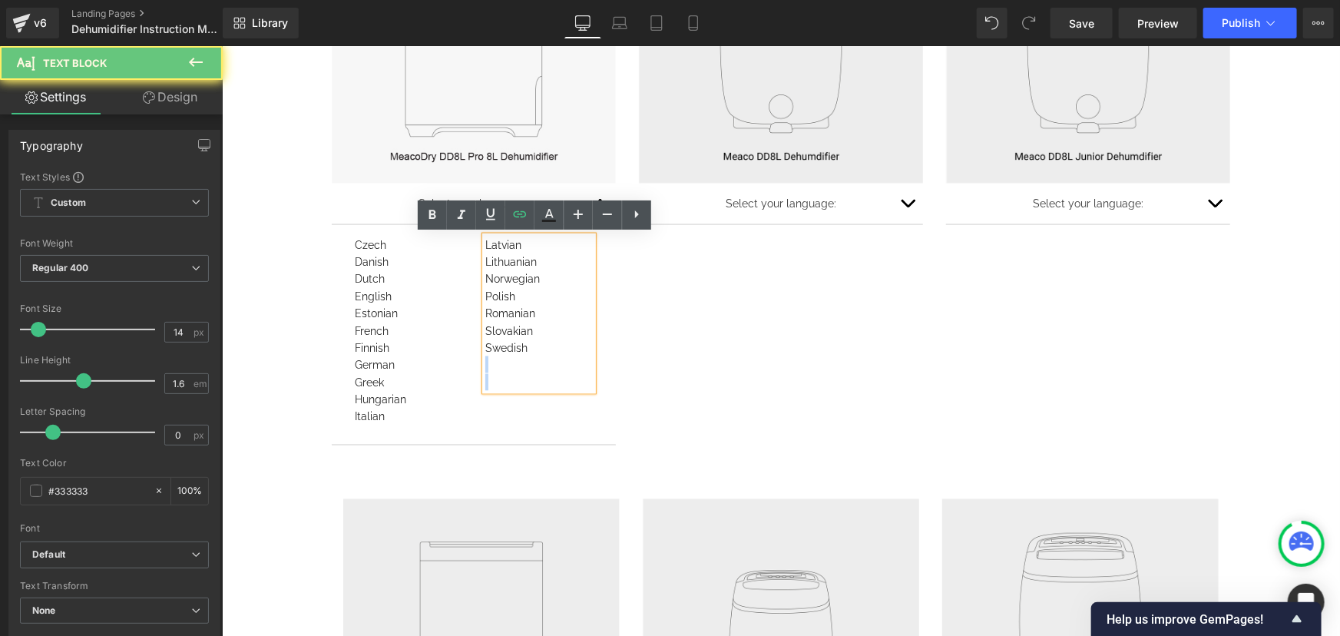
drag, startPoint x: 522, startPoint y: 349, endPoint x: 477, endPoint y: 349, distance: 44.5
click at [484, 349] on div "Latvian Lithuanian Norwegian Polish Romanian Slovakian Swedish" at bounding box center [537, 313] width 107 height 155
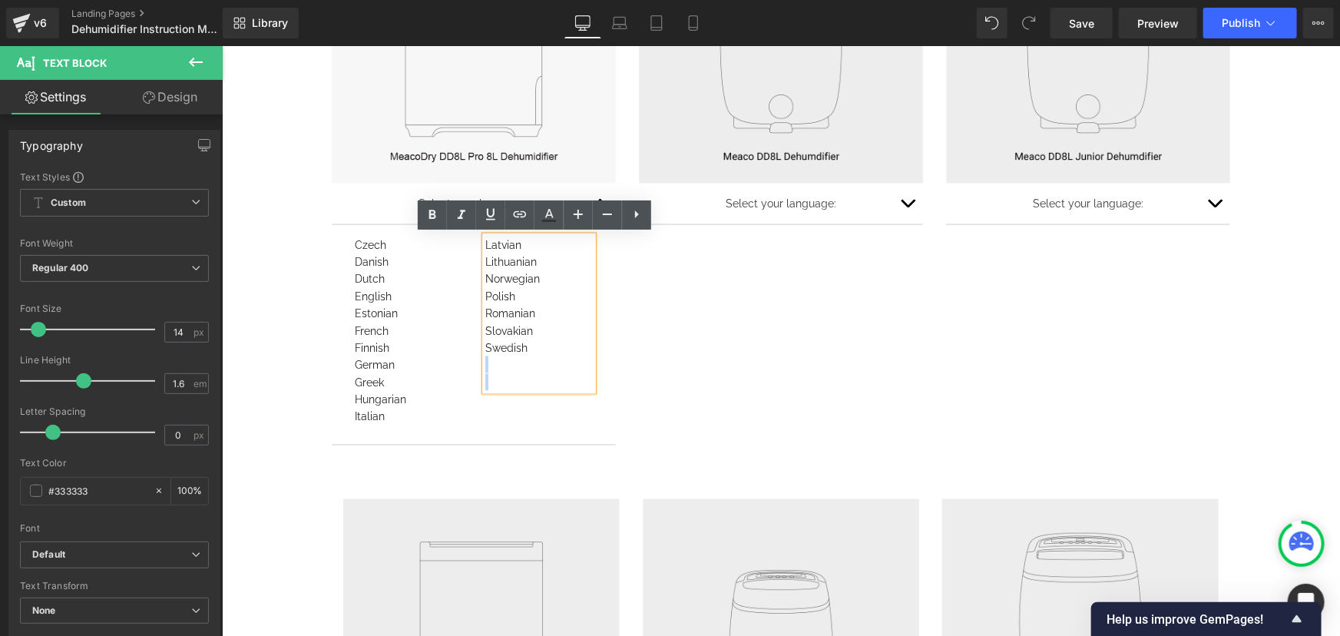
click at [542, 352] on div "Swedish" at bounding box center [537, 347] width 107 height 17
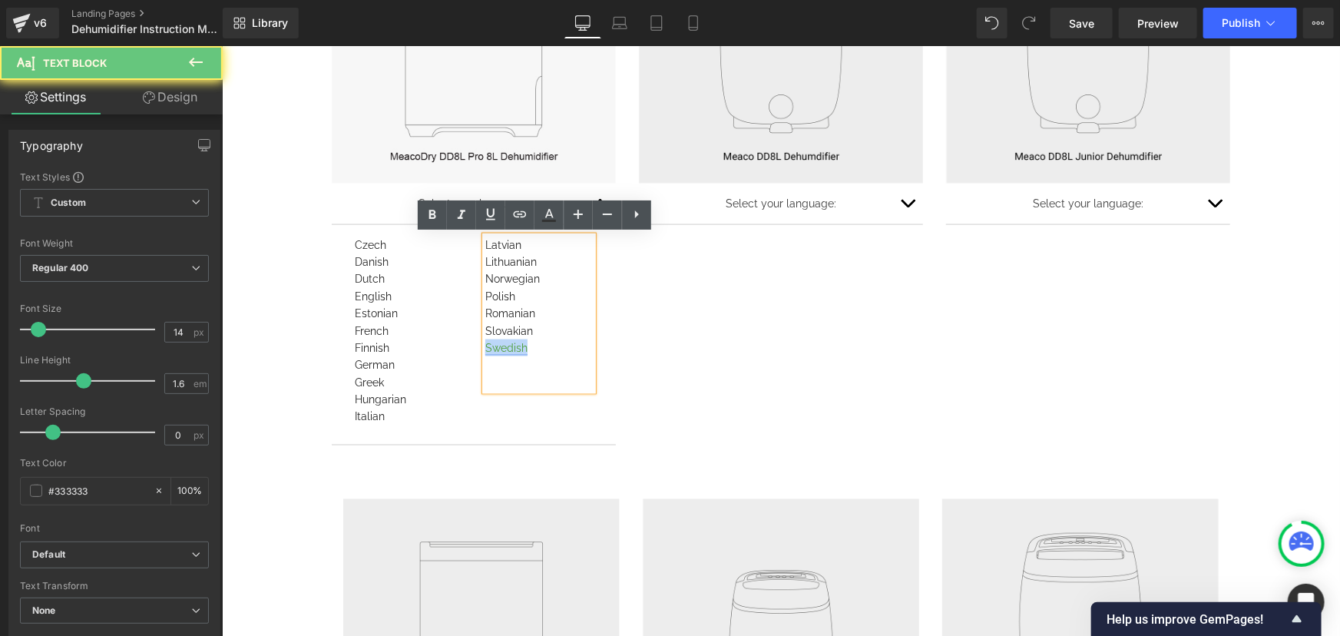
drag, startPoint x: 524, startPoint y: 342, endPoint x: 479, endPoint y: 344, distance: 44.6
click at [484, 344] on div "Swedish" at bounding box center [537, 347] width 107 height 17
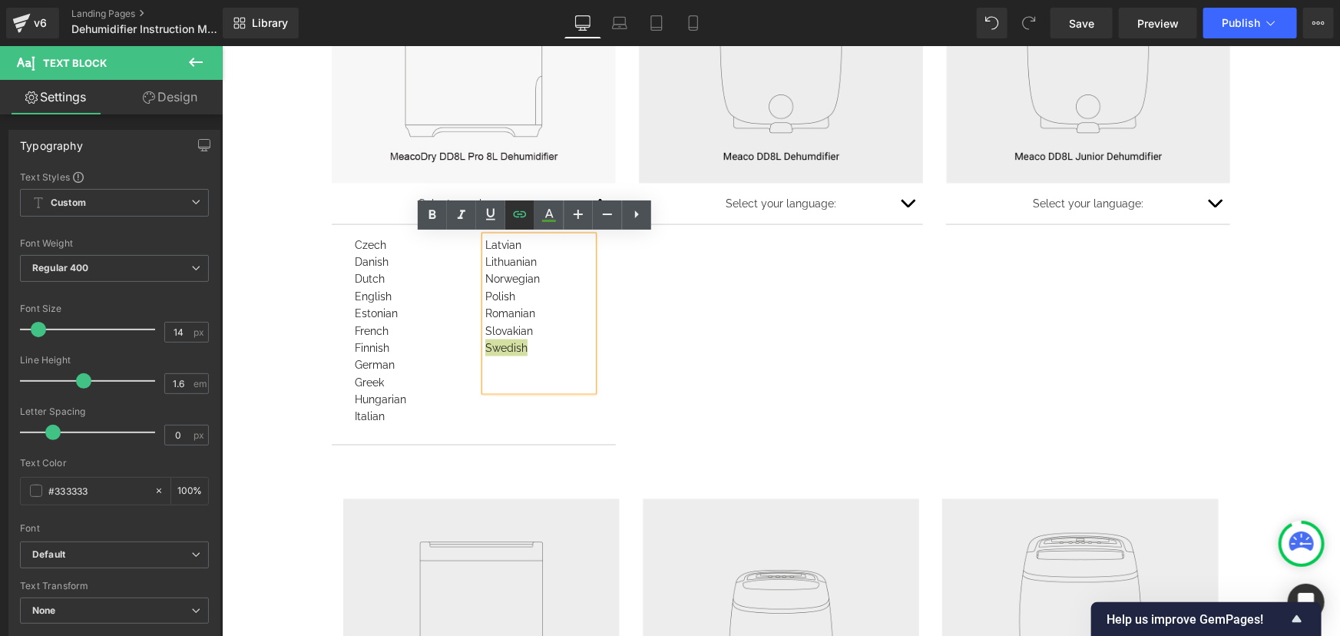
click at [526, 213] on icon at bounding box center [520, 214] width 18 height 18
click at [600, 380] on input "[URL][DOMAIN_NAME]" at bounding box center [592, 378] width 236 height 38
paste input "DD8L_Pro_8L_Manual_SE01.pdf?v=1759502818"
click at [716, 375] on button "button" at bounding box center [727, 378] width 32 height 32
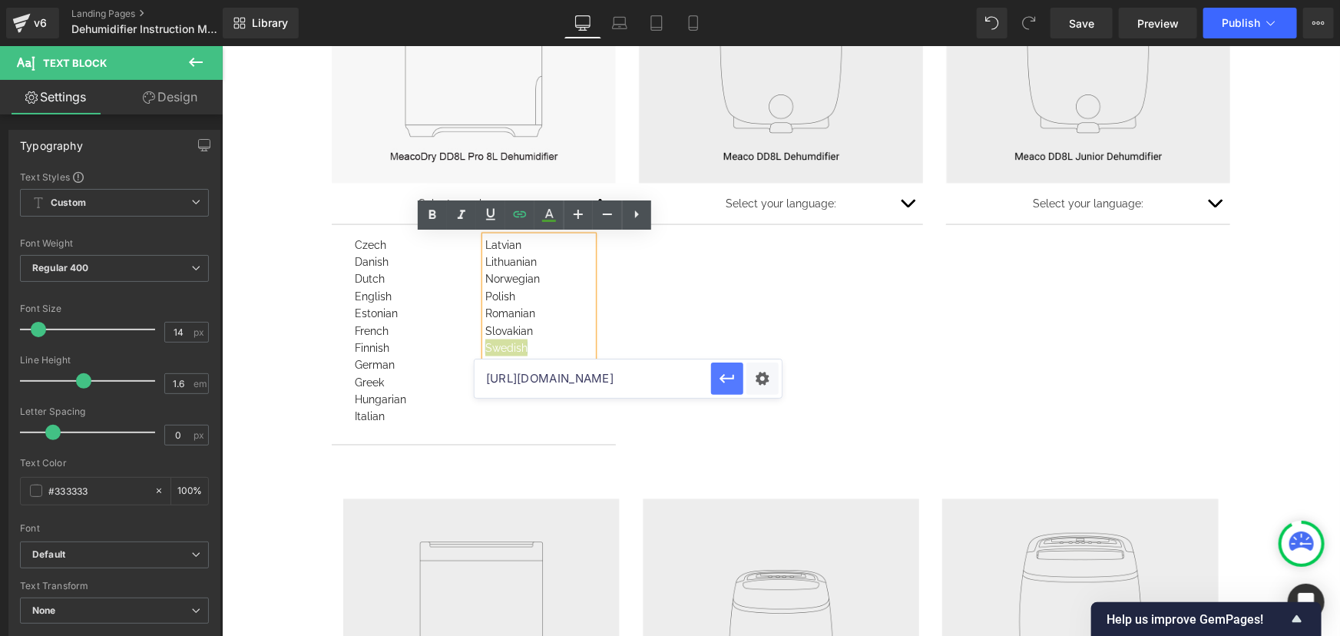
scroll to position [0, 0]
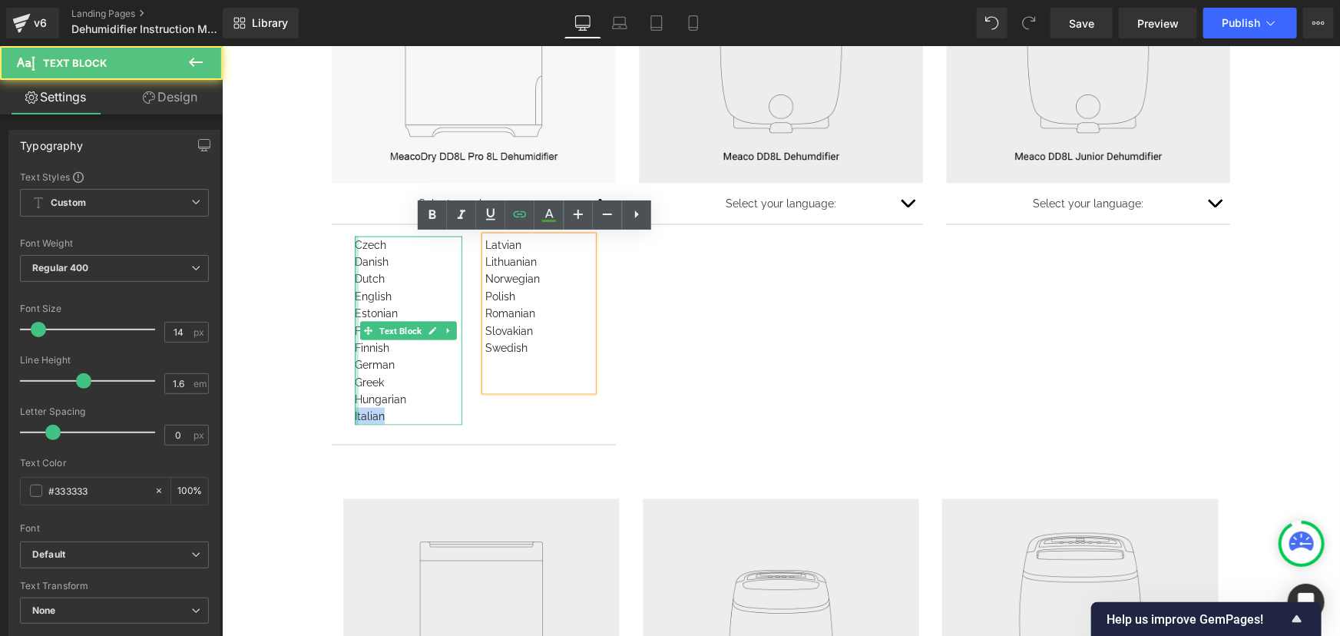
drag, startPoint x: 385, startPoint y: 415, endPoint x: 349, endPoint y: 415, distance: 36.1
click at [354, 415] on div "Czech Danish Dutch English Estonian French Finnish German Greek Hungarian Itali…" at bounding box center [407, 330] width 107 height 189
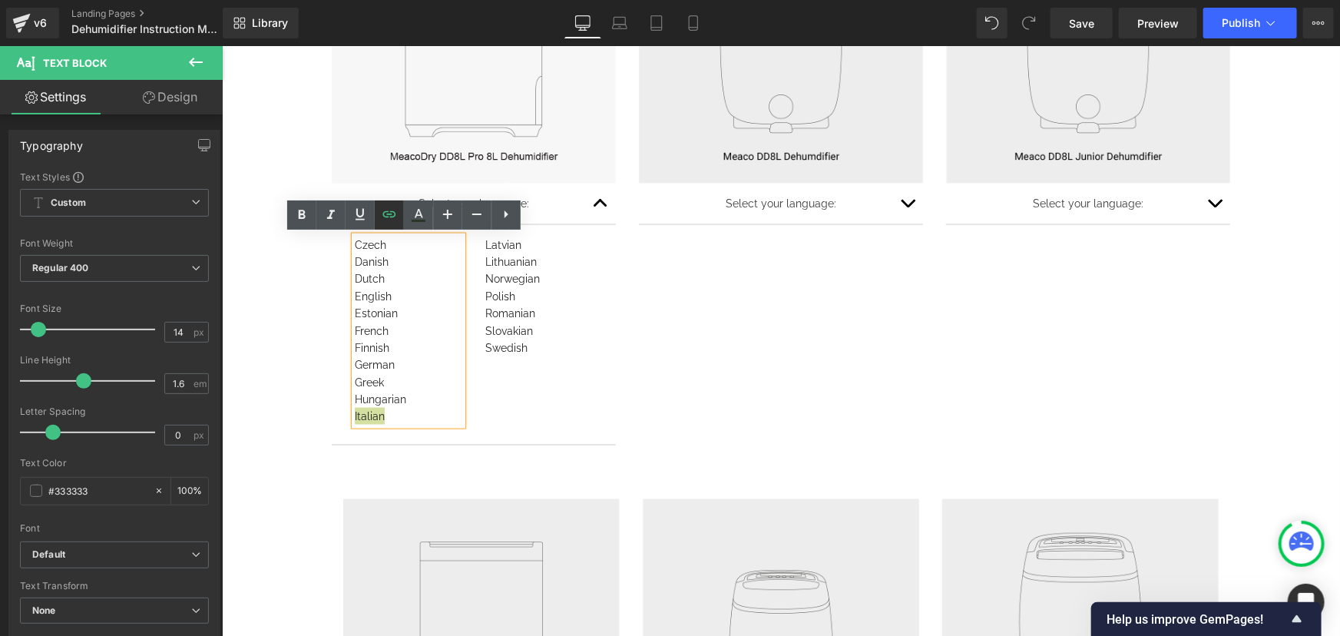
click at [391, 215] on icon at bounding box center [389, 214] width 18 height 18
click at [424, 444] on input "[URL][DOMAIN_NAME]" at bounding box center [462, 447] width 236 height 38
paste input "DD8L_Pro_8L_Manual_IT01.pdf?v=175950281"
click at [593, 441] on icon "button" at bounding box center [596, 447] width 18 height 18
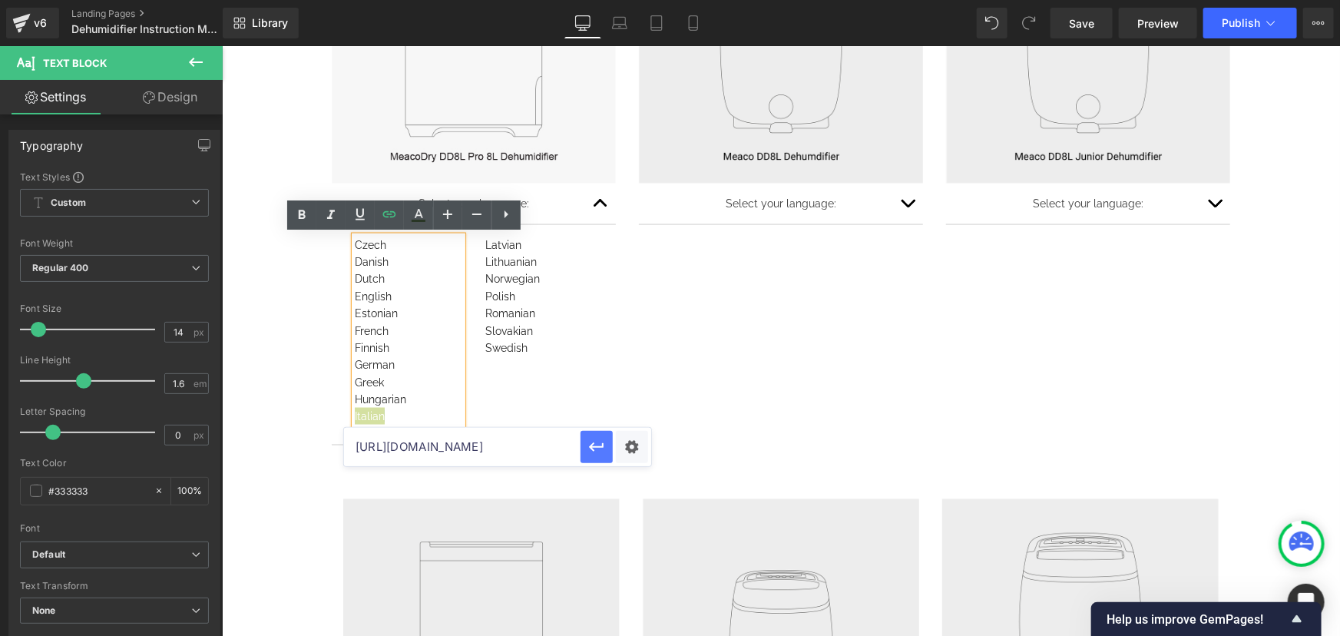
scroll to position [0, 0]
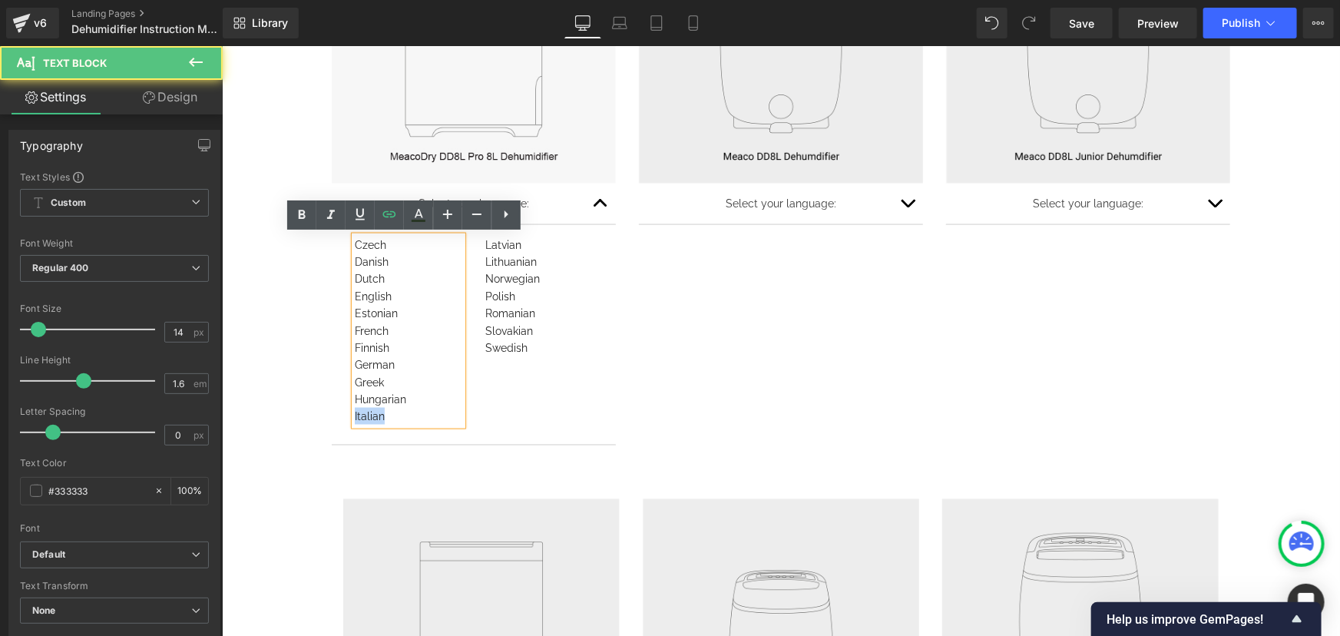
click at [402, 296] on div "English" at bounding box center [407, 295] width 107 height 17
drag, startPoint x: 382, startPoint y: 259, endPoint x: 351, endPoint y: 262, distance: 31.6
click at [354, 262] on div "Danish" at bounding box center [407, 261] width 107 height 17
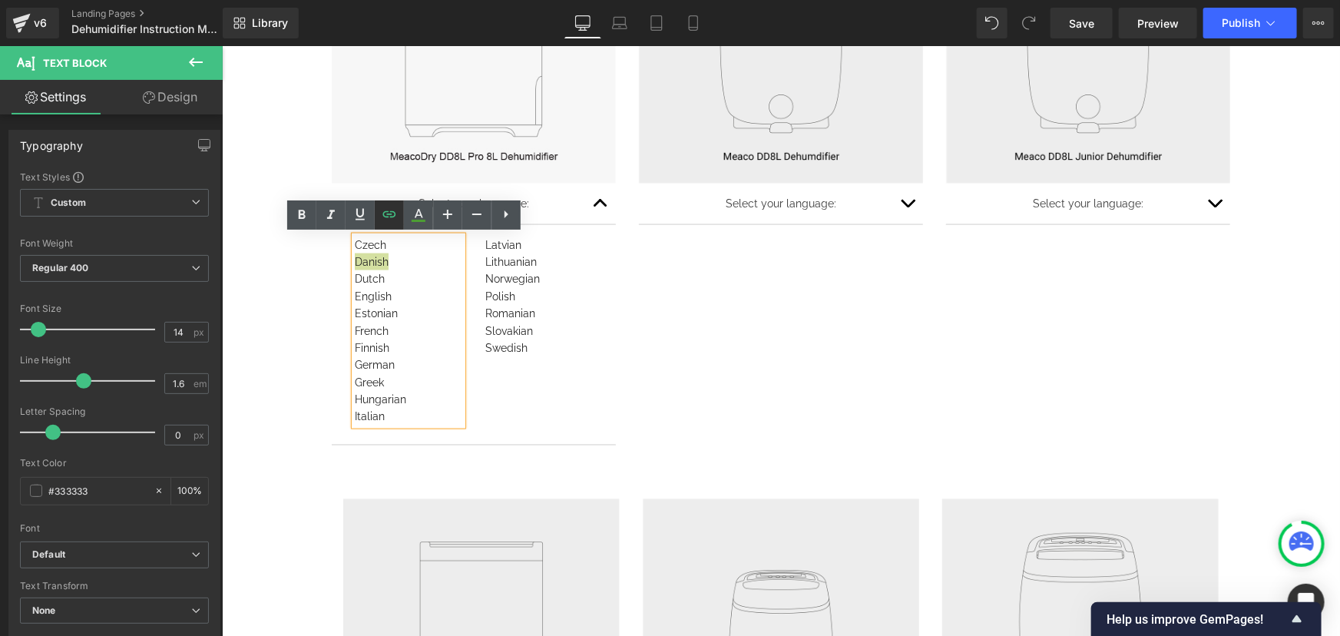
click at [391, 218] on icon at bounding box center [389, 214] width 18 height 18
click at [475, 295] on input "[URL][DOMAIN_NAME]" at bounding box center [462, 292] width 236 height 38
paste input "D8L_Pro_8L_Manual_DK01.pdf?v=1759502818"
click at [596, 286] on icon "button" at bounding box center [596, 292] width 18 height 18
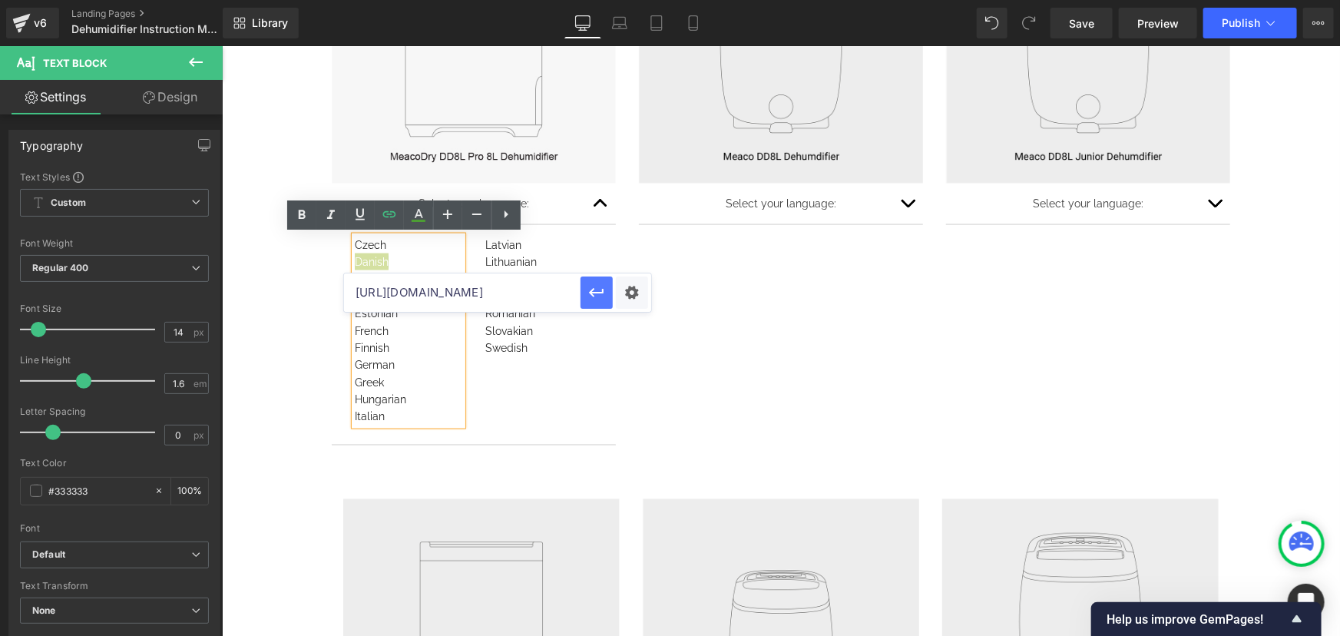
scroll to position [0, 0]
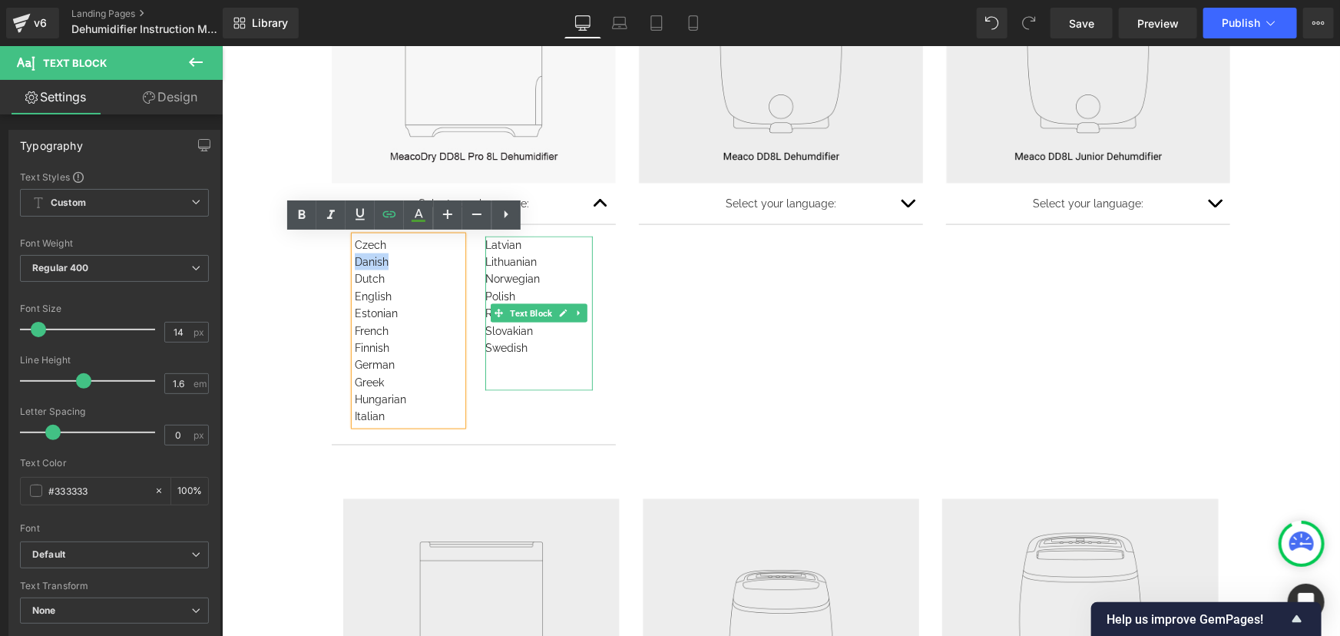
click at [536, 339] on div "Swedish" at bounding box center [537, 347] width 107 height 17
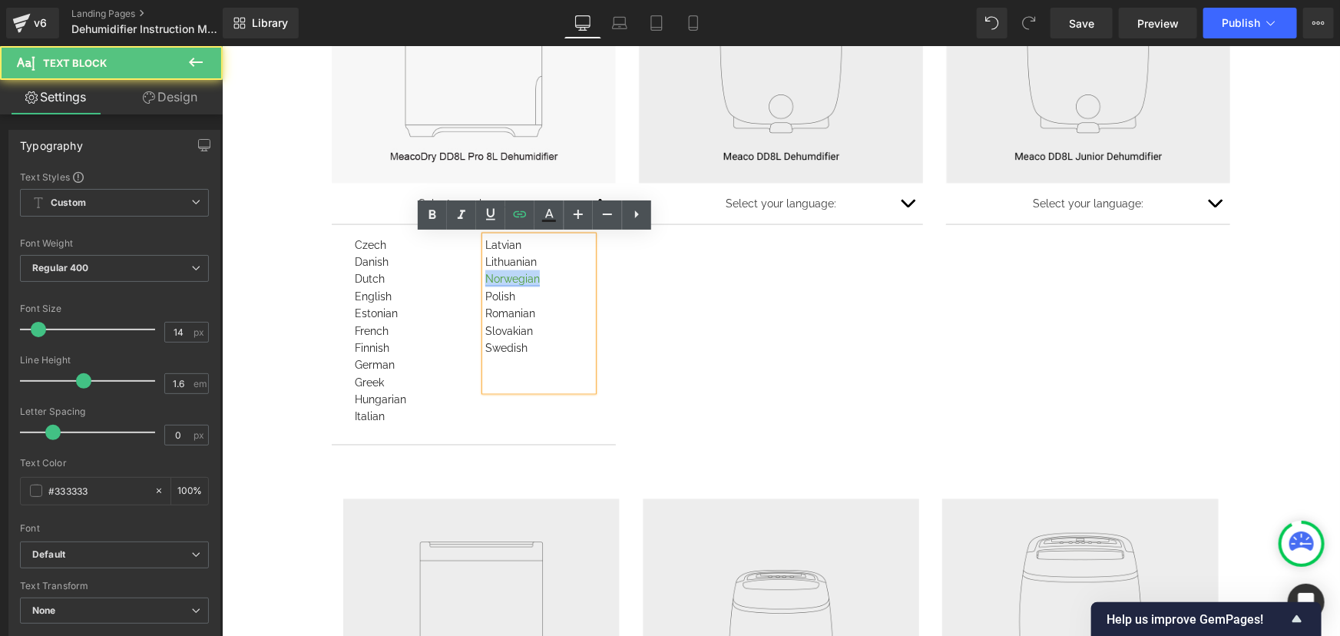
drag, startPoint x: 534, startPoint y: 280, endPoint x: 480, endPoint y: 278, distance: 53.8
click at [484, 278] on div "Norwegian" at bounding box center [537, 277] width 107 height 17
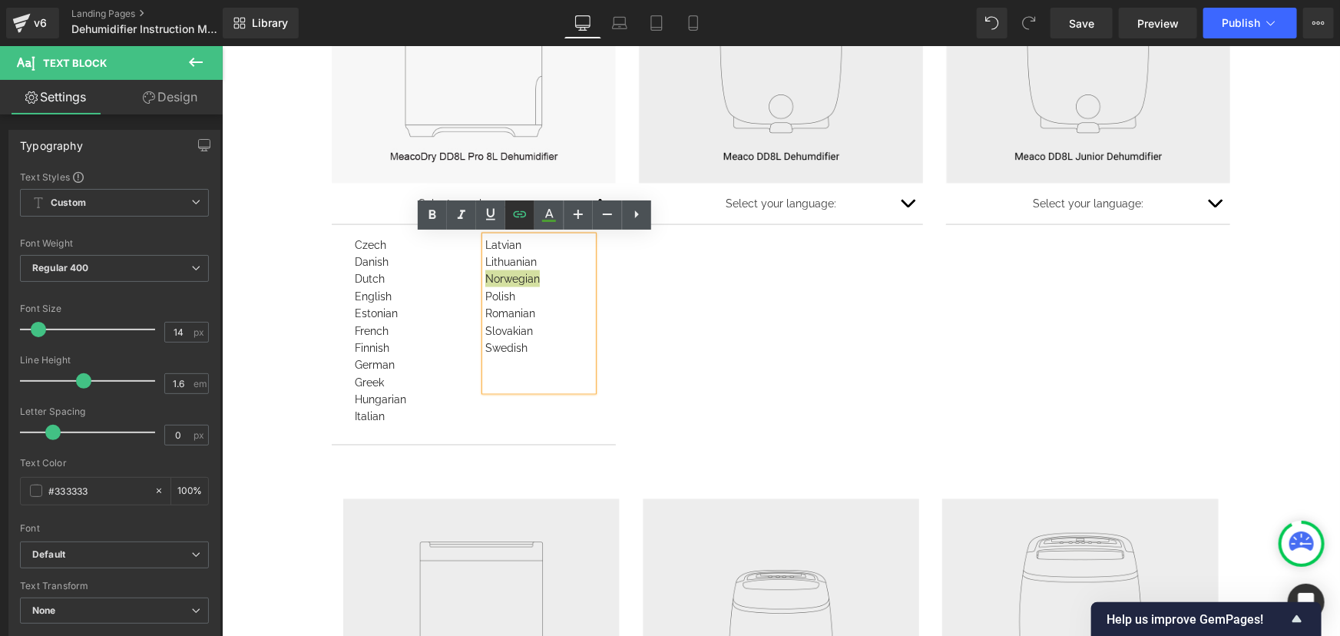
click at [522, 223] on link at bounding box center [519, 214] width 29 height 29
click at [543, 315] on input "[URL][DOMAIN_NAME]" at bounding box center [592, 309] width 236 height 38
paste input "DD8L_Pro_8L_Manual_NO01.pdf?v=1759502818"
click at [721, 312] on icon "button" at bounding box center [727, 309] width 18 height 18
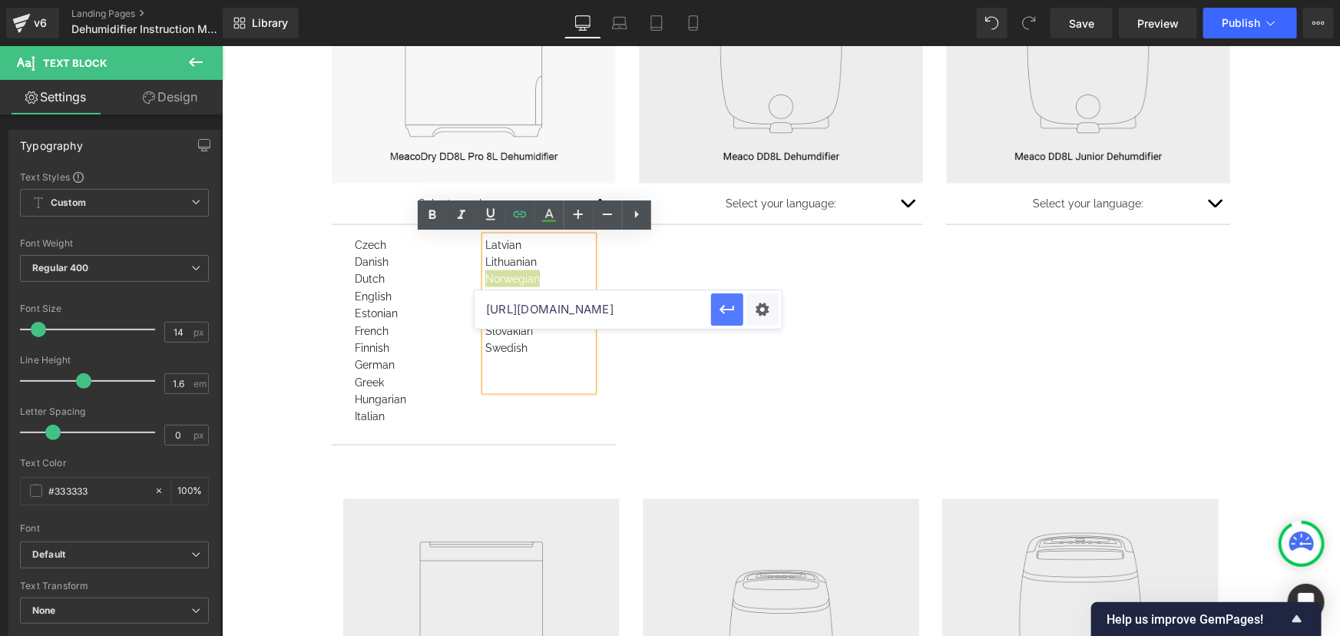
scroll to position [0, 0]
drag, startPoint x: 381, startPoint y: 412, endPoint x: 347, endPoint y: 399, distance: 36.2
click at [347, 399] on div "Czech Danish Dutch English Estonian French Finnish German Greek Hungarian Itali…" at bounding box center [407, 330] width 131 height 189
copy div "Hungarian Italian"
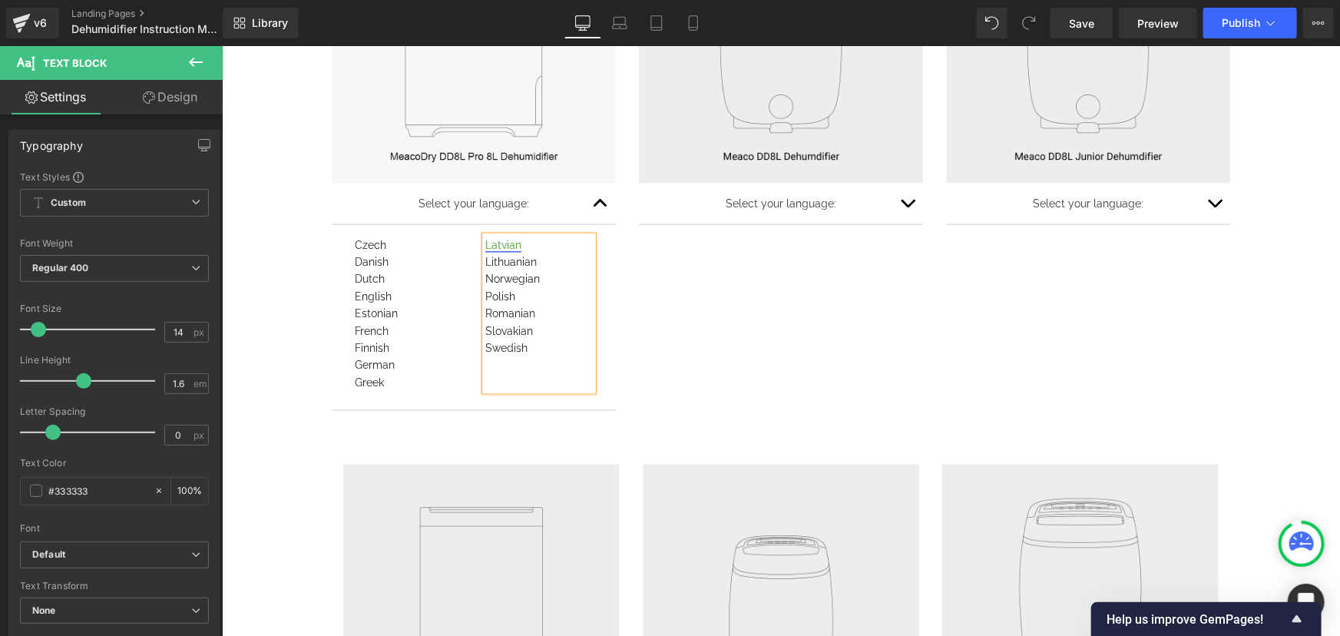
click at [486, 239] on link "Latvian" at bounding box center [502, 244] width 36 height 12
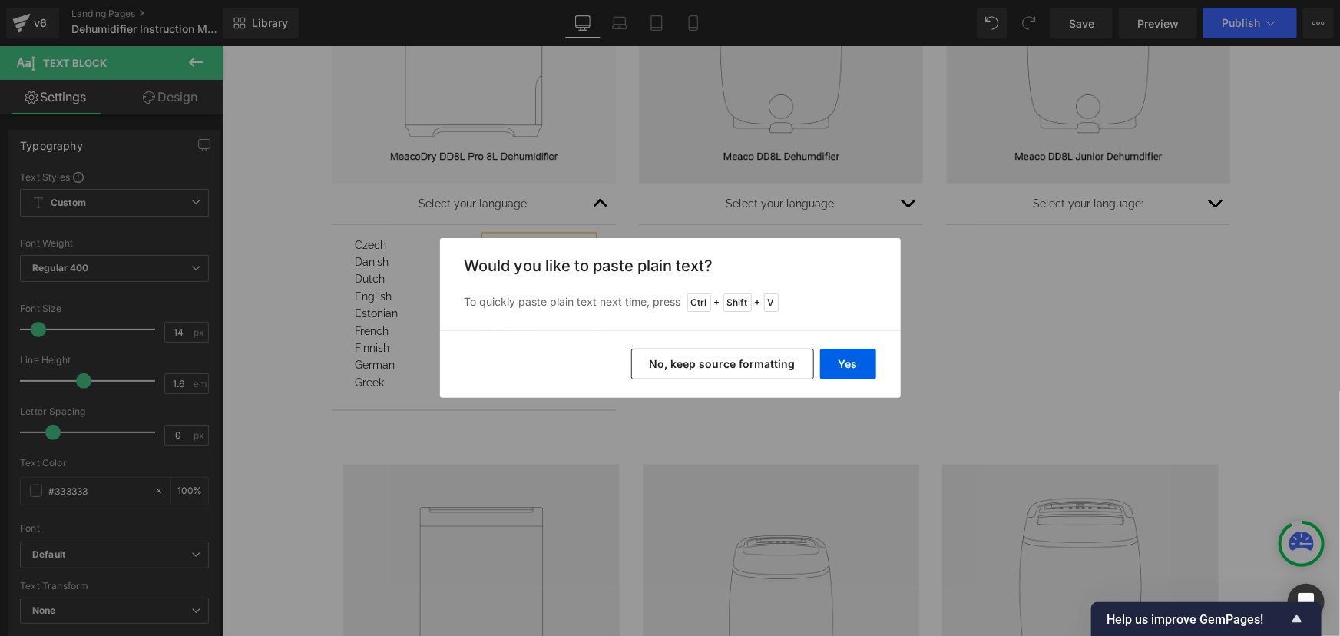
click at [791, 364] on button "No, keep source formatting" at bounding box center [722, 364] width 183 height 31
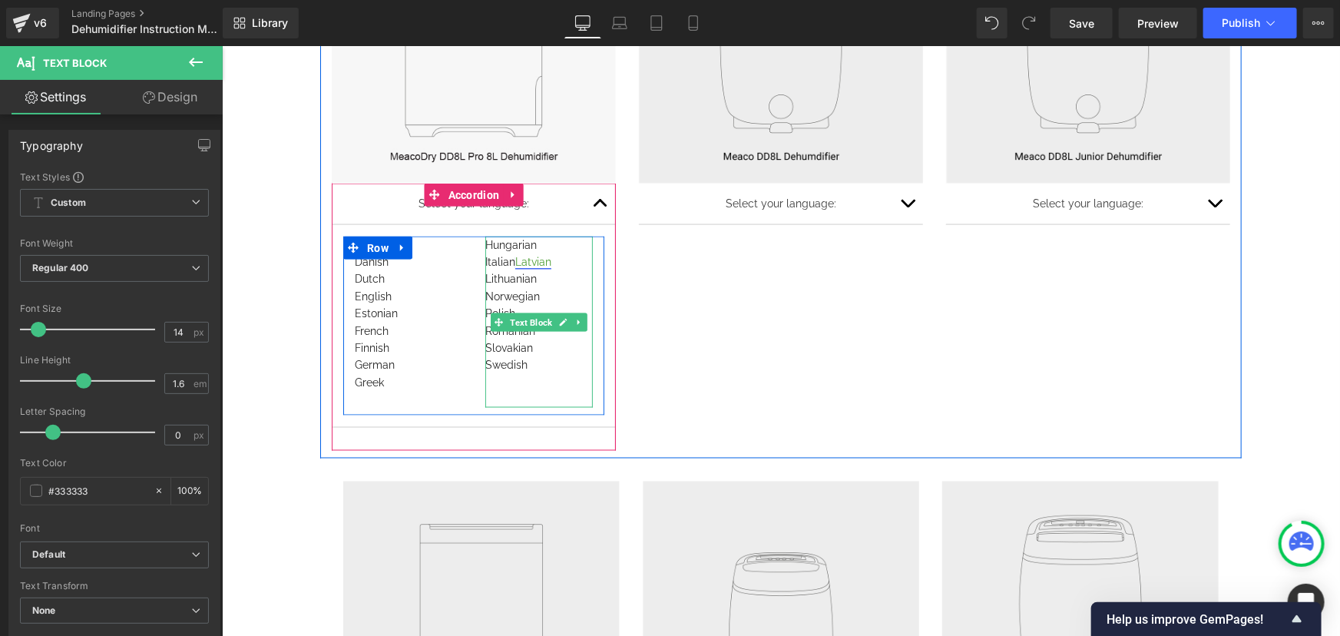
click at [514, 257] on link "Latvian" at bounding box center [532, 261] width 36 height 12
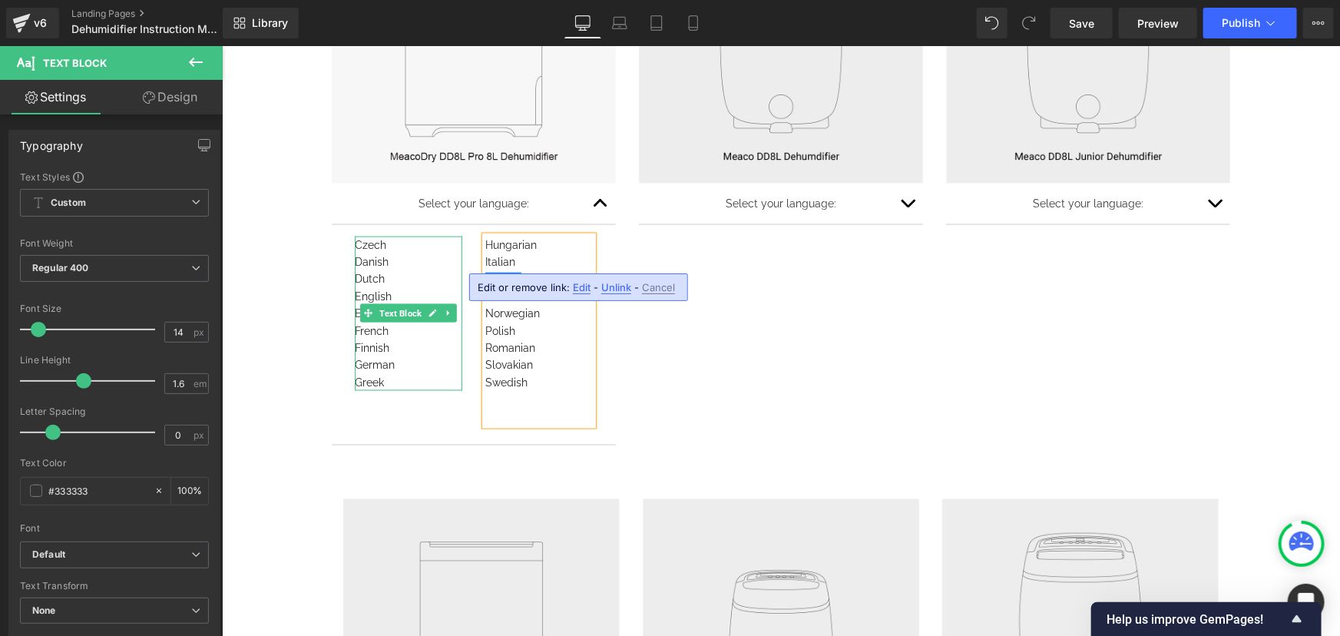
click at [386, 382] on div "Greek" at bounding box center [407, 381] width 107 height 17
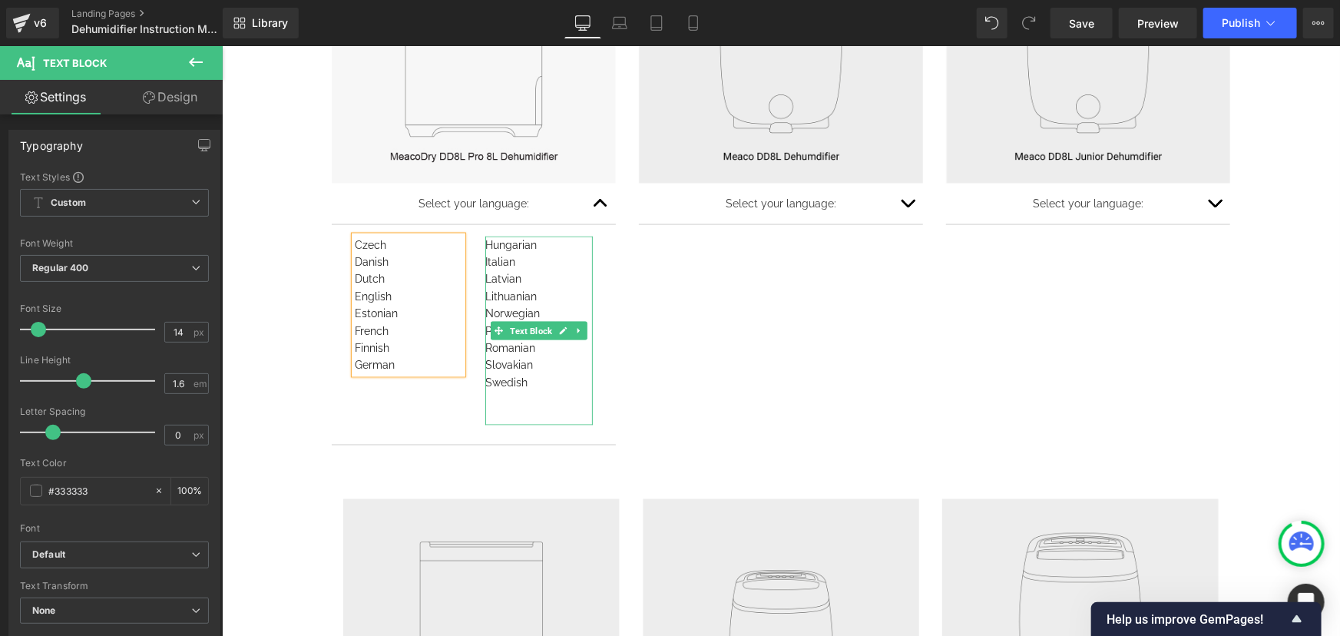
click at [527, 253] on div "Italian" at bounding box center [537, 261] width 107 height 17
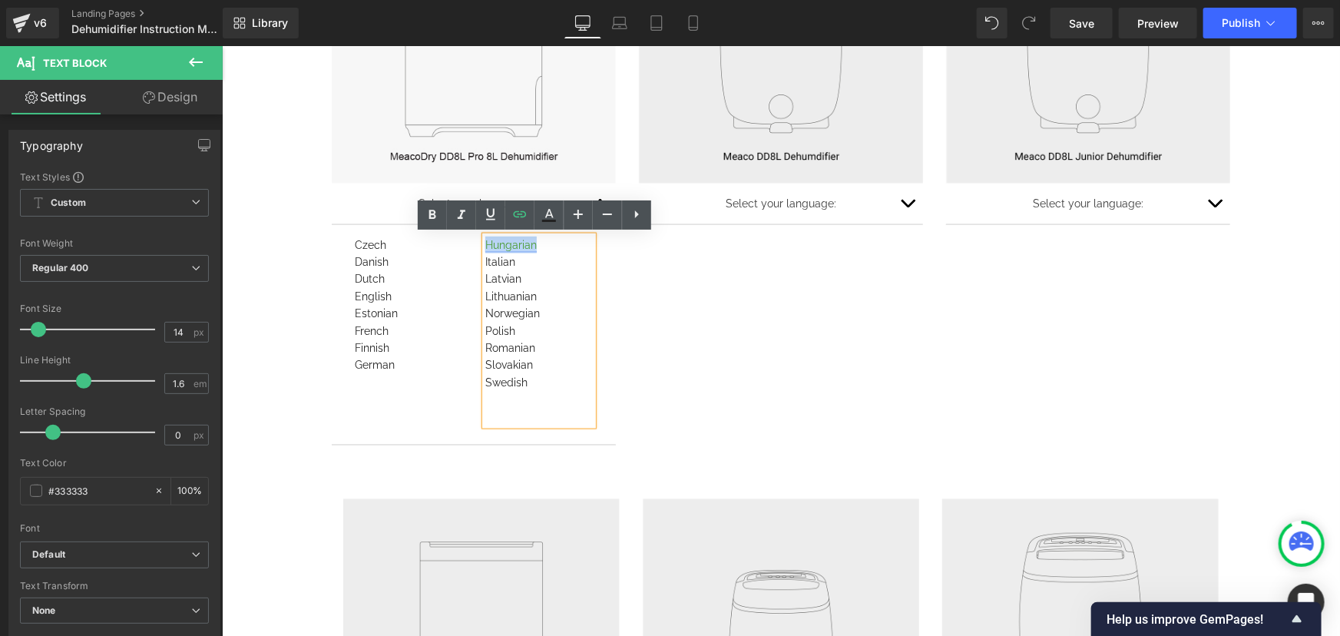
drag, startPoint x: 536, startPoint y: 243, endPoint x: 479, endPoint y: 238, distance: 57.0
click at [484, 238] on div "Hungarian" at bounding box center [537, 244] width 107 height 17
copy link "Hungarian"
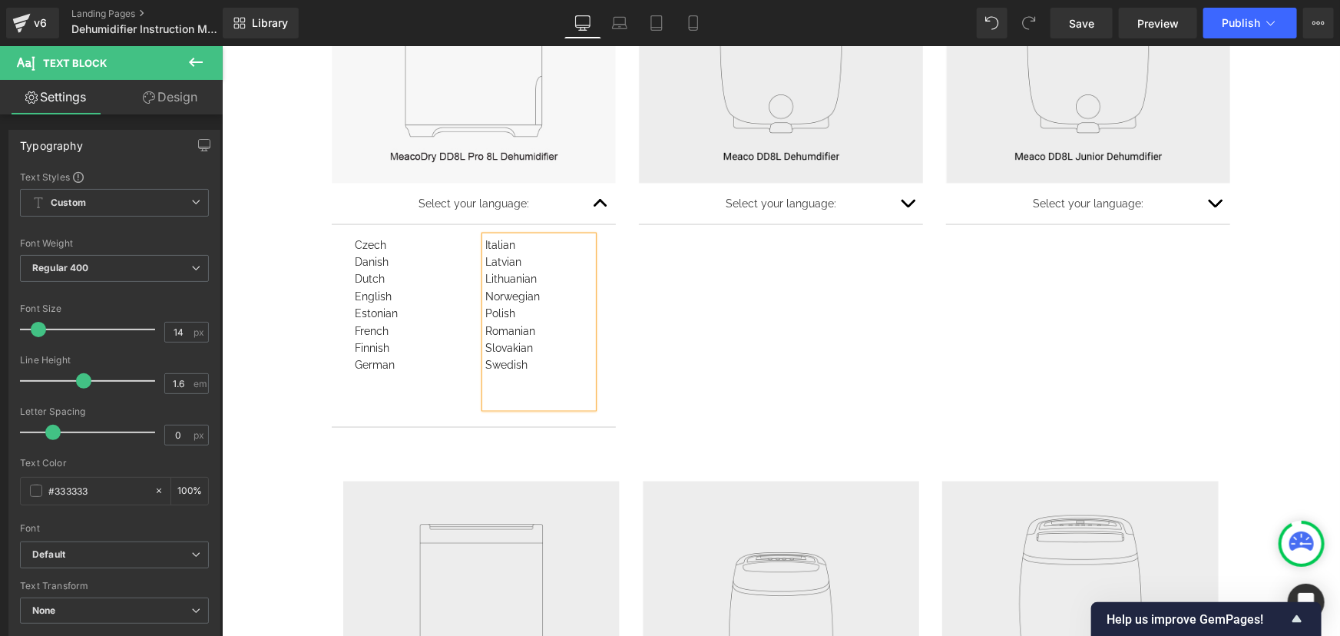
click at [221, 45] on div at bounding box center [221, 45] width 0 height 0
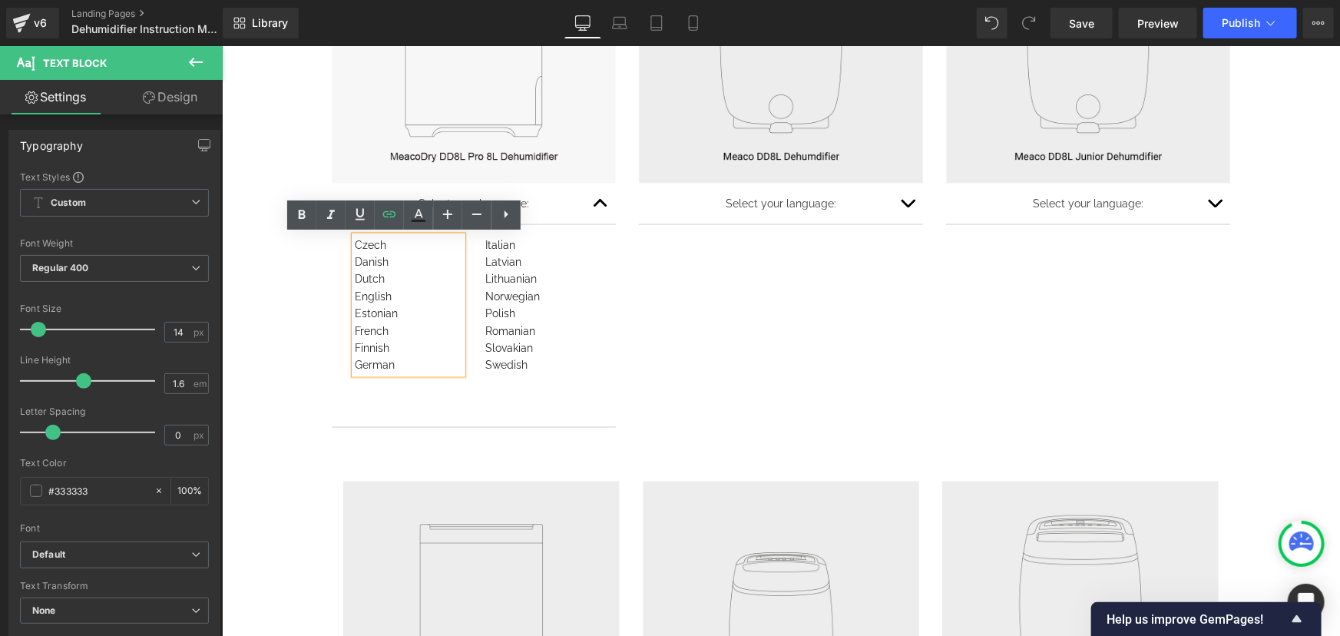
click at [401, 364] on div "German" at bounding box center [407, 363] width 107 height 17
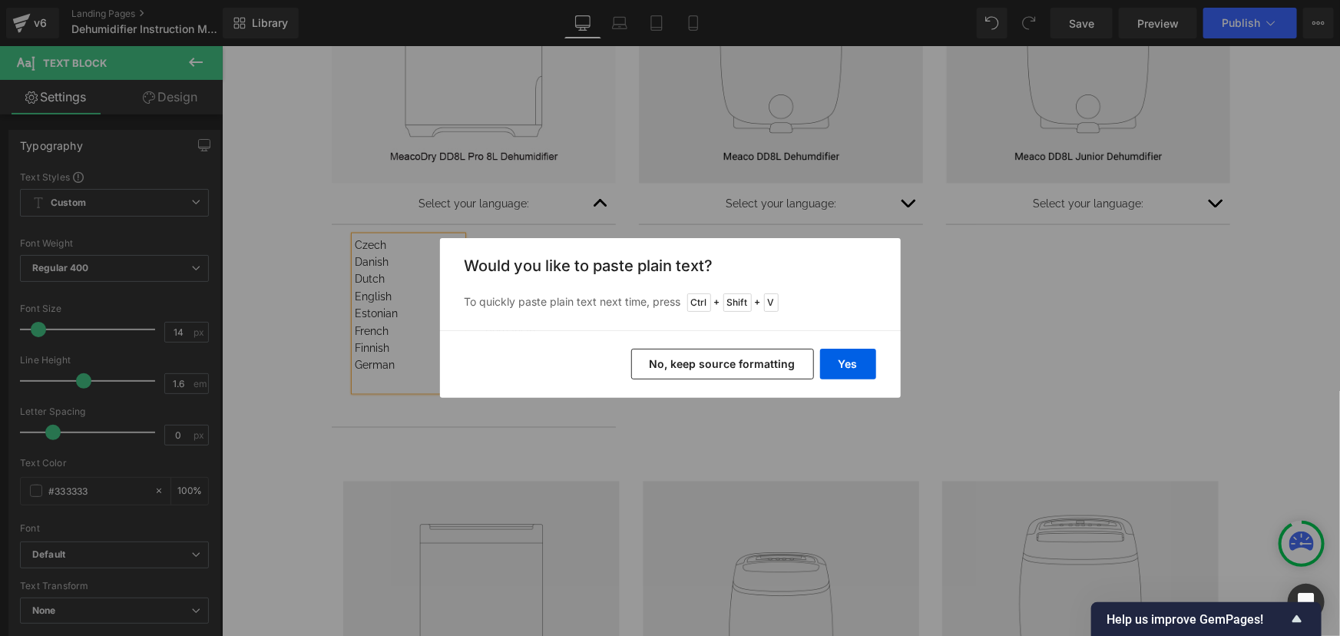
click at [705, 365] on button "No, keep source formatting" at bounding box center [722, 364] width 183 height 31
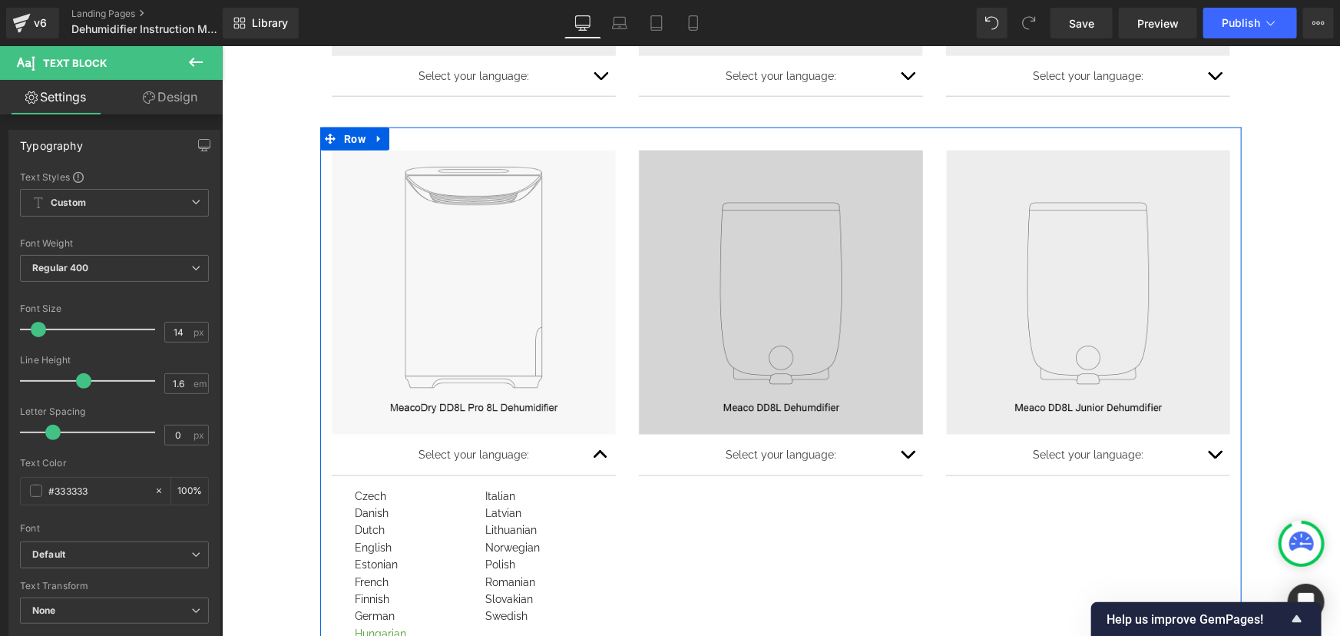
scroll to position [813, 0]
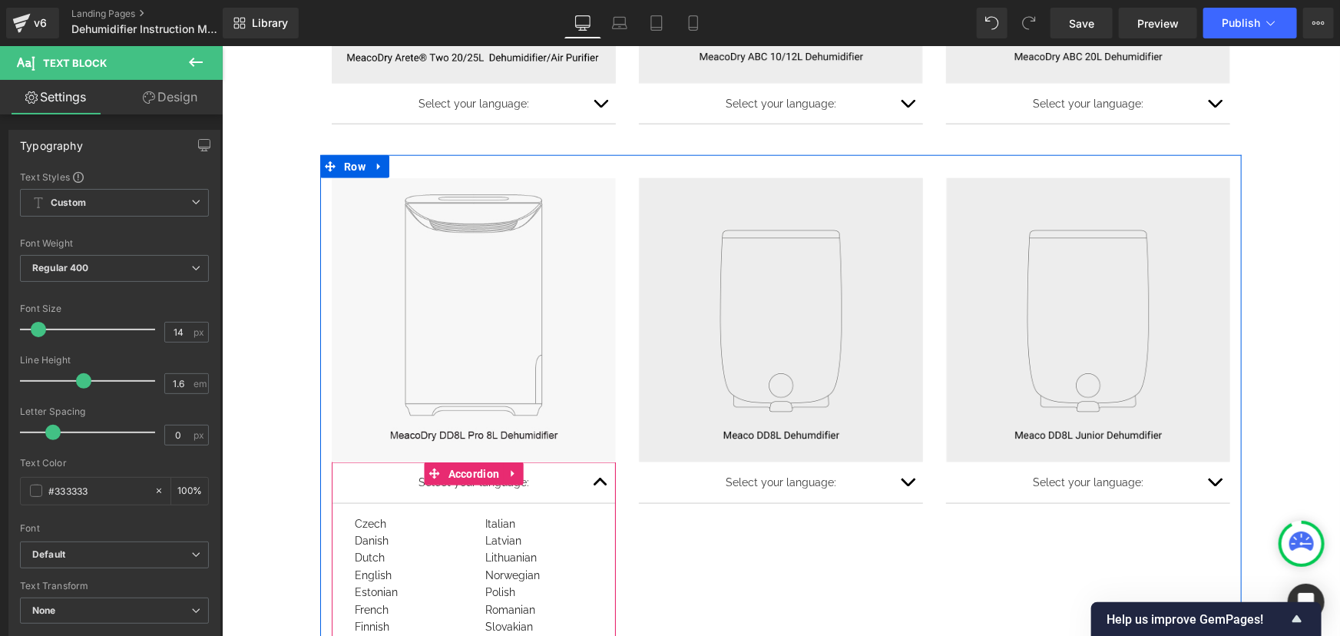
click at [590, 489] on button "button" at bounding box center [599, 481] width 31 height 40
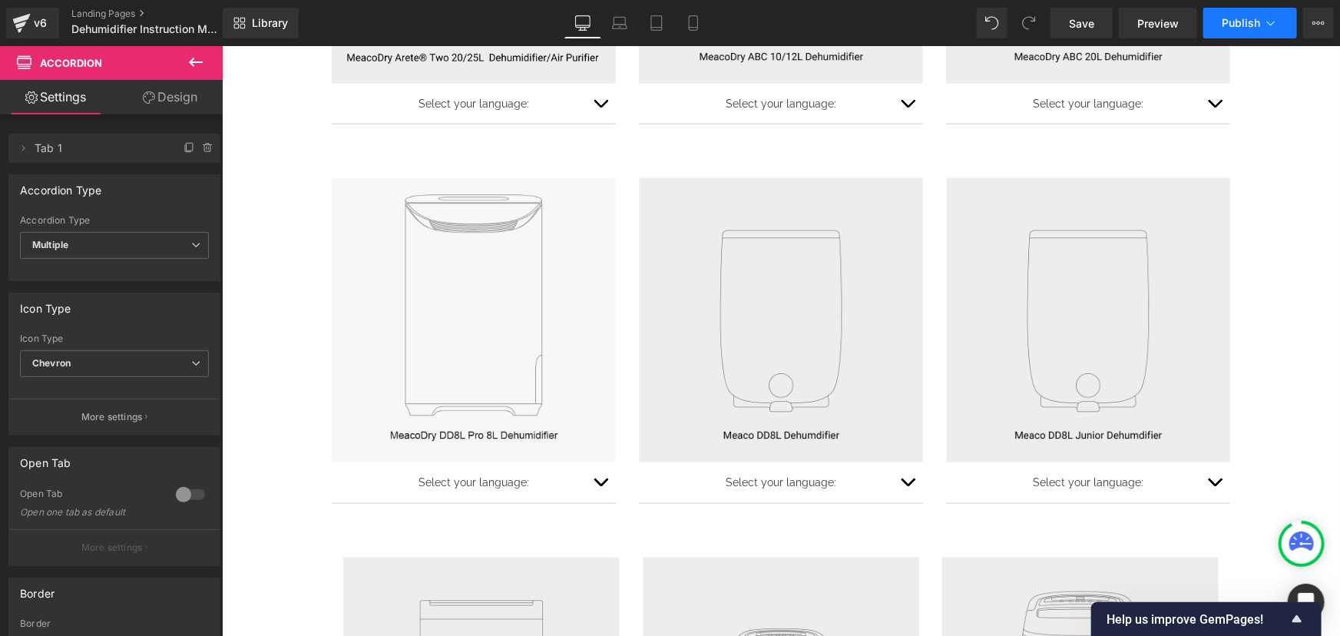
click at [1253, 17] on span "Publish" at bounding box center [1240, 23] width 38 height 12
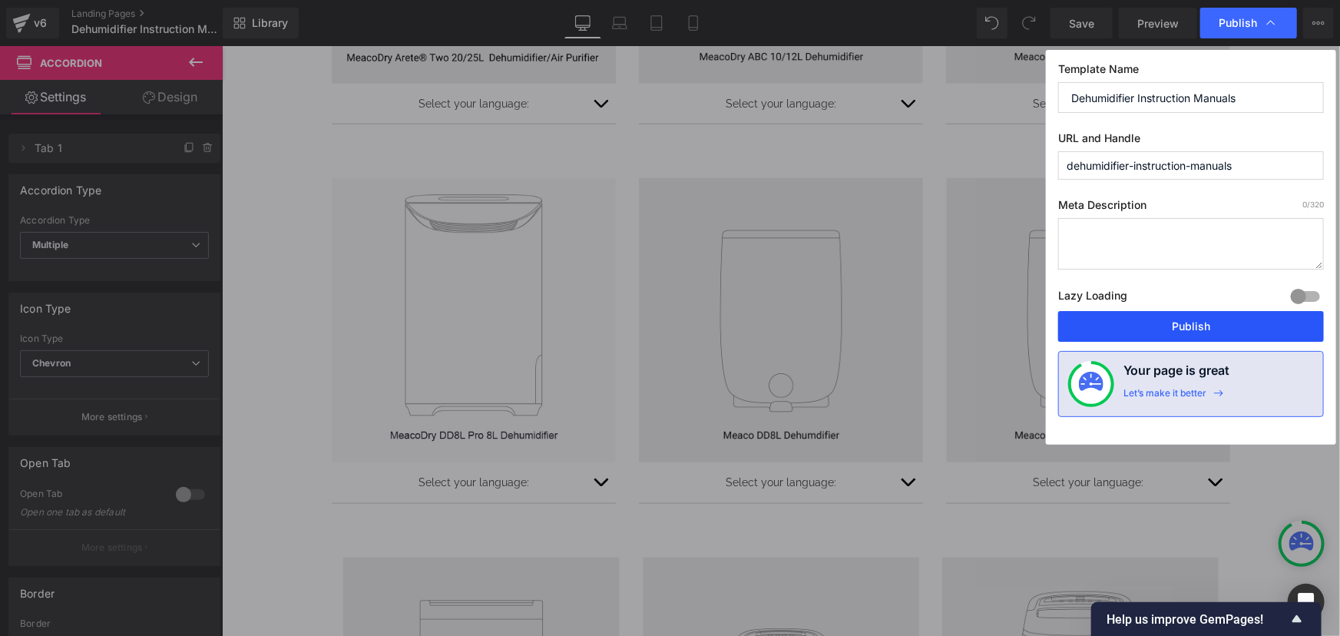
click at [1191, 315] on button "Publish" at bounding box center [1191, 326] width 266 height 31
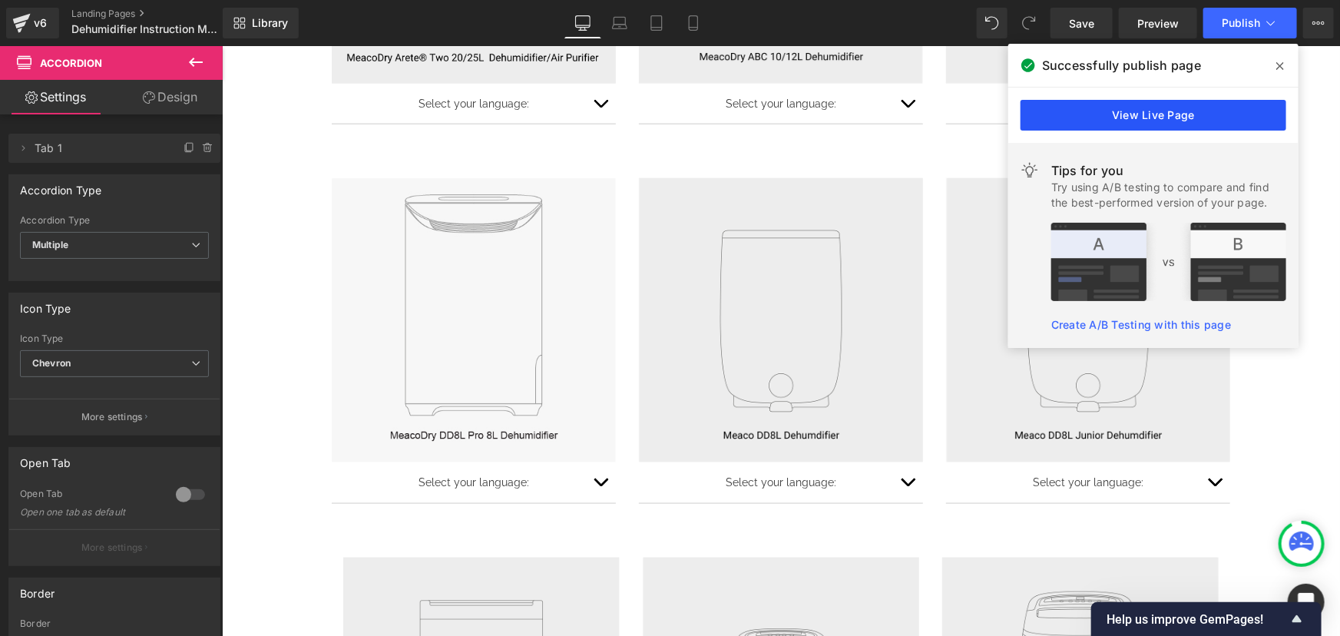
click at [1126, 117] on link "View Live Page" at bounding box center [1153, 115] width 266 height 31
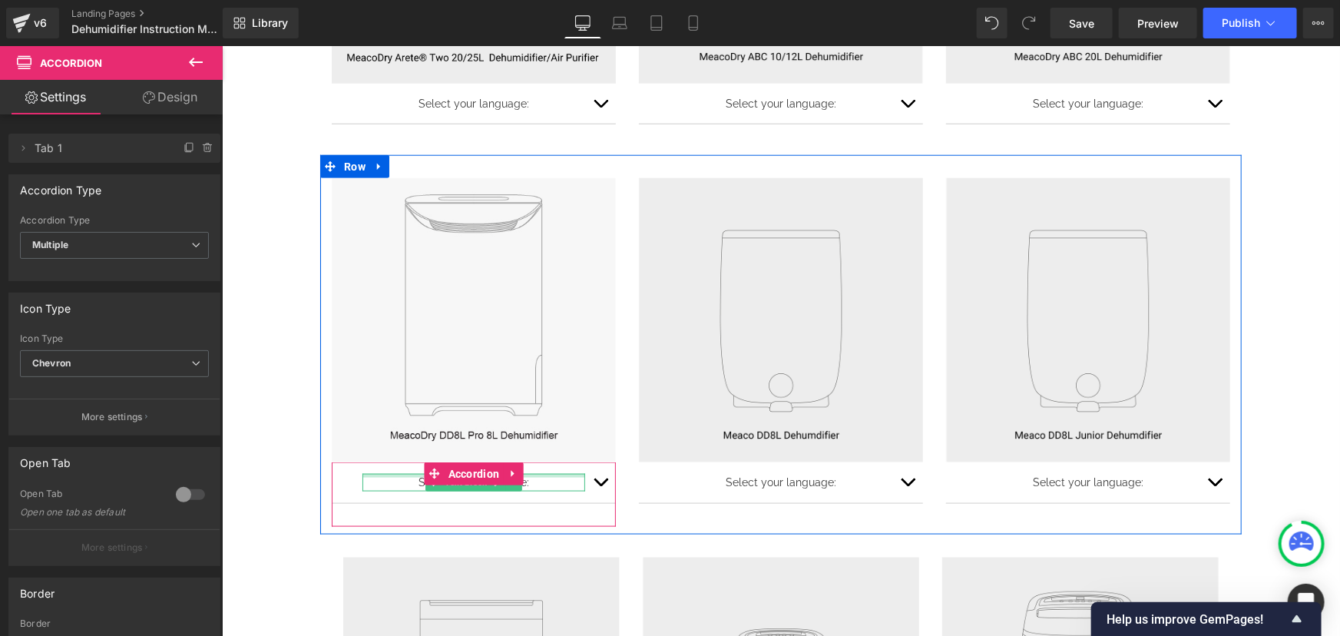
click at [587, 475] on button "button" at bounding box center [599, 481] width 31 height 40
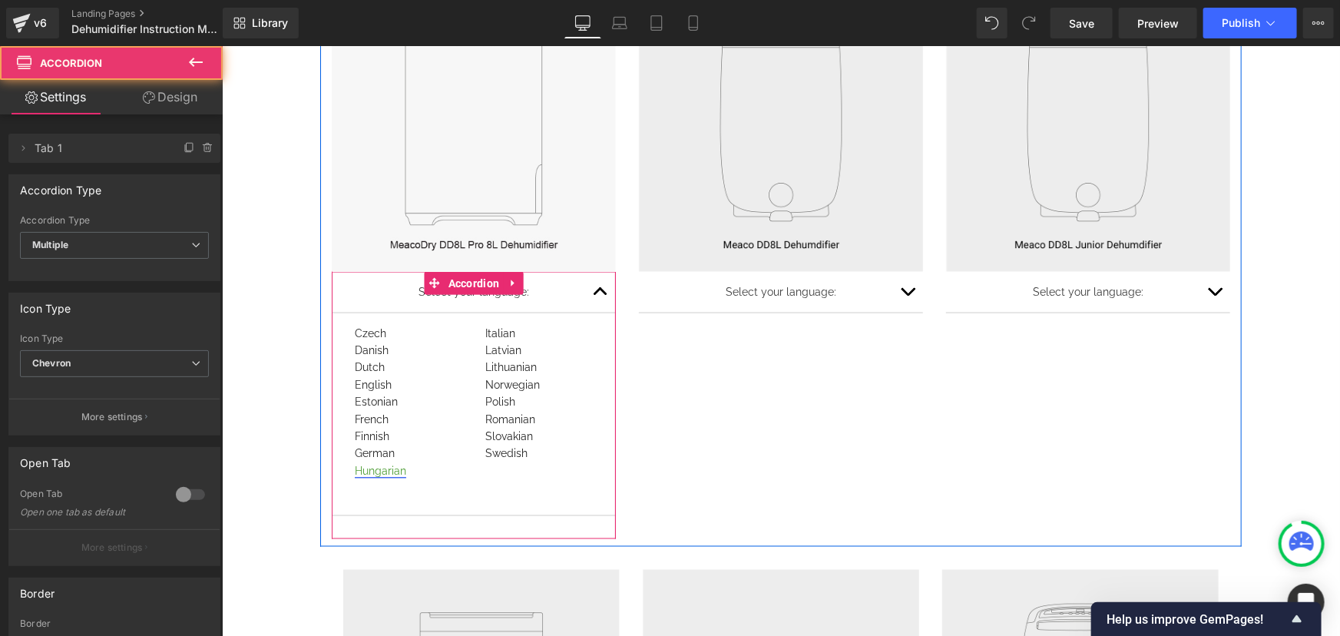
scroll to position [1022, 0]
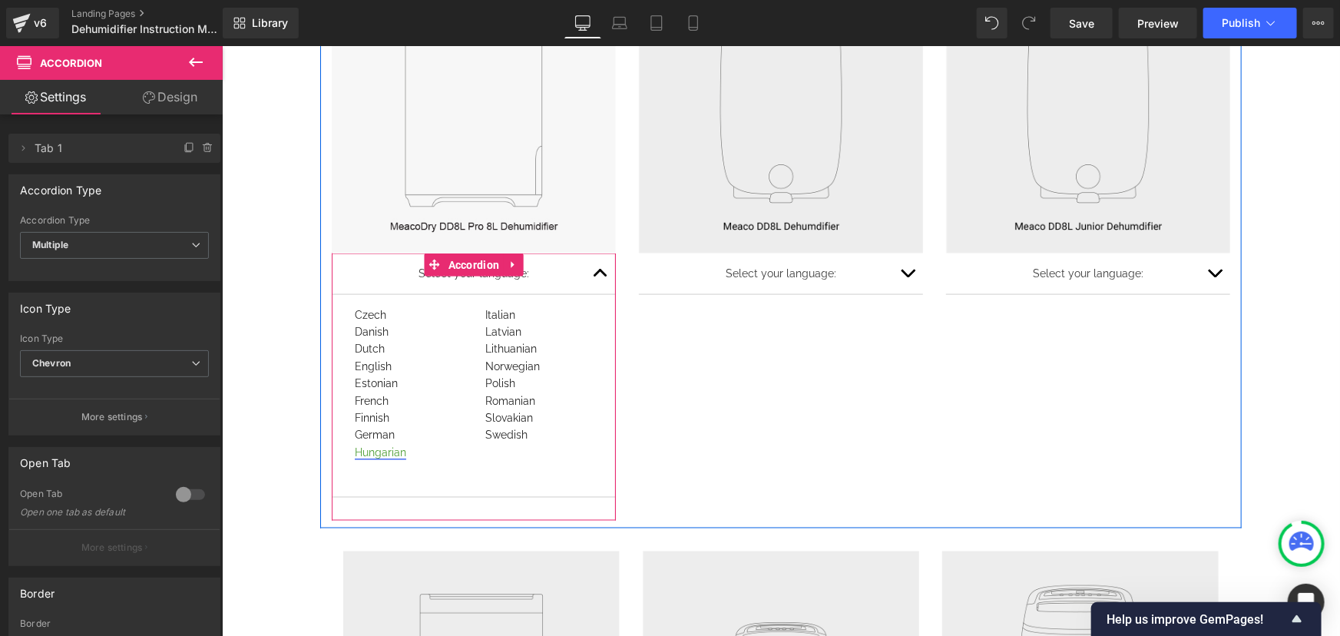
click at [402, 420] on div "Finnish" at bounding box center [407, 416] width 107 height 17
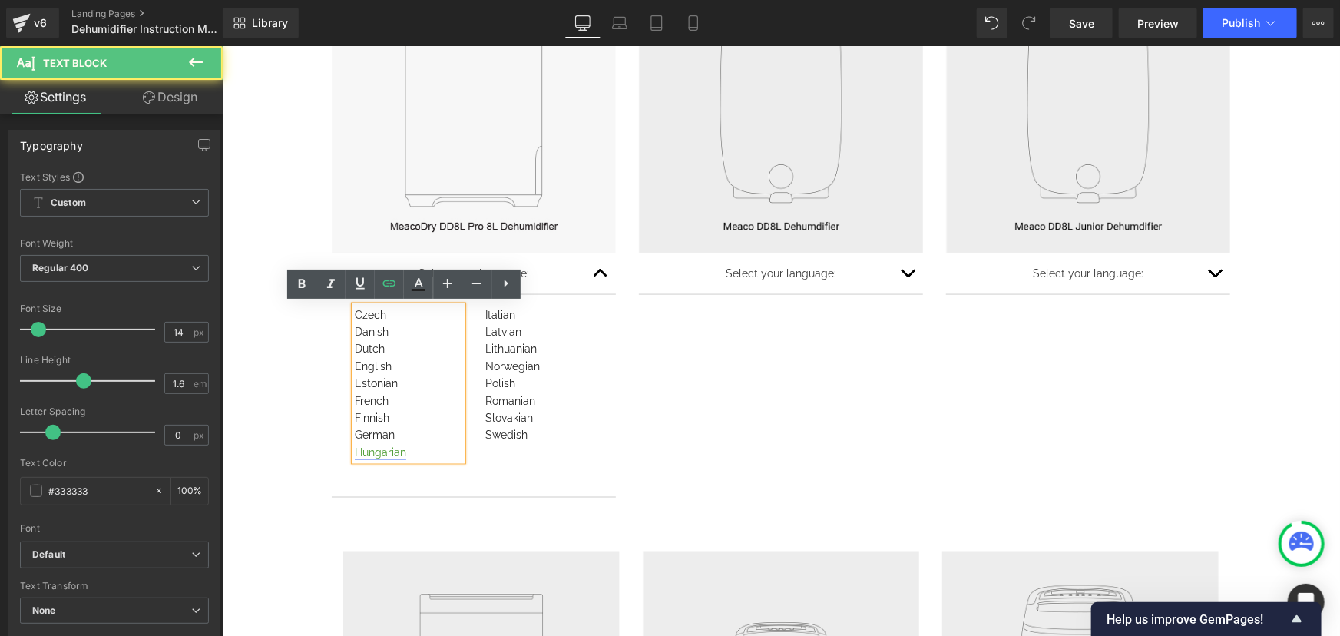
click at [401, 444] on div "Hungarian" at bounding box center [407, 451] width 107 height 17
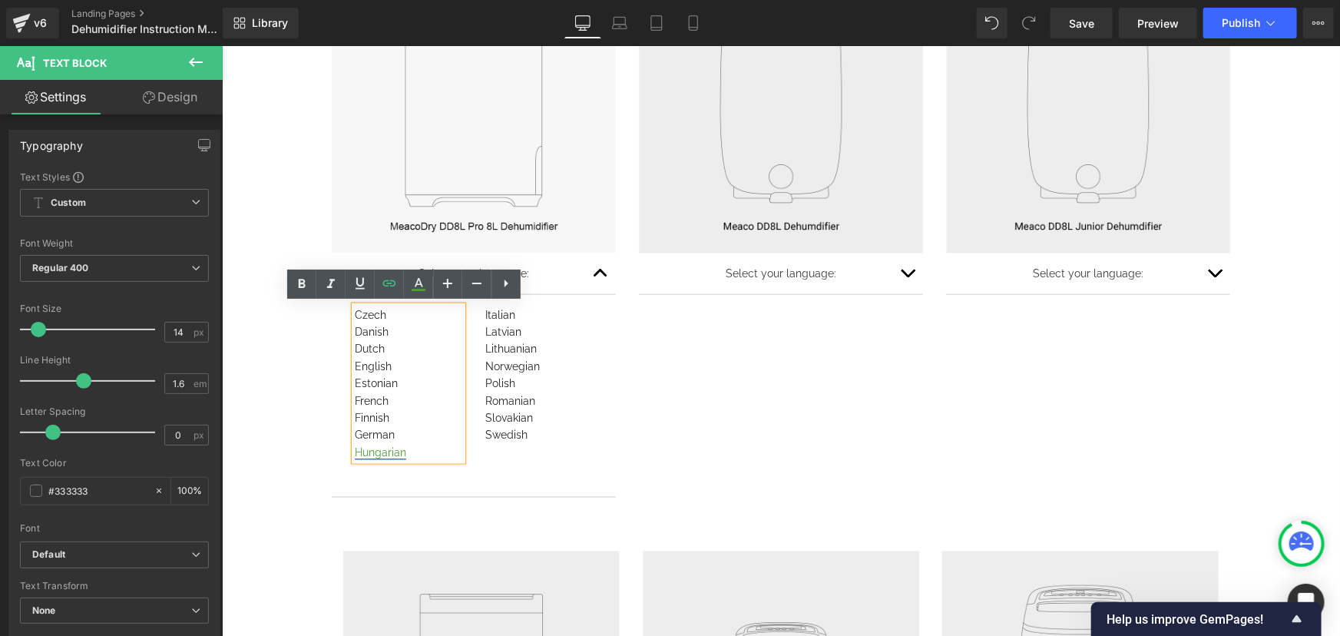
click at [388, 450] on link "Hungarian" at bounding box center [379, 451] width 51 height 12
click at [454, 477] on span "Unlink" at bounding box center [464, 477] width 30 height 13
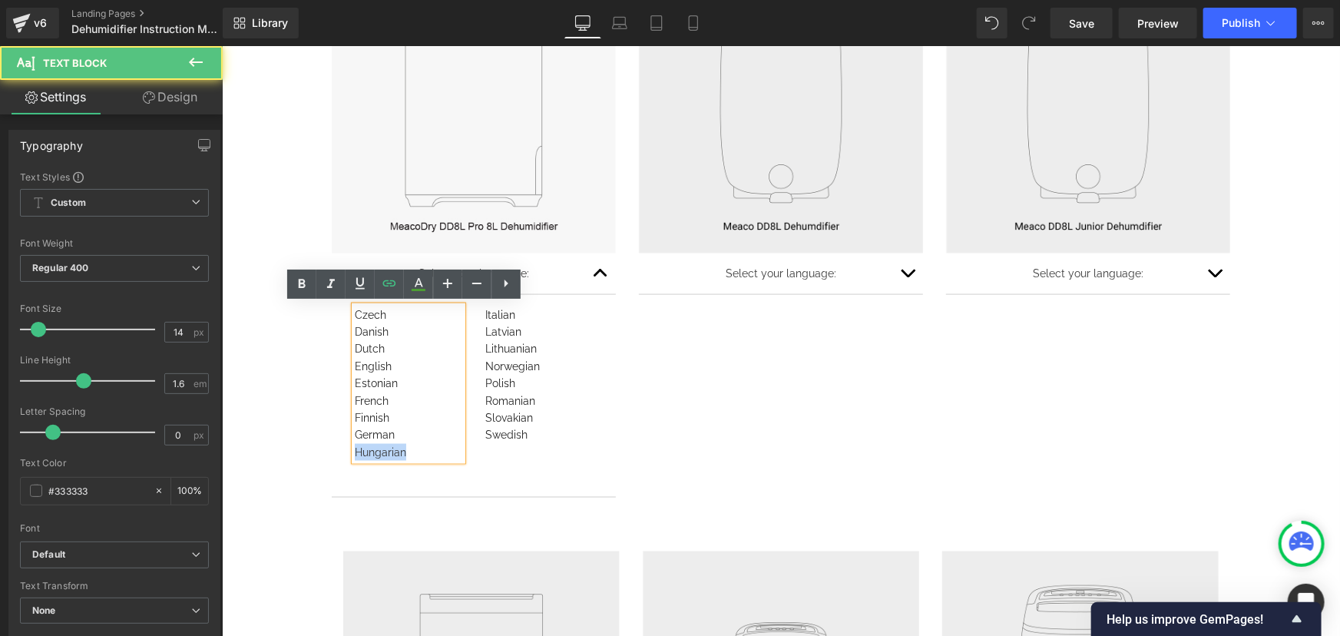
drag, startPoint x: 407, startPoint y: 452, endPoint x: 351, endPoint y: 453, distance: 56.0
click at [354, 453] on div "Hungarian" at bounding box center [407, 451] width 107 height 17
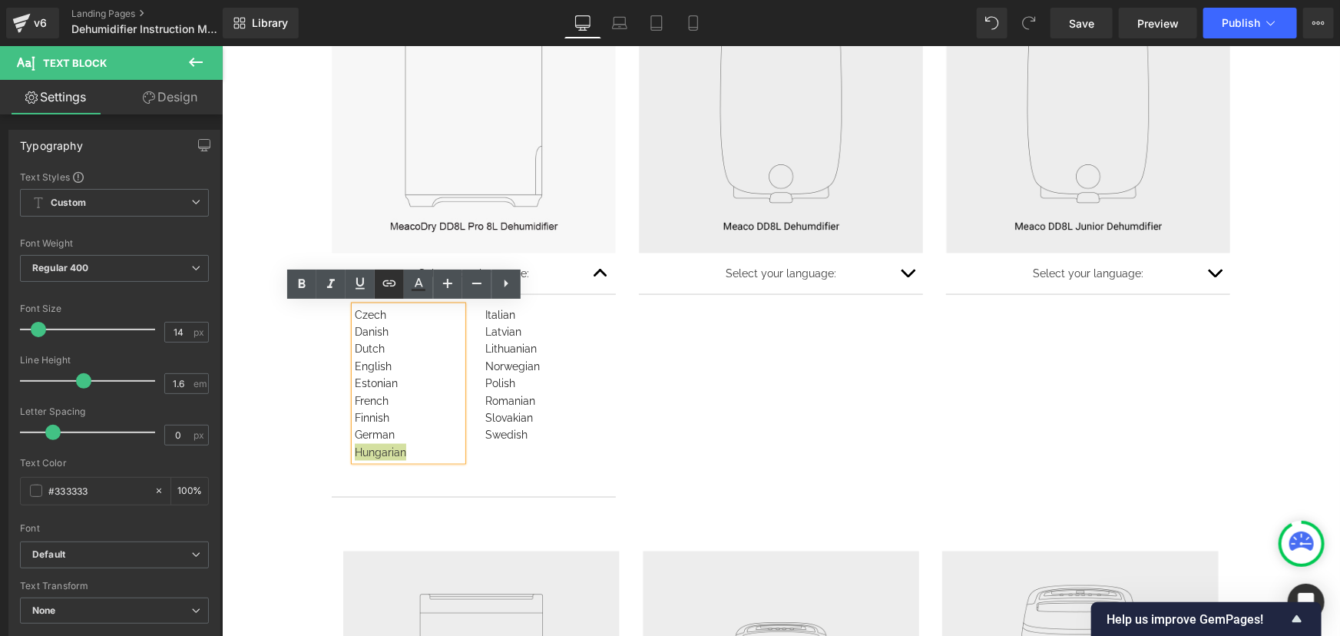
click at [391, 283] on icon at bounding box center [388, 283] width 13 height 6
click at [461, 471] on input "text" at bounding box center [462, 482] width 236 height 38
paste input "[URL][DOMAIN_NAME]"
type input "[URL][DOMAIN_NAME]"
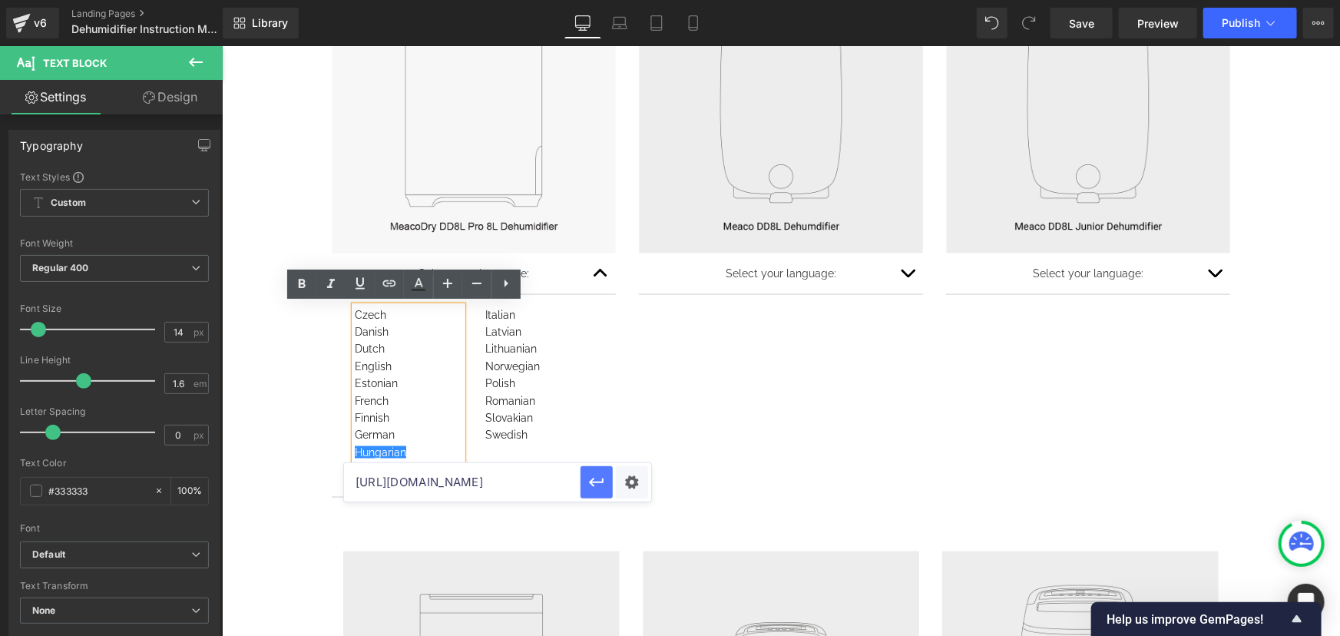
click at [593, 481] on icon "button" at bounding box center [596, 482] width 18 height 18
click at [269, 429] on div "Dehumidifier Instruction Manuals Text Block Row Image Select your language: Tex…" at bounding box center [780, 362] width 1118 height 2525
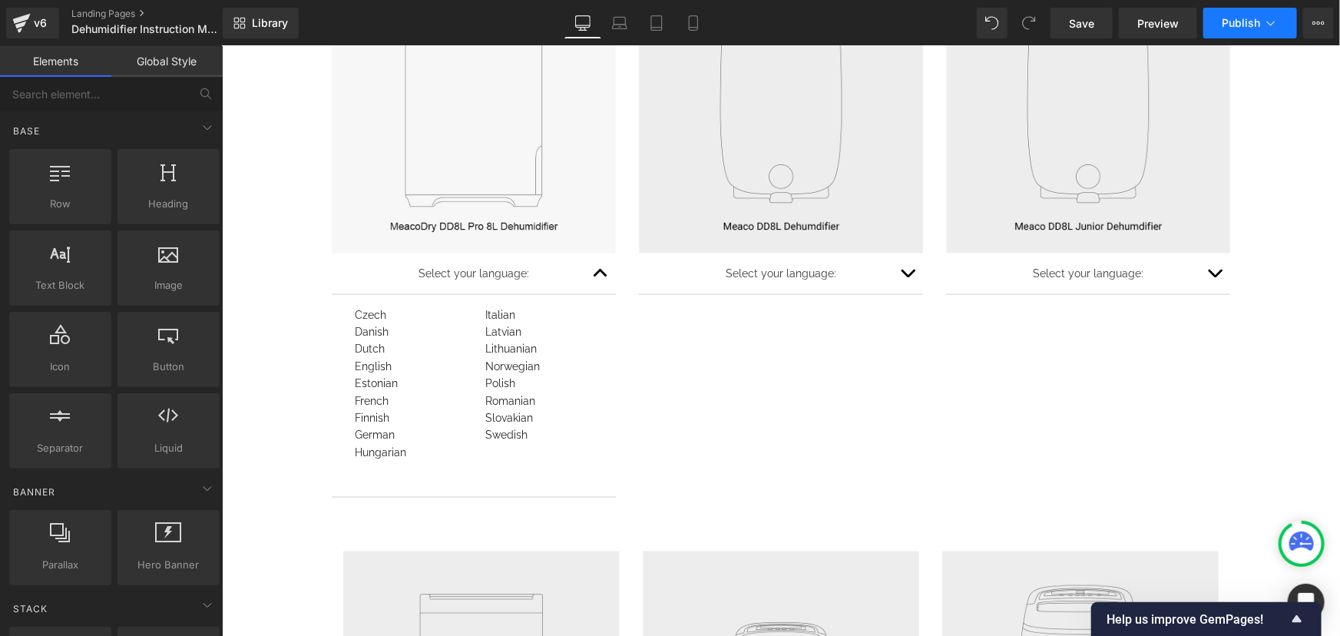
click at [1214, 22] on button "Publish" at bounding box center [1250, 23] width 94 height 31
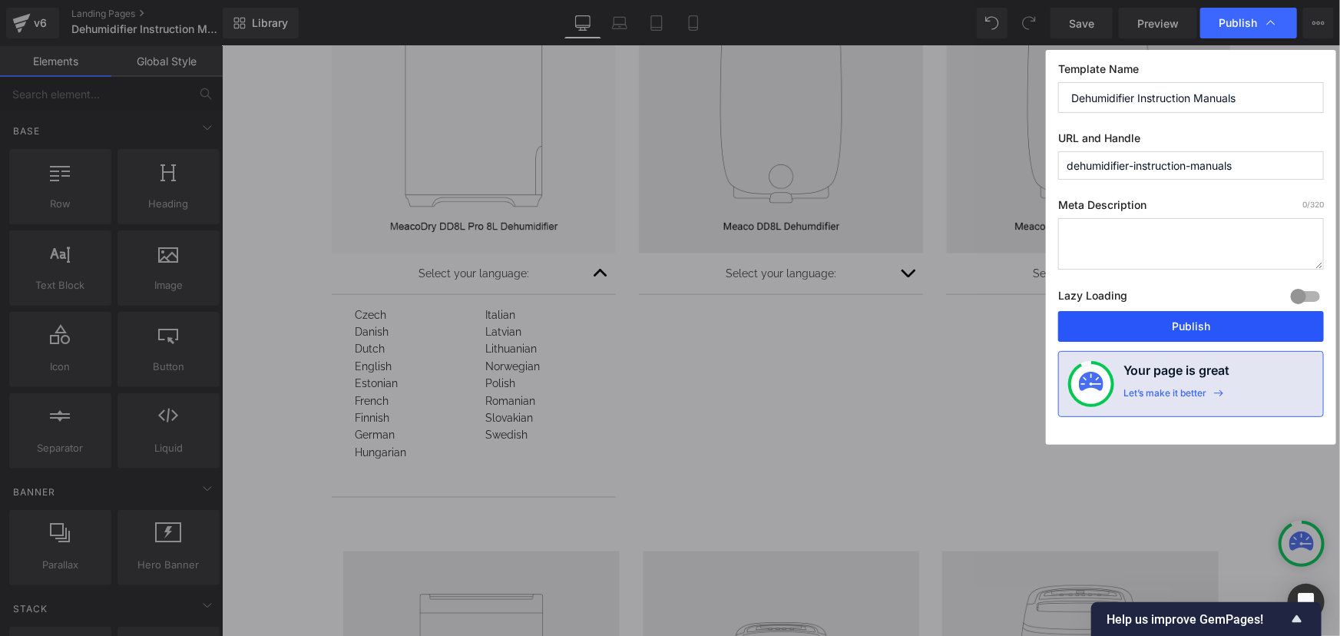
click at [1173, 321] on button "Publish" at bounding box center [1191, 326] width 266 height 31
